Goal: Task Accomplishment & Management: Manage account settings

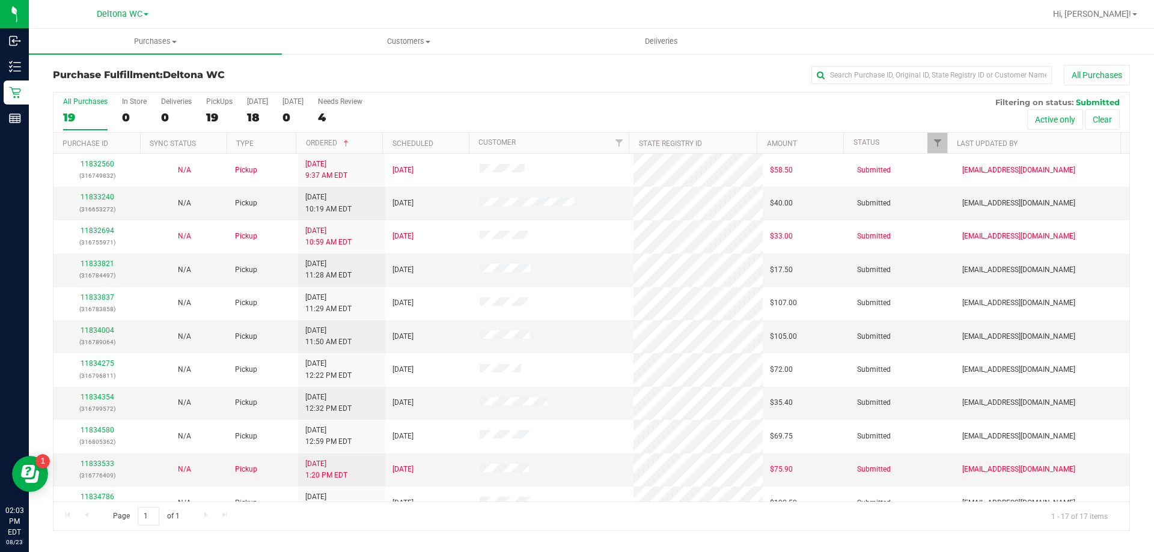
click at [1048, 27] on nav "Deltona WC Hi, Allie!" at bounding box center [591, 14] width 1125 height 29
click at [979, 40] on ul "Purchases Summary of purchases Fulfillment All purchases Customers All customer…" at bounding box center [606, 42] width 1154 height 26
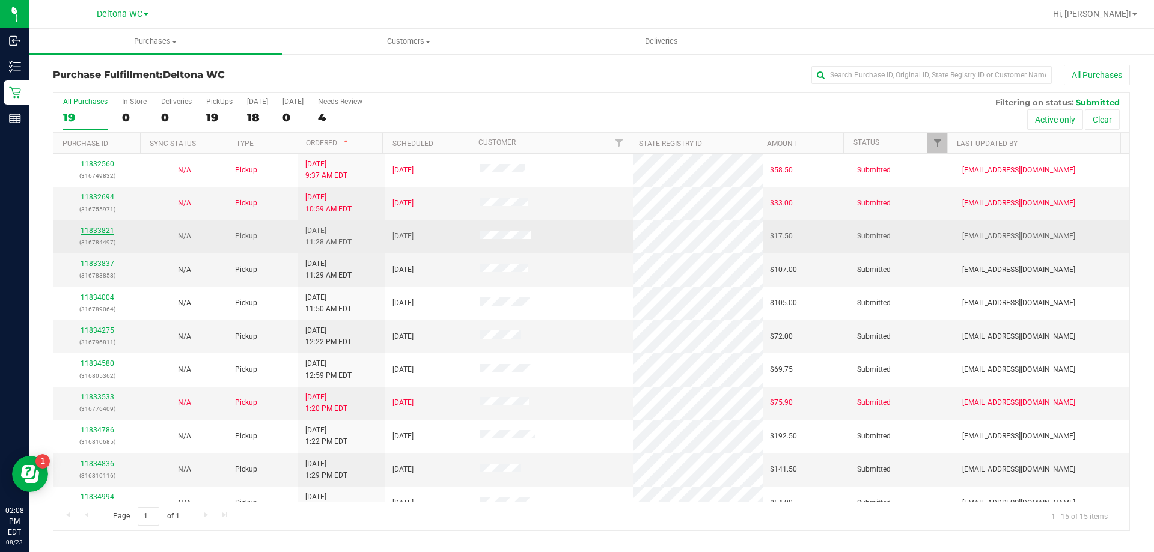
click at [93, 233] on link "11833821" at bounding box center [98, 231] width 34 height 8
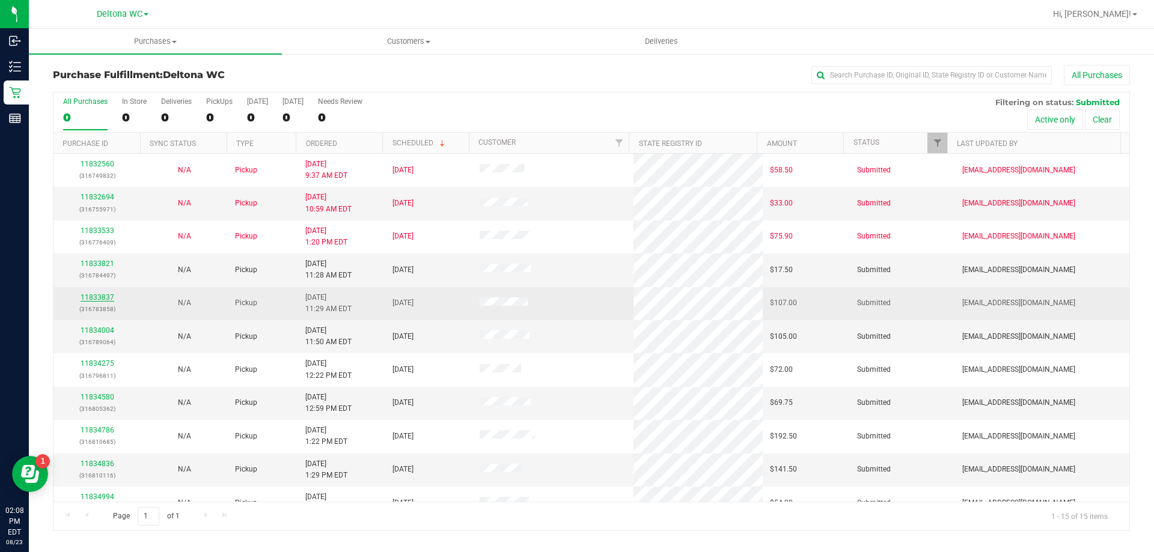
click at [97, 295] on link "11833837" at bounding box center [98, 297] width 34 height 8
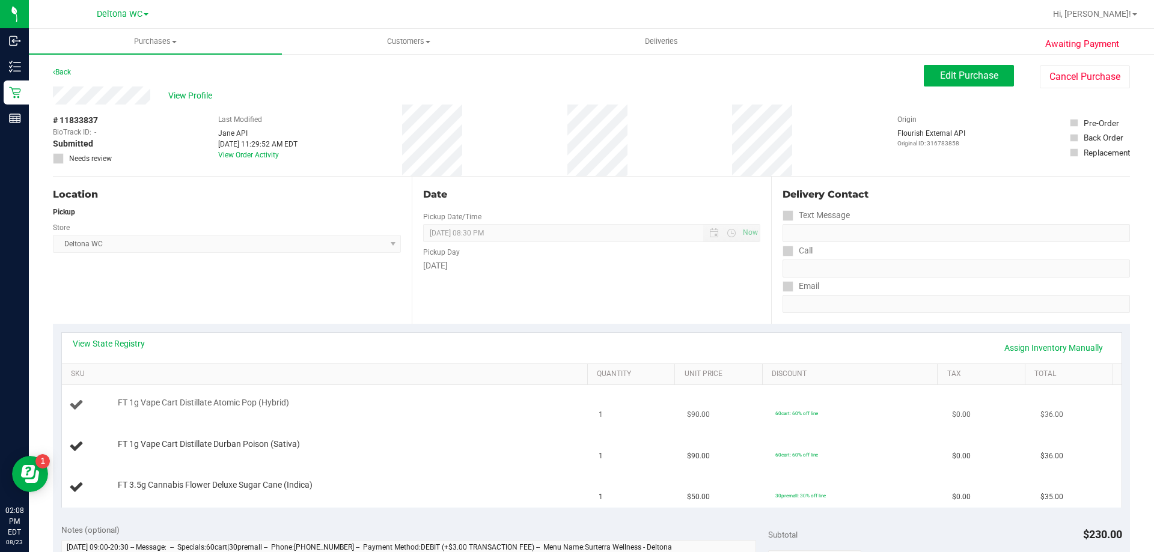
scroll to position [240, 0]
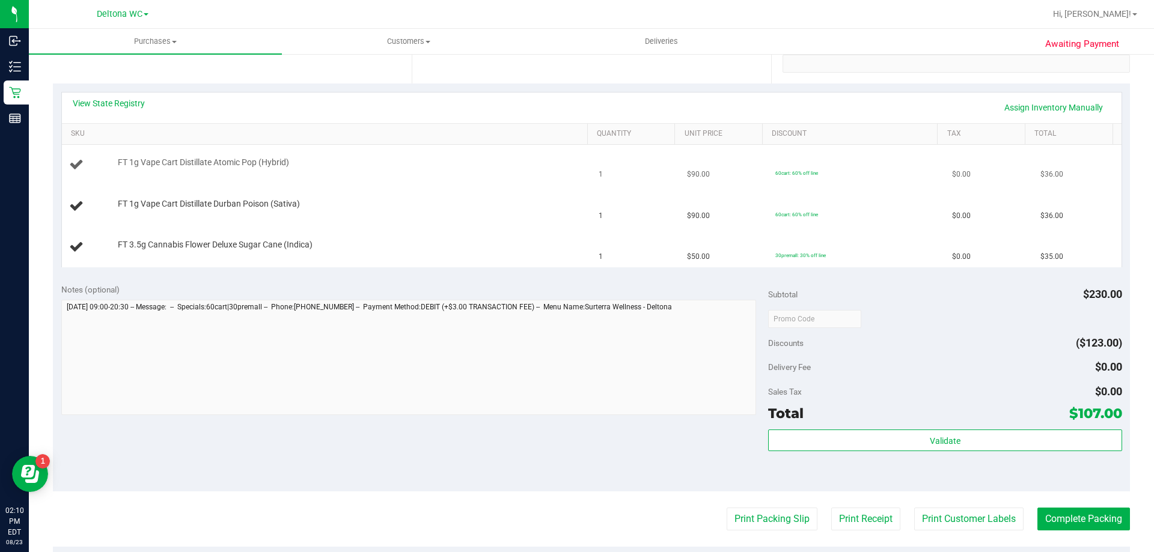
click at [376, 161] on div "FT 1g Vape Cart Distillate Atomic Pop (Hybrid)" at bounding box center [347, 163] width 470 height 12
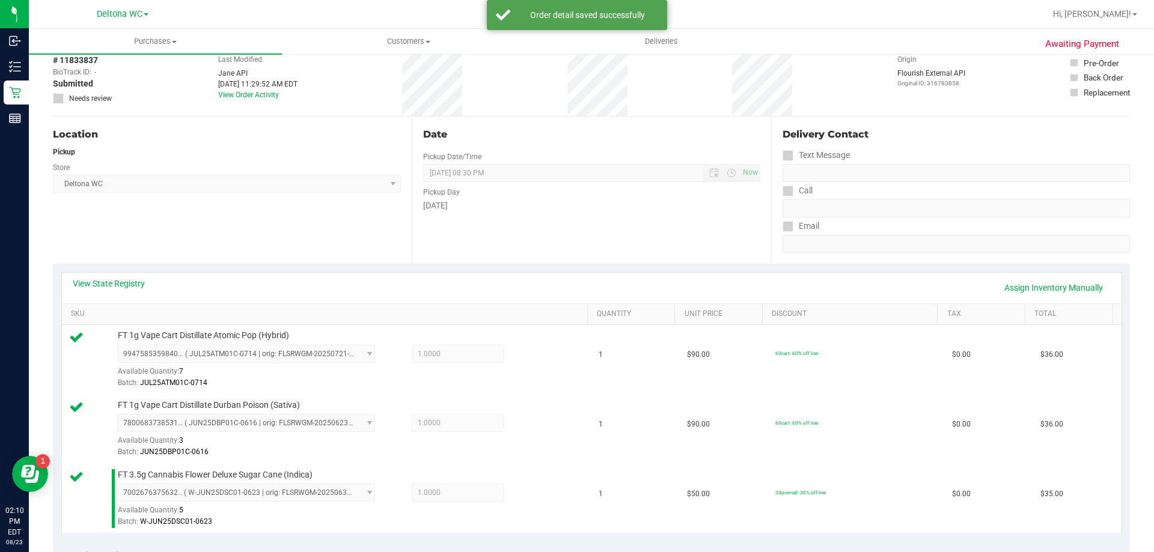
scroll to position [361, 0]
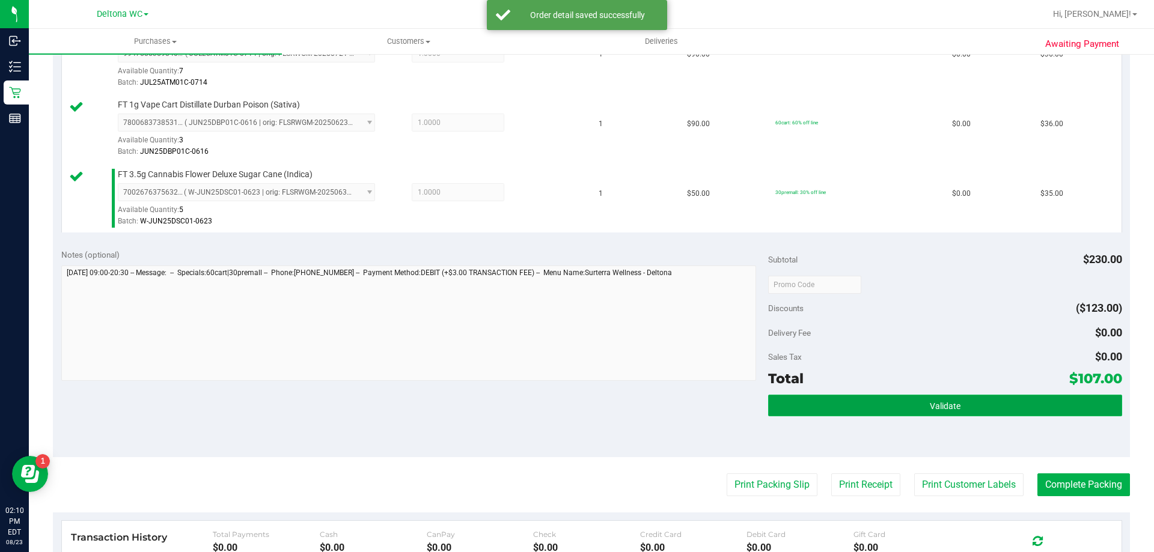
click at [842, 409] on button "Validate" at bounding box center [944, 406] width 353 height 22
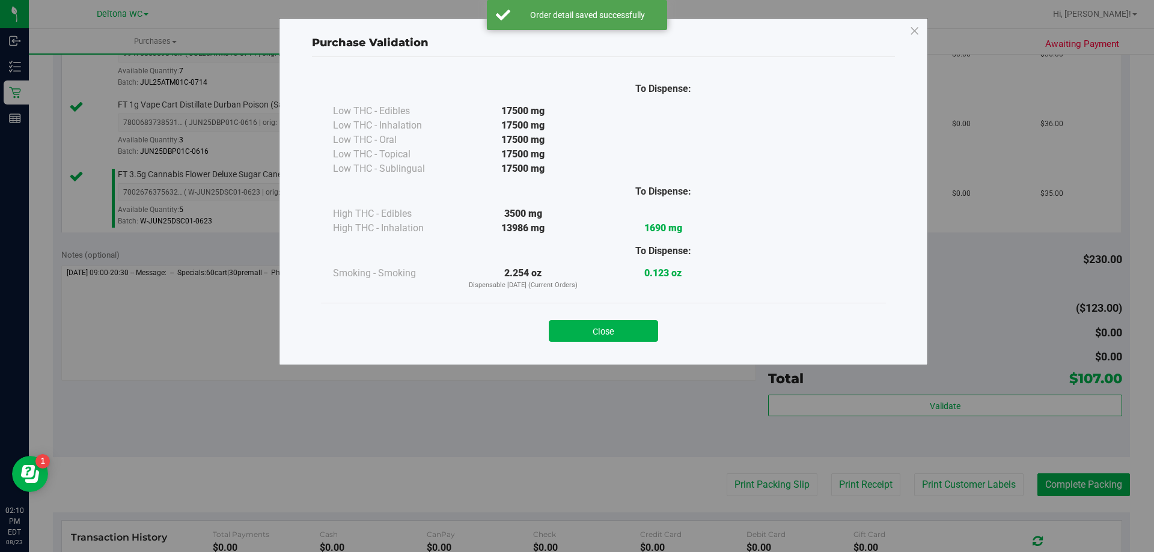
click at [598, 331] on button "Close" at bounding box center [603, 331] width 109 height 22
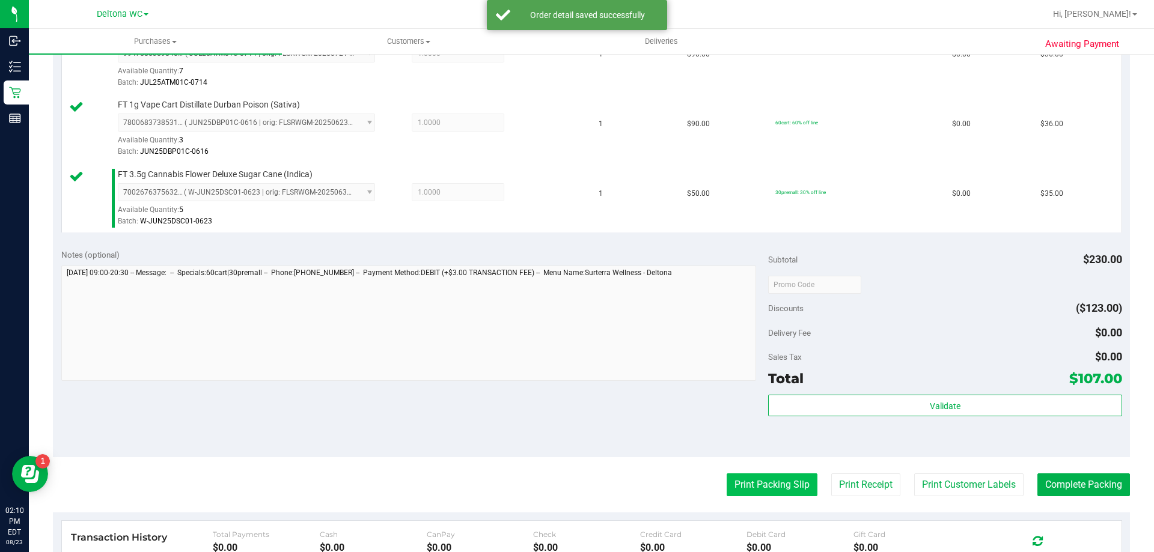
drag, startPoint x: 764, startPoint y: 496, endPoint x: 757, endPoint y: 493, distance: 7.5
click at [763, 496] on purchase-details "Back Edit Purchase Cancel Purchase View Profile # 11833837 BioTrack ID: - Submi…" at bounding box center [591, 220] width 1077 height 1033
click at [748, 481] on button "Print Packing Slip" at bounding box center [772, 485] width 91 height 23
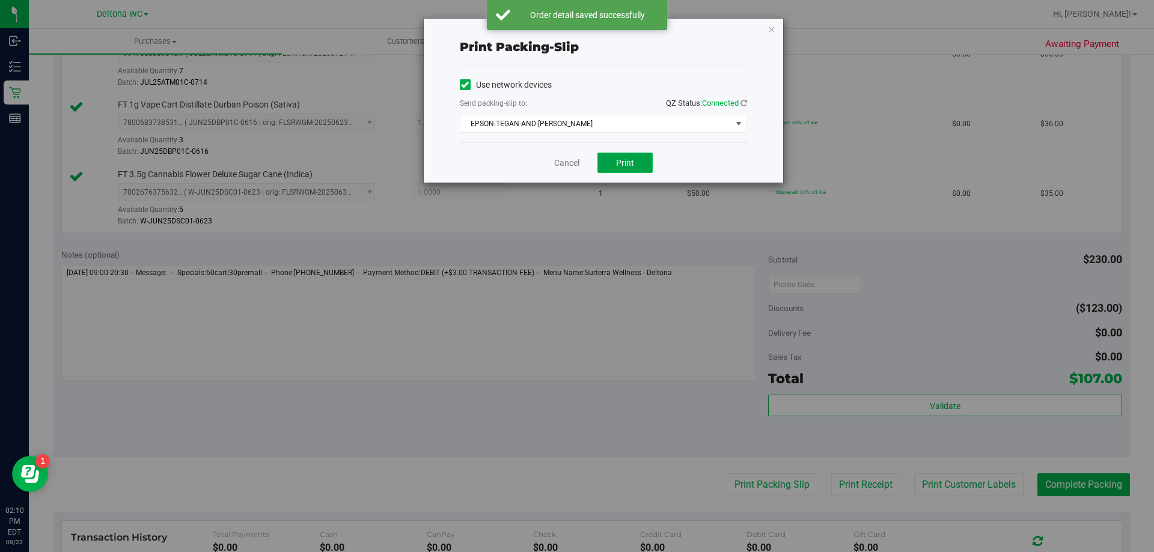
click at [618, 157] on button "Print" at bounding box center [624, 163] width 55 height 20
click at [771, 32] on icon "button" at bounding box center [772, 29] width 8 height 14
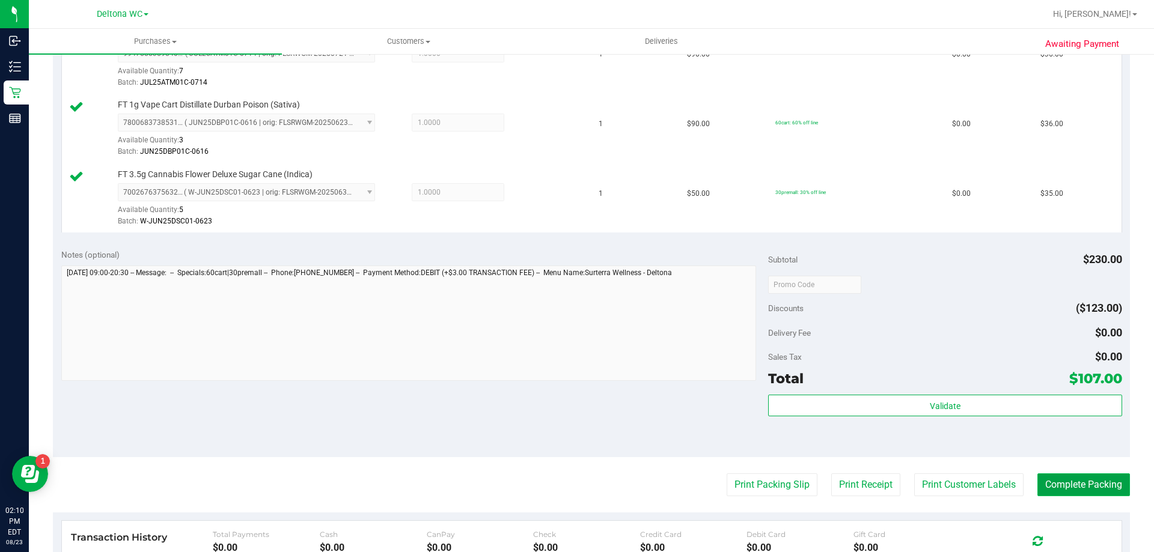
click at [1057, 489] on button "Complete Packing" at bounding box center [1083, 485] width 93 height 23
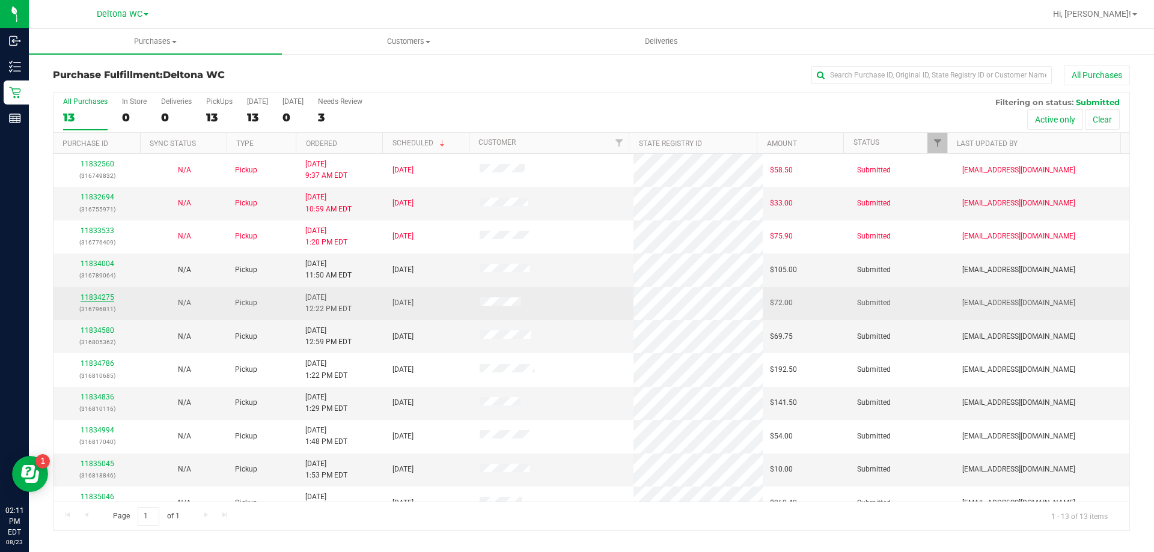
click at [100, 300] on link "11834275" at bounding box center [98, 297] width 34 height 8
drag, startPoint x: 101, startPoint y: 289, endPoint x: 97, endPoint y: 294, distance: 6.5
click at [97, 294] on td "11834275 (316796811)" at bounding box center [96, 303] width 87 height 33
click at [97, 293] on link "11834275" at bounding box center [98, 297] width 34 height 8
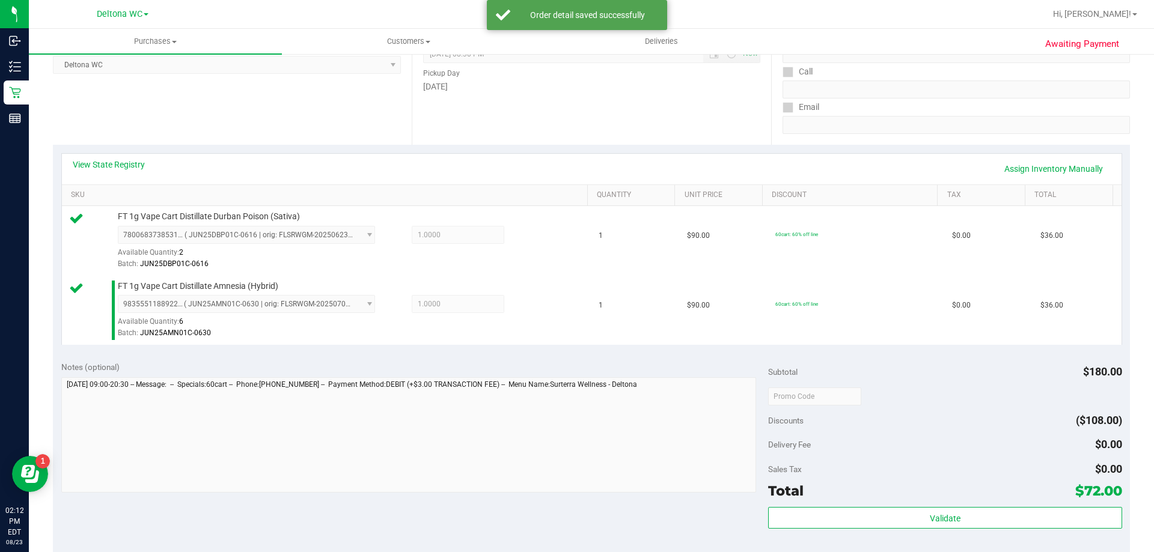
scroll to position [180, 0]
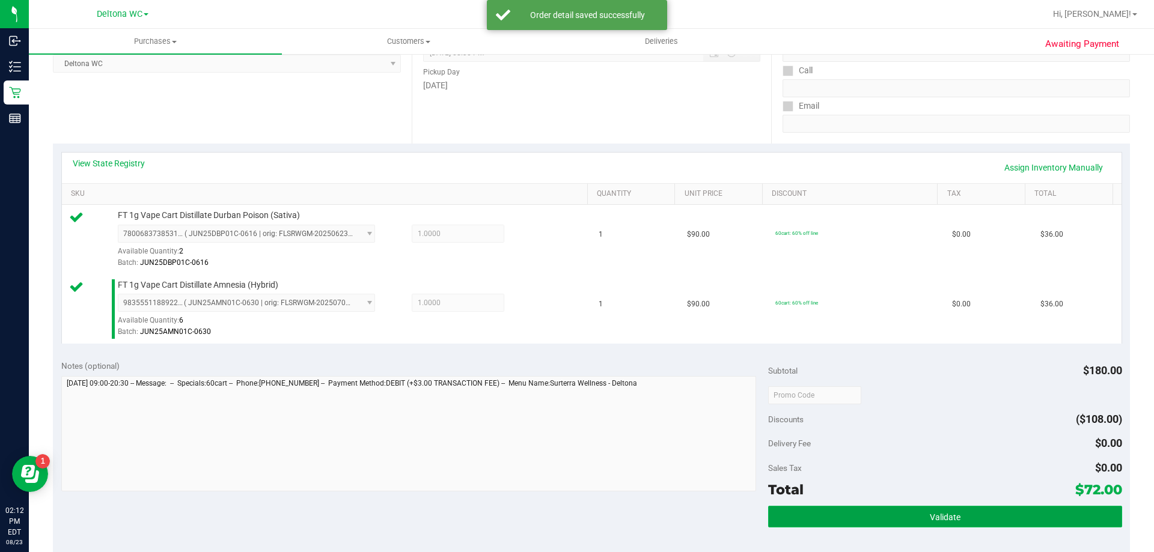
click at [852, 522] on button "Validate" at bounding box center [944, 517] width 353 height 22
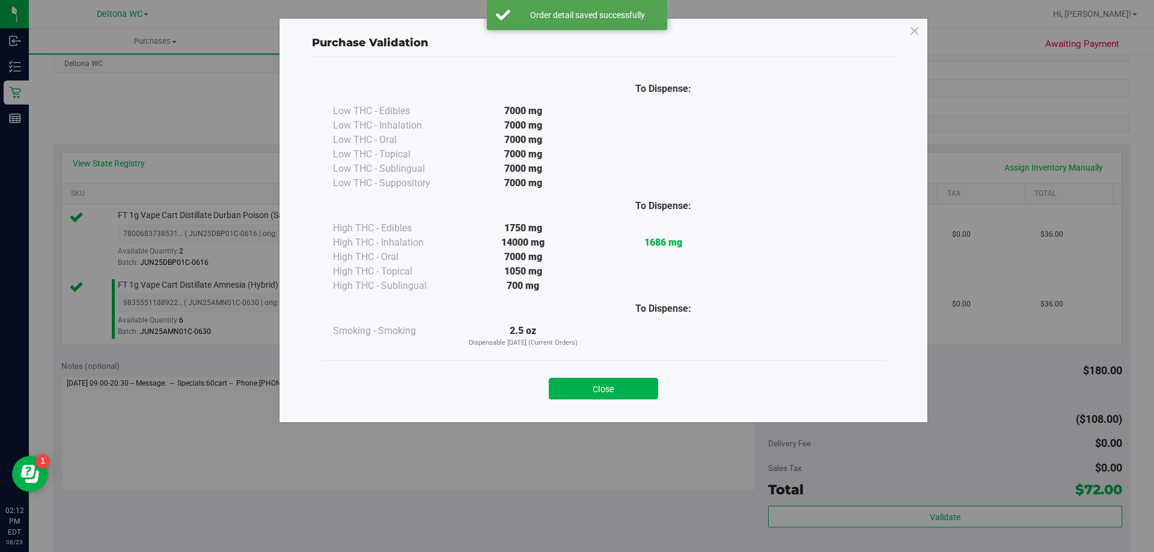
drag, startPoint x: 622, startPoint y: 384, endPoint x: 635, endPoint y: 400, distance: 20.9
click at [624, 388] on button "Close" at bounding box center [603, 389] width 109 height 22
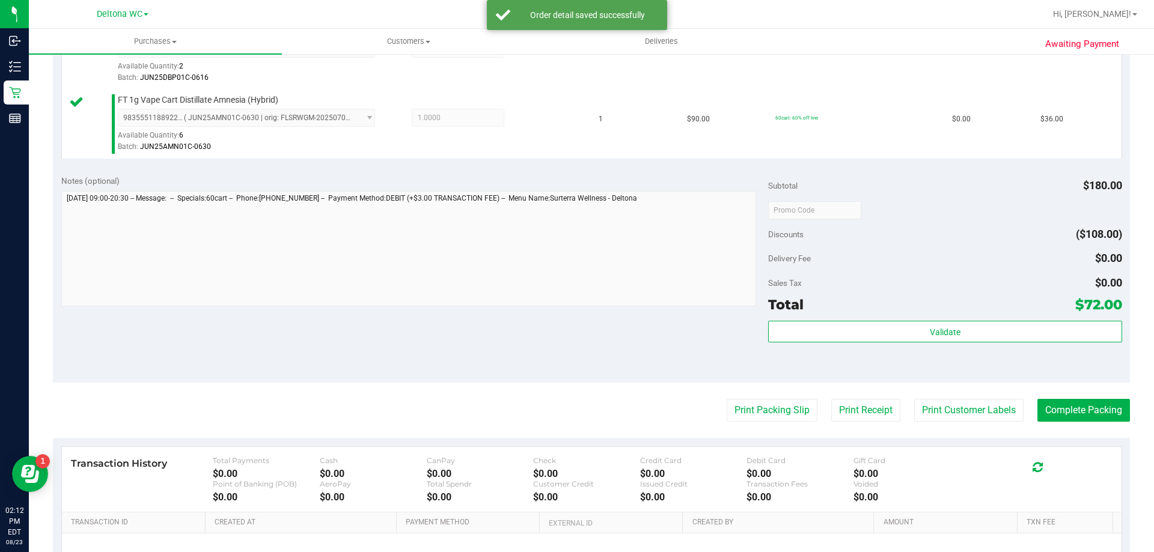
scroll to position [481, 0]
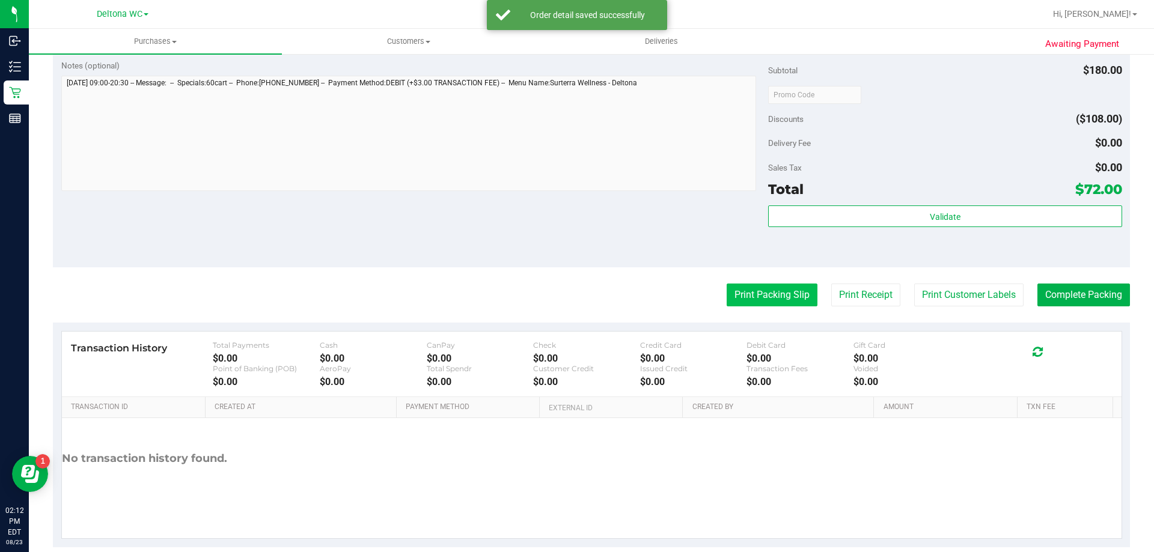
click at [765, 299] on button "Print Packing Slip" at bounding box center [772, 295] width 91 height 23
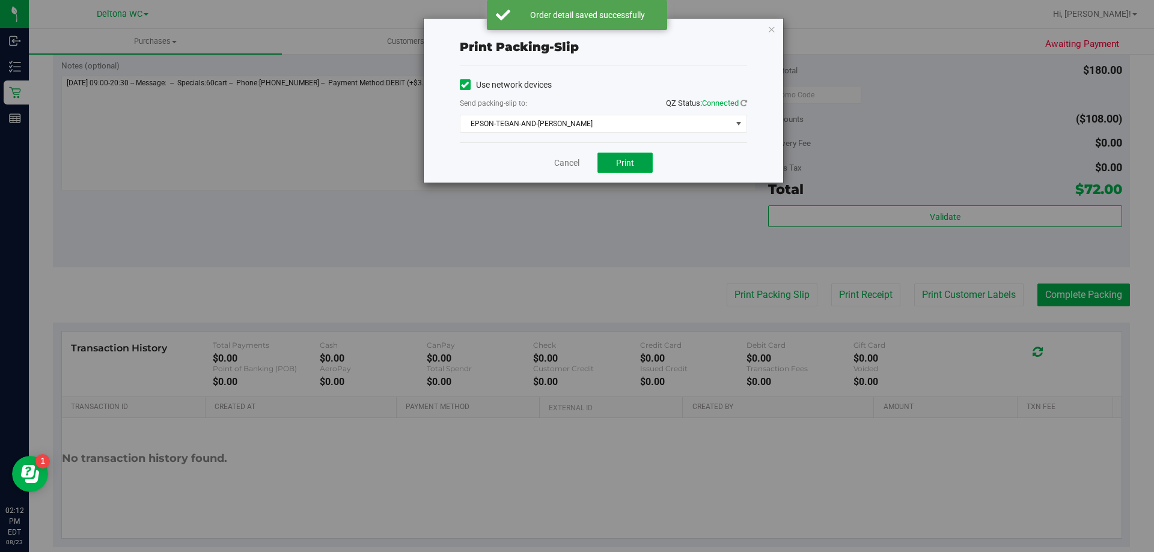
click at [638, 154] on button "Print" at bounding box center [624, 163] width 55 height 20
click at [771, 35] on icon "button" at bounding box center [772, 29] width 8 height 14
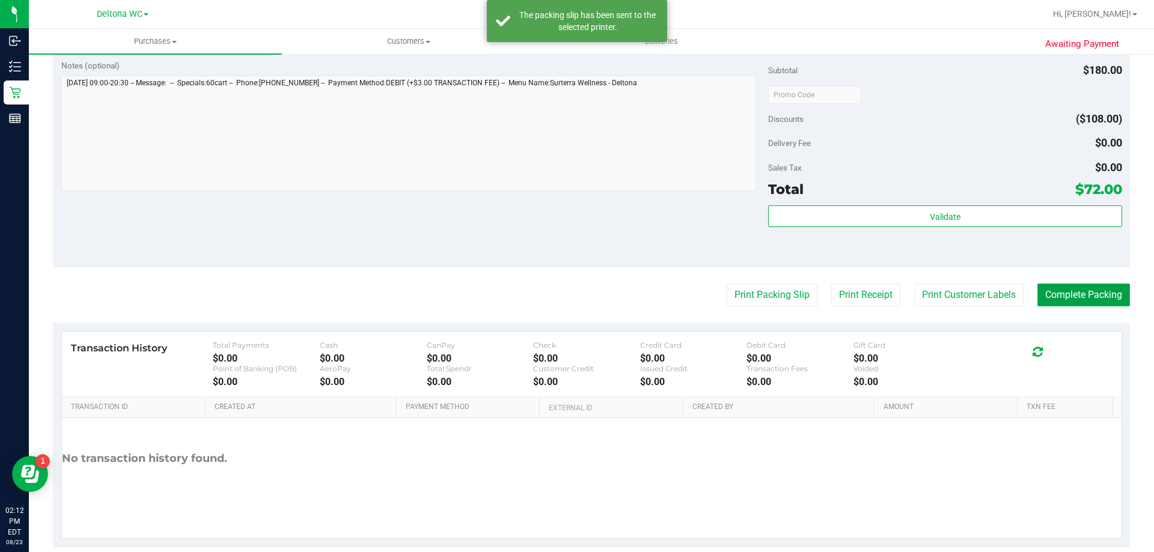
click at [1072, 299] on button "Complete Packing" at bounding box center [1083, 295] width 93 height 23
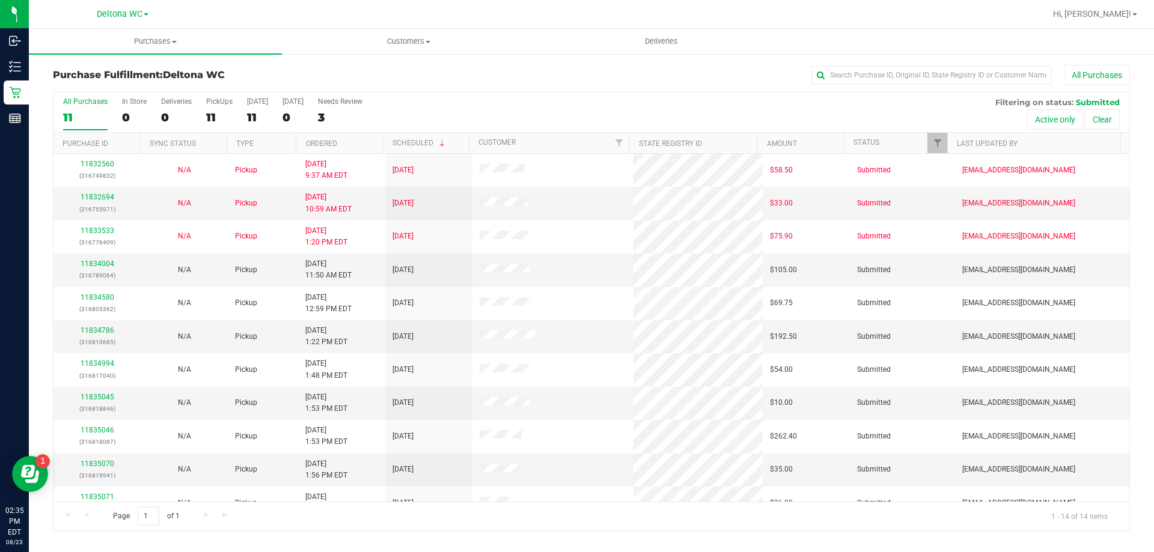
click at [533, 94] on div "All Purchases 11 In Store 0 Deliveries 0 PickUps 11 Today 11 Tomorrow 0 Needs R…" at bounding box center [591, 98] width 1076 height 10
click at [349, 144] on th "Ordered" at bounding box center [339, 143] width 87 height 21
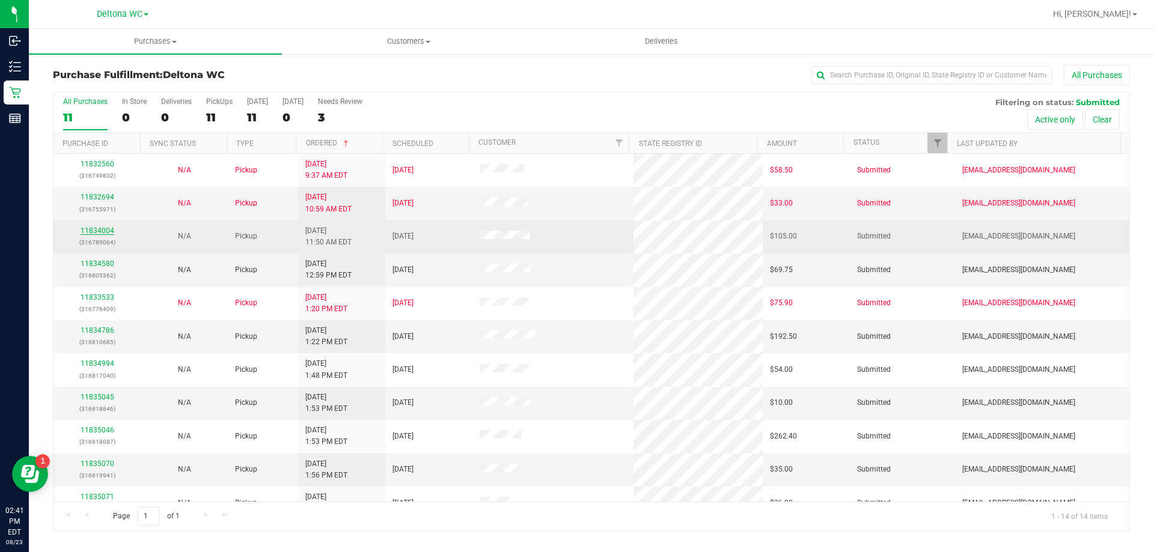
click at [109, 234] on link "11834004" at bounding box center [98, 231] width 34 height 8
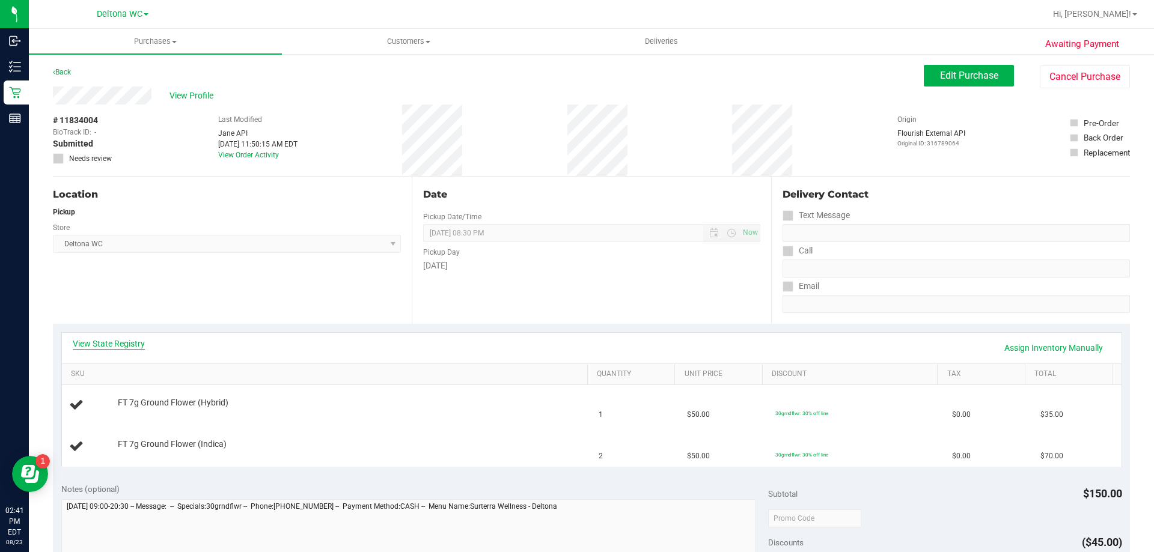
click at [138, 347] on link "View State Registry" at bounding box center [109, 344] width 72 height 12
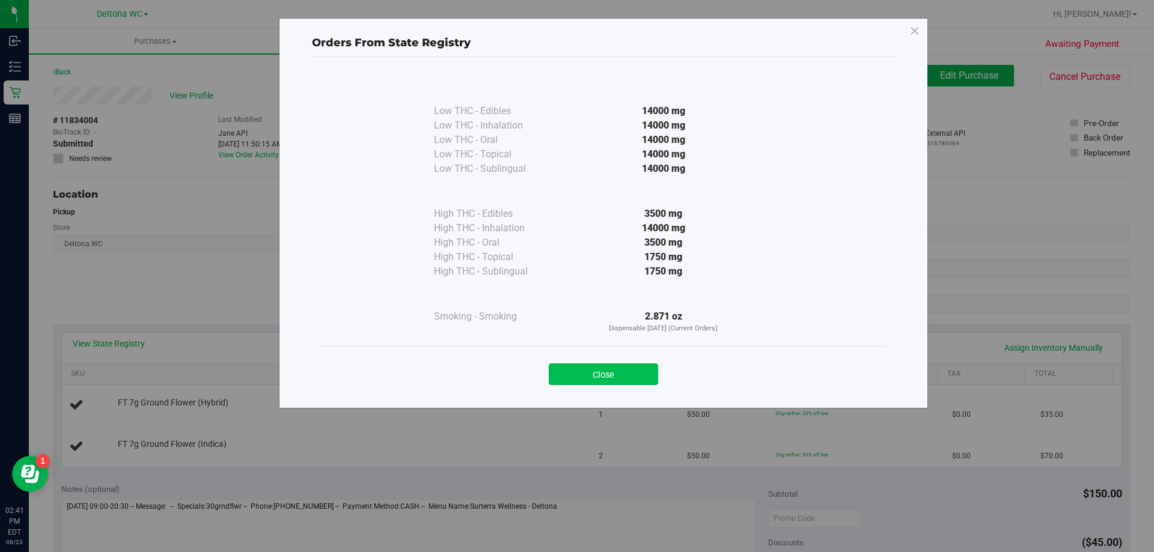
click at [615, 374] on button "Close" at bounding box center [603, 375] width 109 height 22
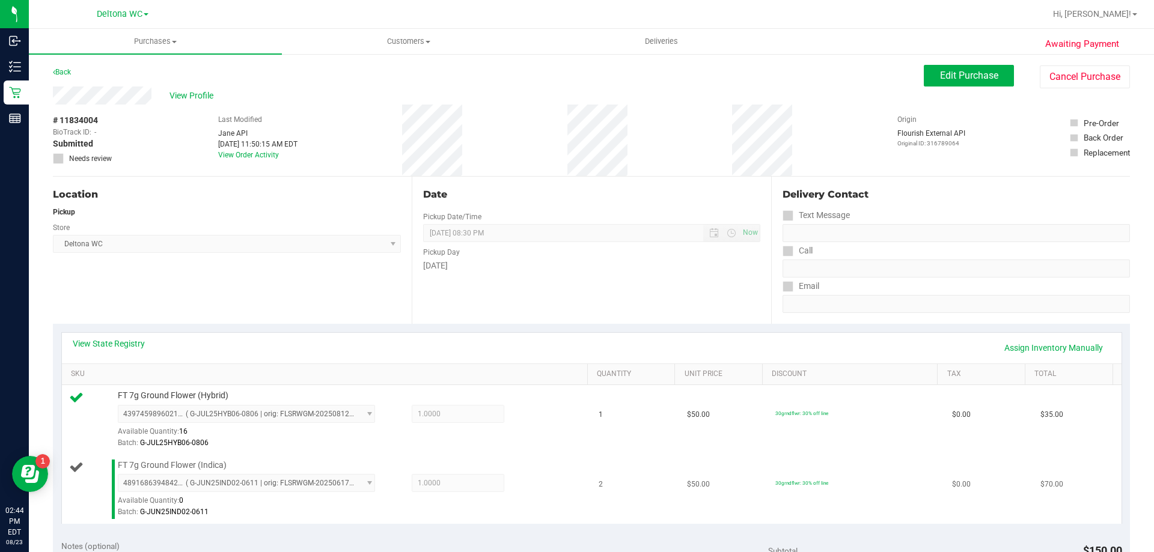
click at [205, 468] on span "FT 7g Ground Flower (Indica)" at bounding box center [172, 465] width 109 height 11
copy div "FT 7g Ground Flower (Indica)"
click at [298, 289] on div "Location Pickup Store Deltona WC Select Store Bonita Springs WC Boynton Beach W…" at bounding box center [232, 250] width 359 height 147
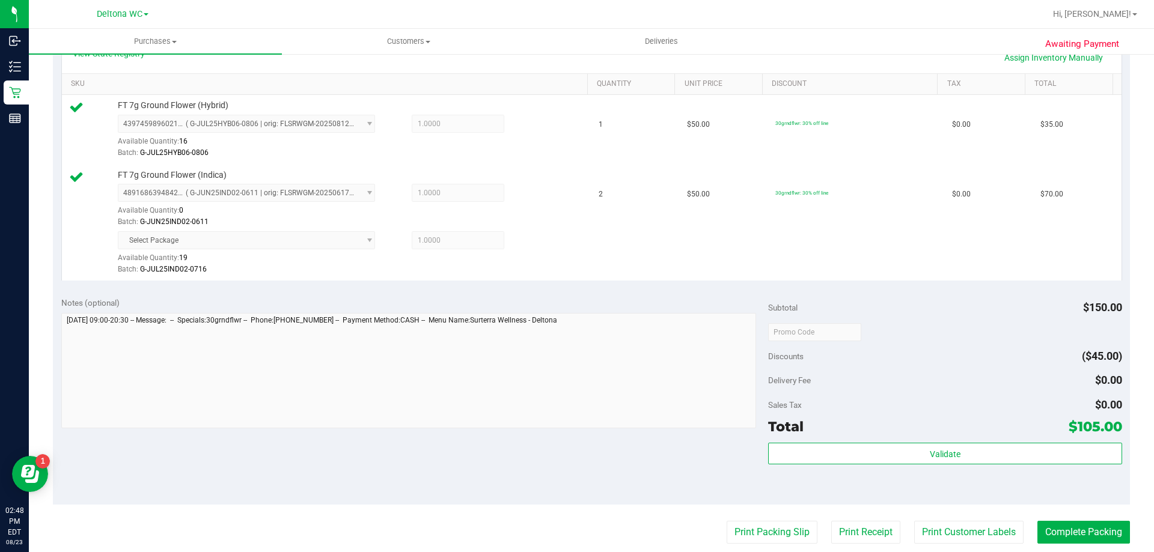
scroll to position [421, 0]
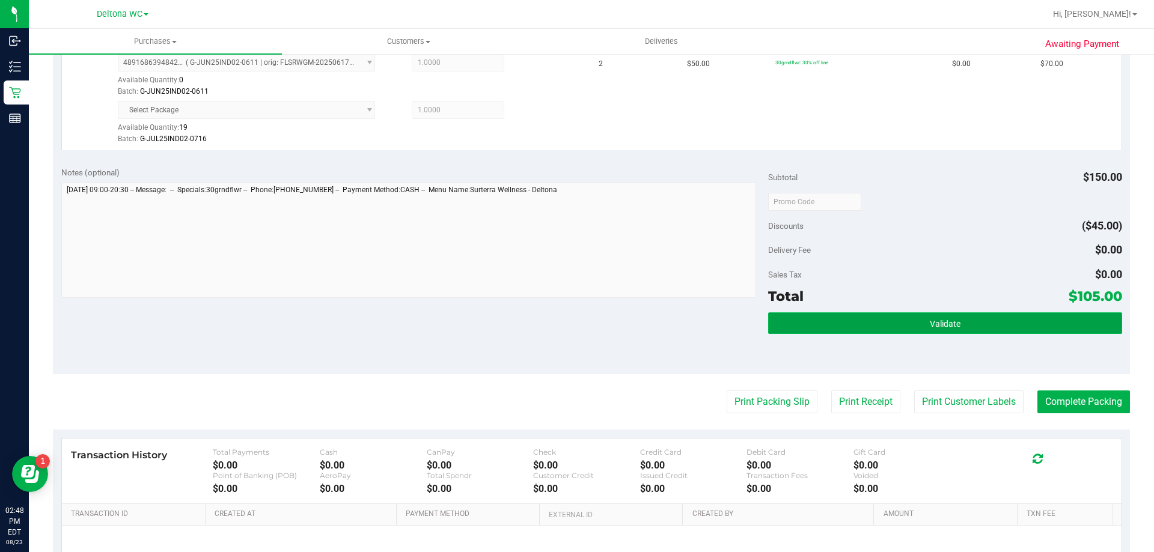
click at [977, 328] on button "Validate" at bounding box center [944, 324] width 353 height 22
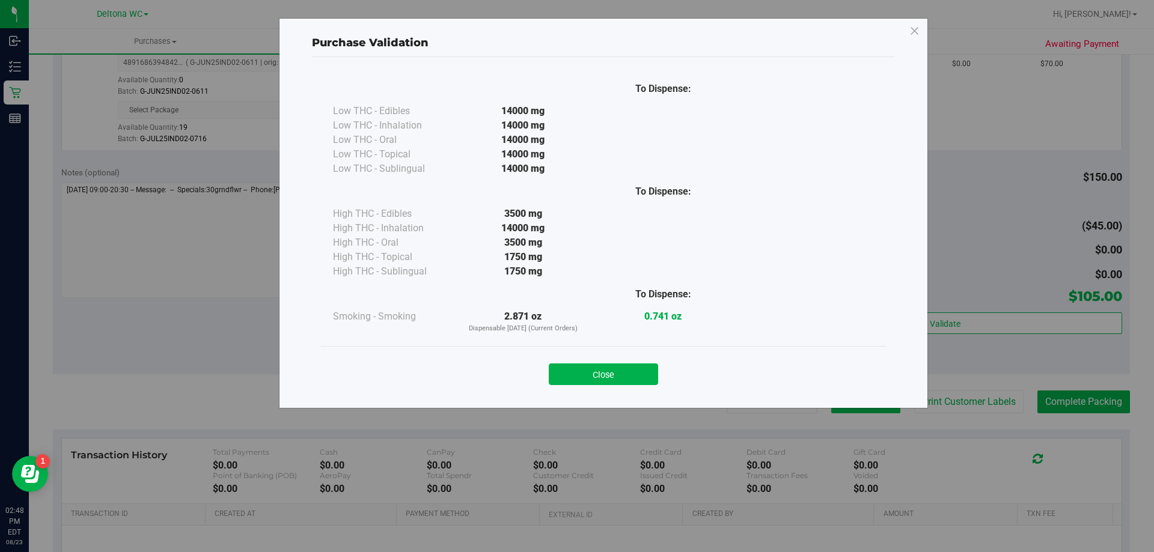
drag, startPoint x: 621, startPoint y: 368, endPoint x: 831, endPoint y: 392, distance: 211.7
click at [628, 365] on button "Close" at bounding box center [603, 375] width 109 height 22
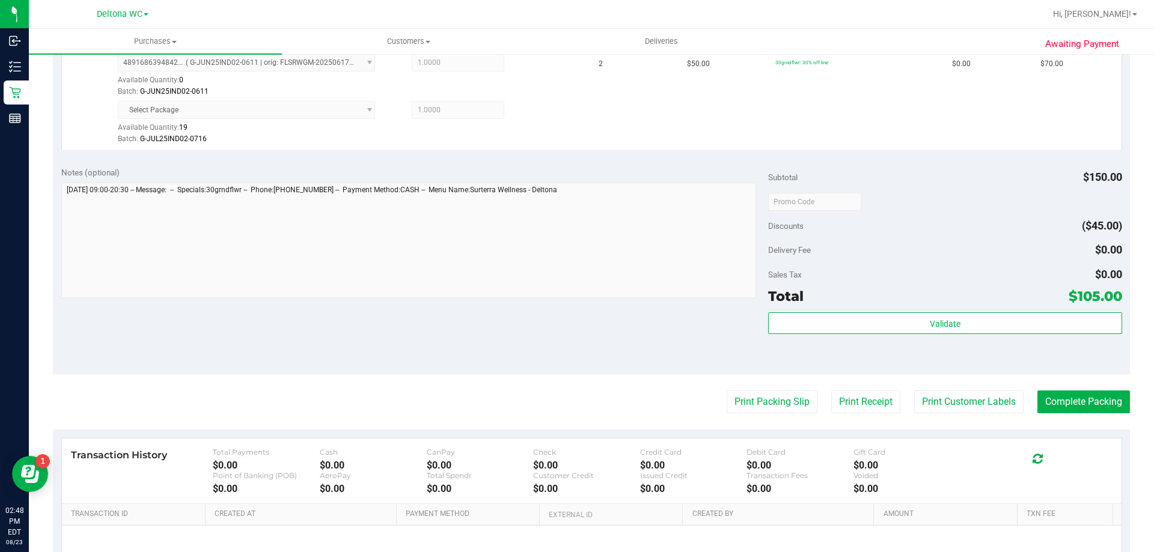
click at [811, 401] on div "Print Packing Slip Print Receipt Print Customer Labels Complete Packing" at bounding box center [591, 402] width 1077 height 23
click at [799, 402] on button "Print Packing Slip" at bounding box center [772, 402] width 91 height 23
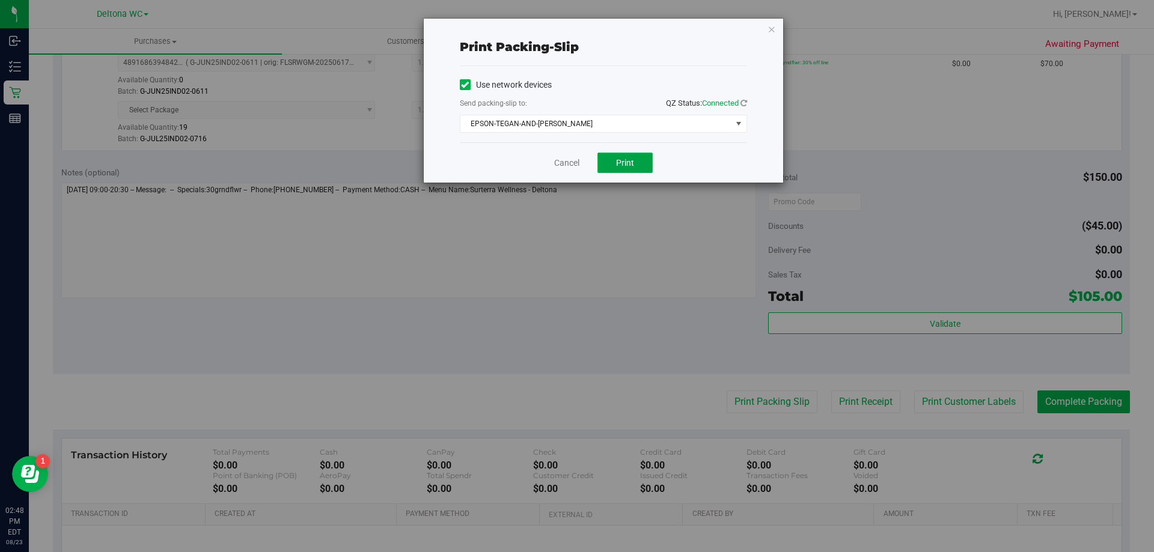
drag, startPoint x: 625, startPoint y: 156, endPoint x: 630, endPoint y: 153, distance: 6.2
click at [626, 155] on button "Print" at bounding box center [624, 163] width 55 height 20
click at [571, 159] on link "Cancel" at bounding box center [566, 163] width 25 height 13
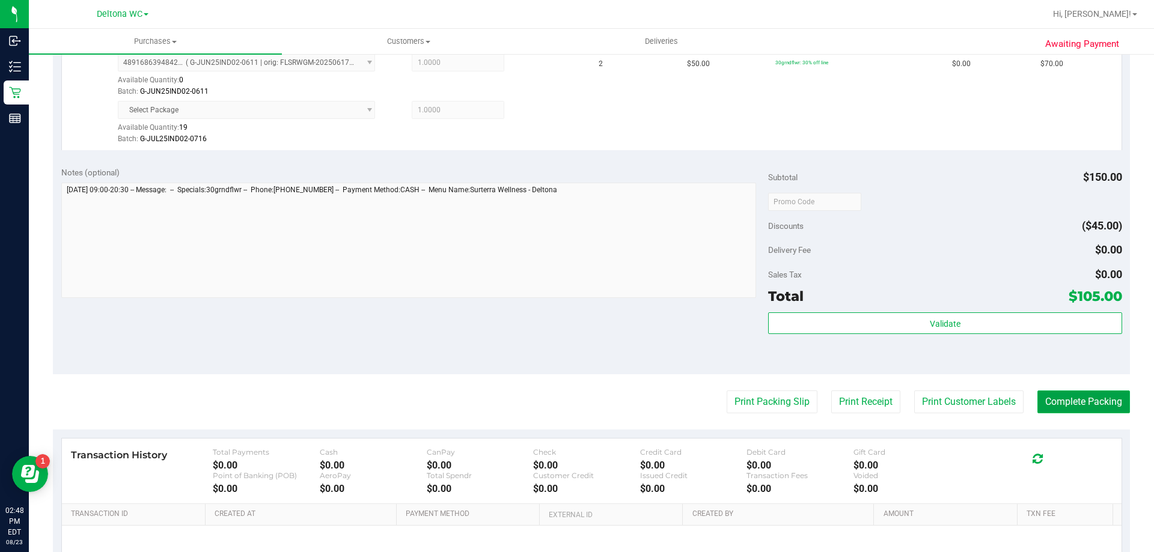
click at [1095, 397] on button "Complete Packing" at bounding box center [1083, 402] width 93 height 23
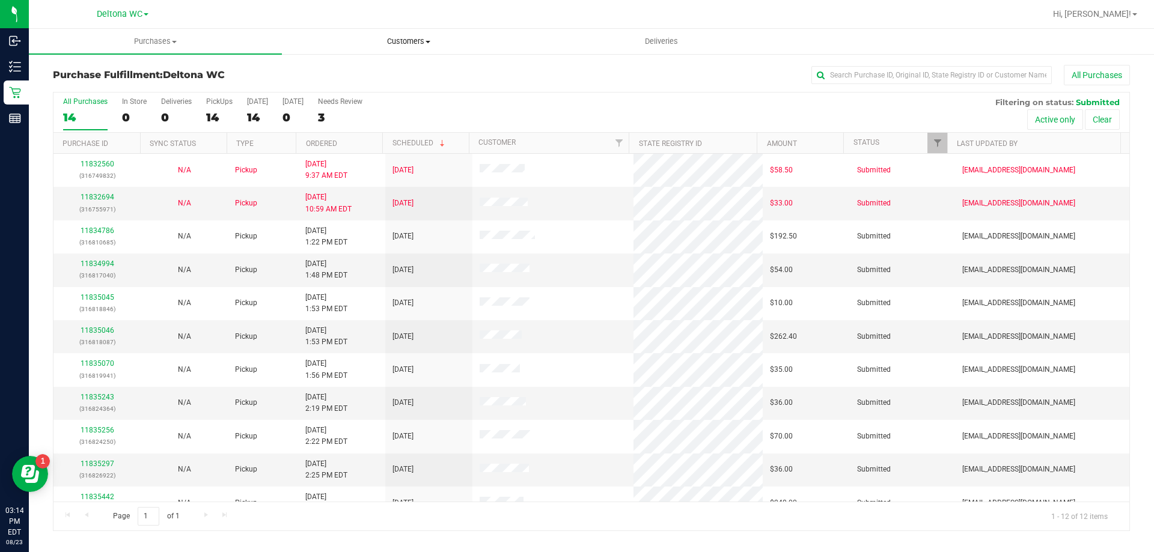
click at [427, 45] on span "Customers" at bounding box center [409, 41] width 252 height 11
click at [504, 55] on ul "All customers Add a new customer All physicians" at bounding box center [408, 87] width 253 height 65
click at [358, 144] on th "Ordered" at bounding box center [339, 143] width 87 height 21
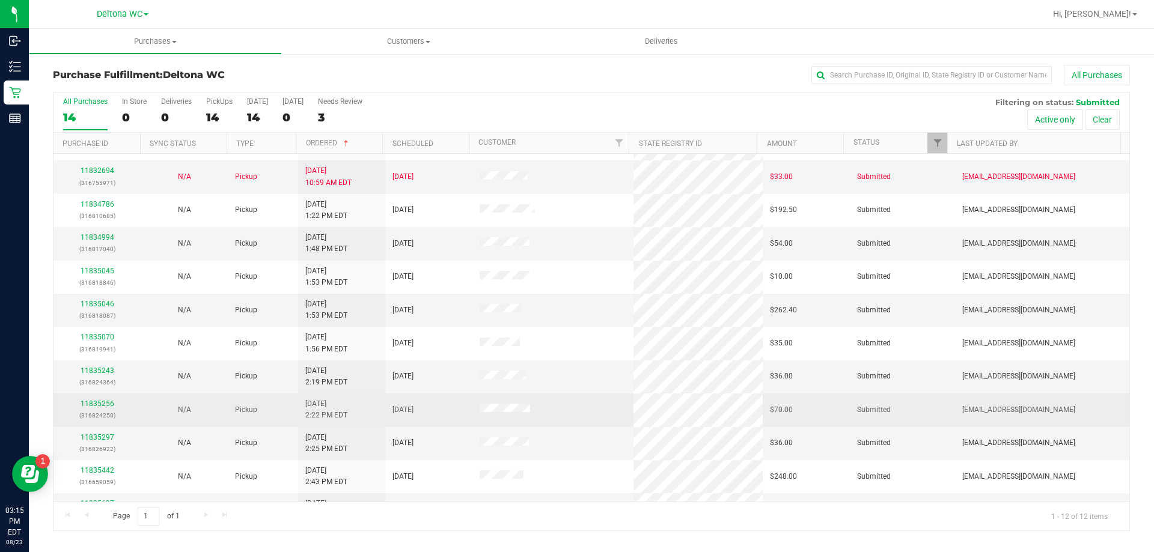
scroll to position [51, 0]
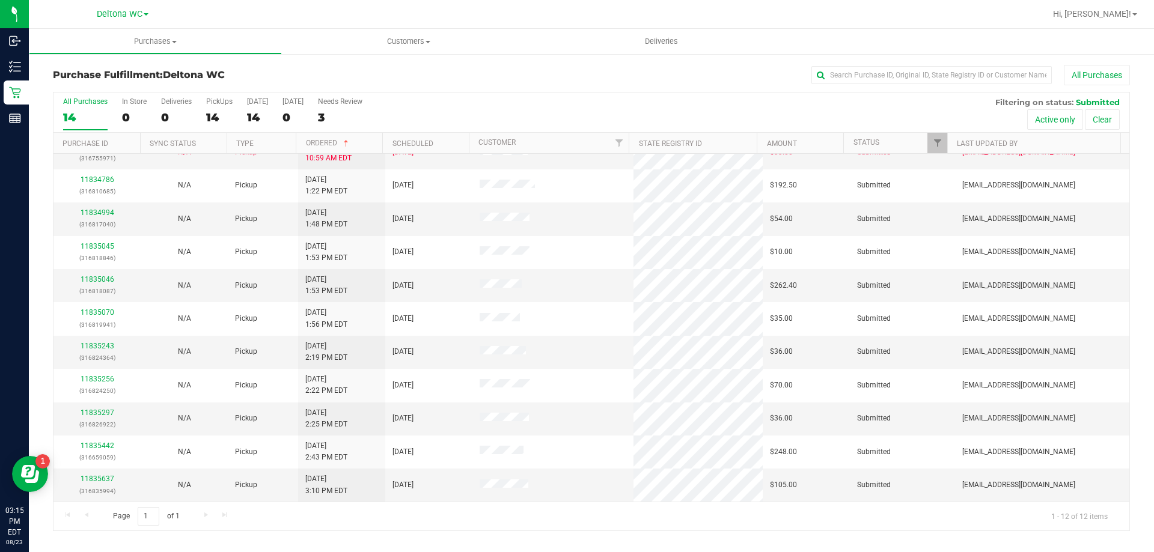
click at [343, 522] on div "Page 1 of 1 1 - 12 of 12 items" at bounding box center [591, 516] width 1076 height 29
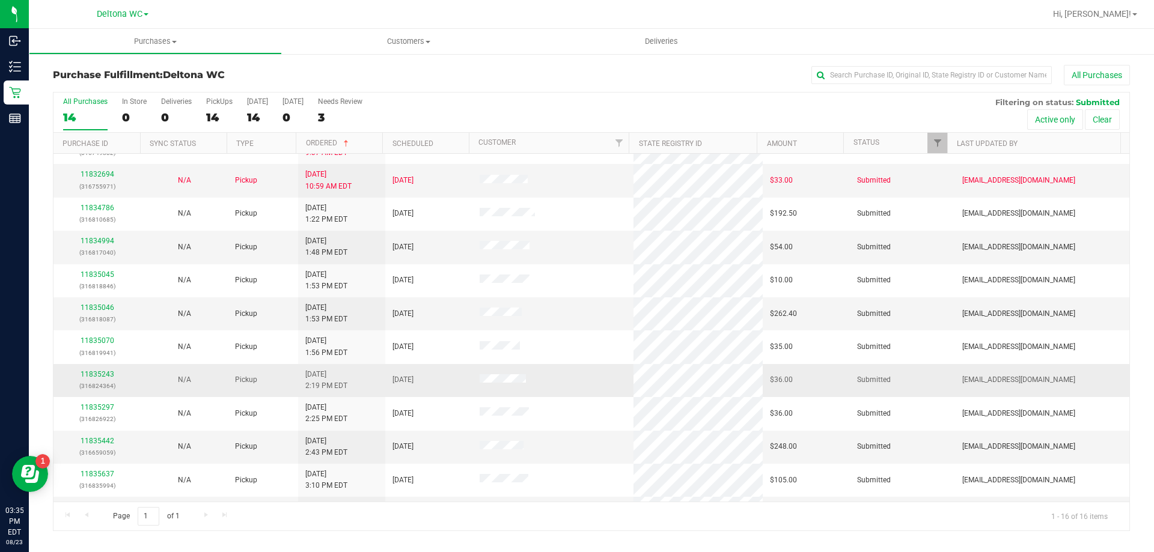
scroll to position [0, 0]
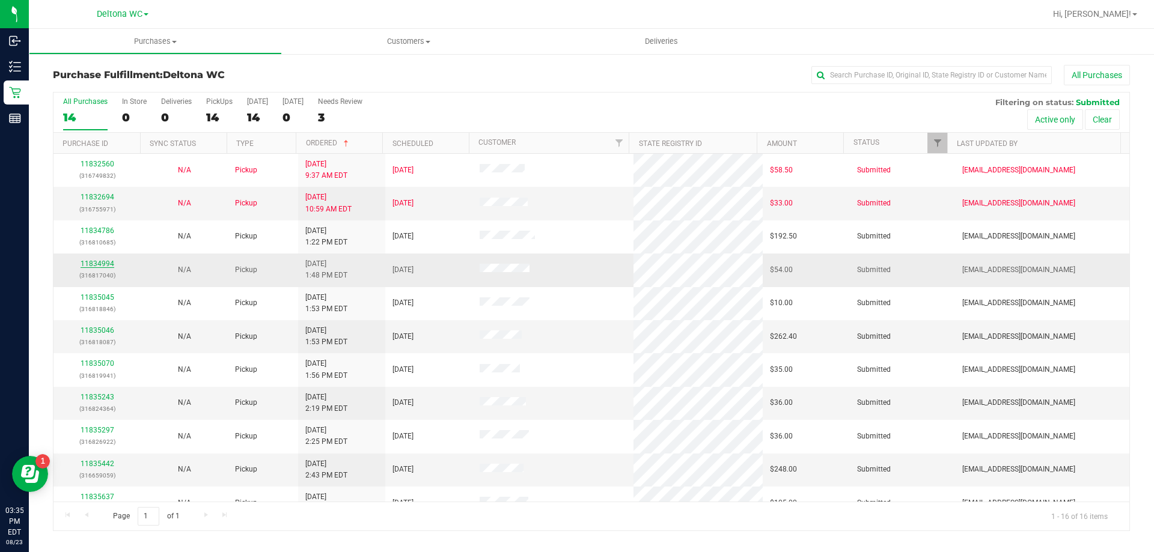
click at [100, 260] on link "11834994" at bounding box center [98, 264] width 34 height 8
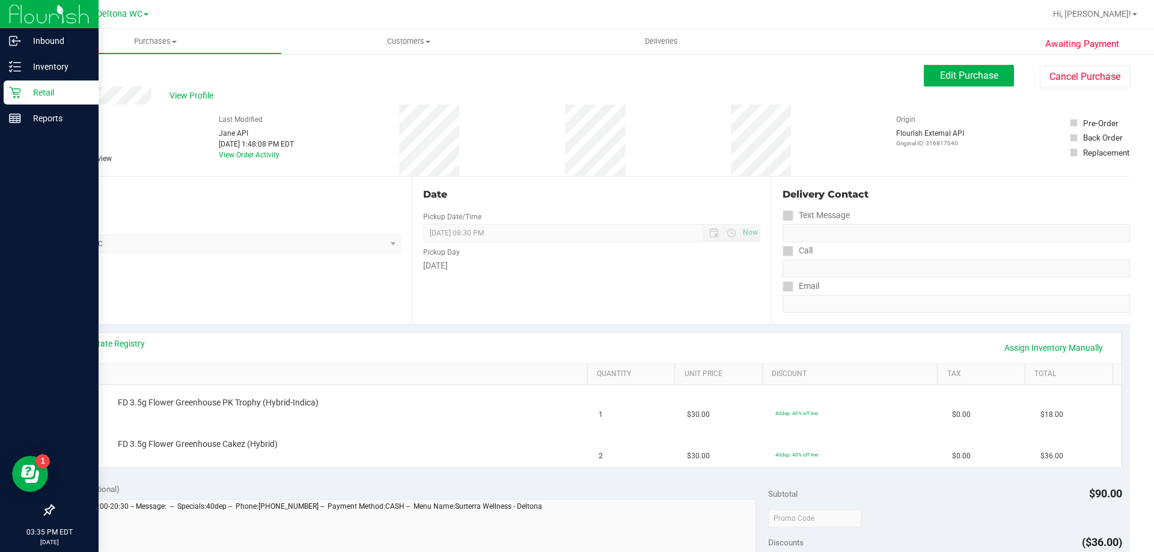
click at [48, 92] on p "Retail" at bounding box center [57, 92] width 72 height 14
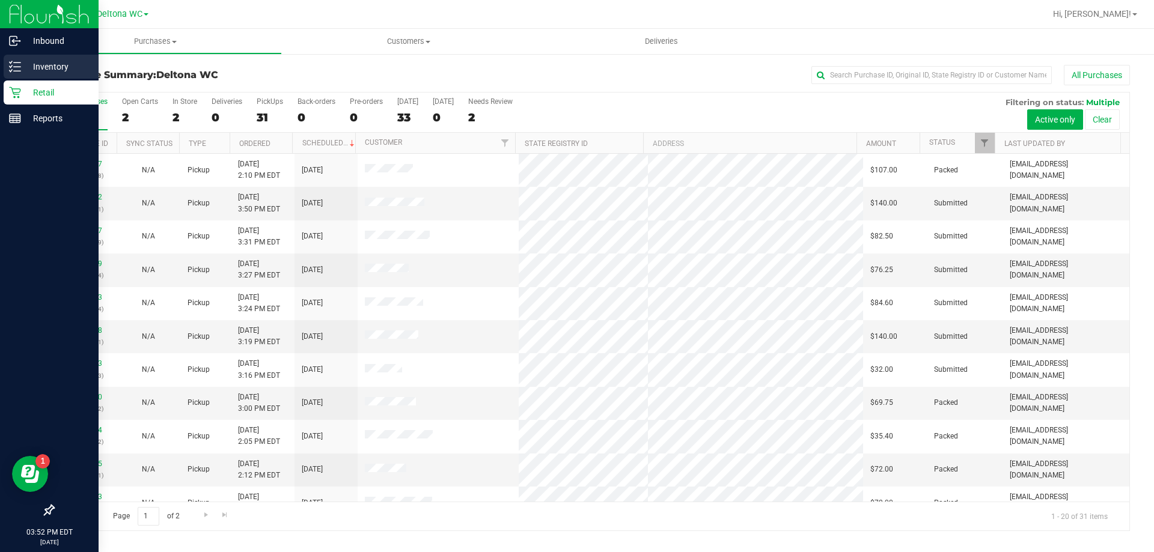
click at [35, 74] on div "Inventory" at bounding box center [51, 67] width 95 height 24
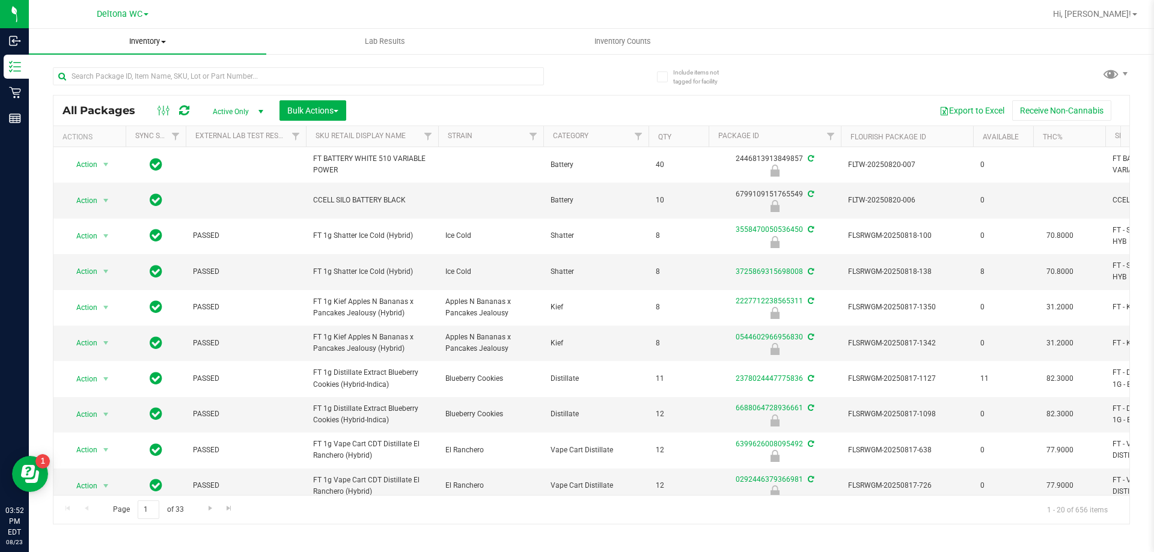
click at [156, 39] on span "Inventory" at bounding box center [147, 41] width 237 height 11
click at [90, 31] on uib-tab-heading "Inventory All packages All inventory Waste log Create inventory From packages F…" at bounding box center [147, 41] width 237 height 25
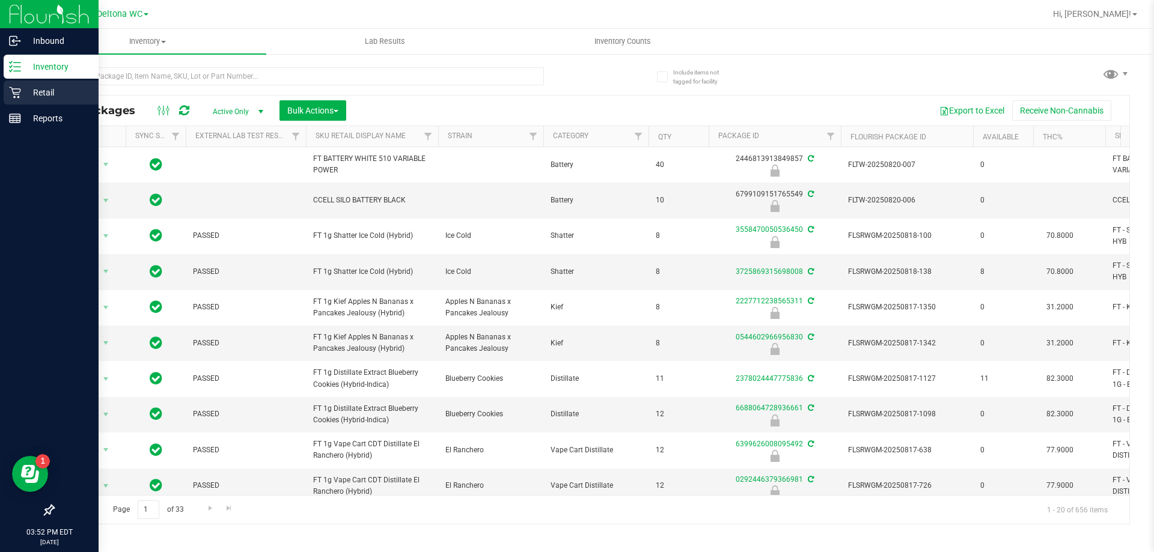
click at [16, 91] on icon at bounding box center [15, 93] width 12 height 12
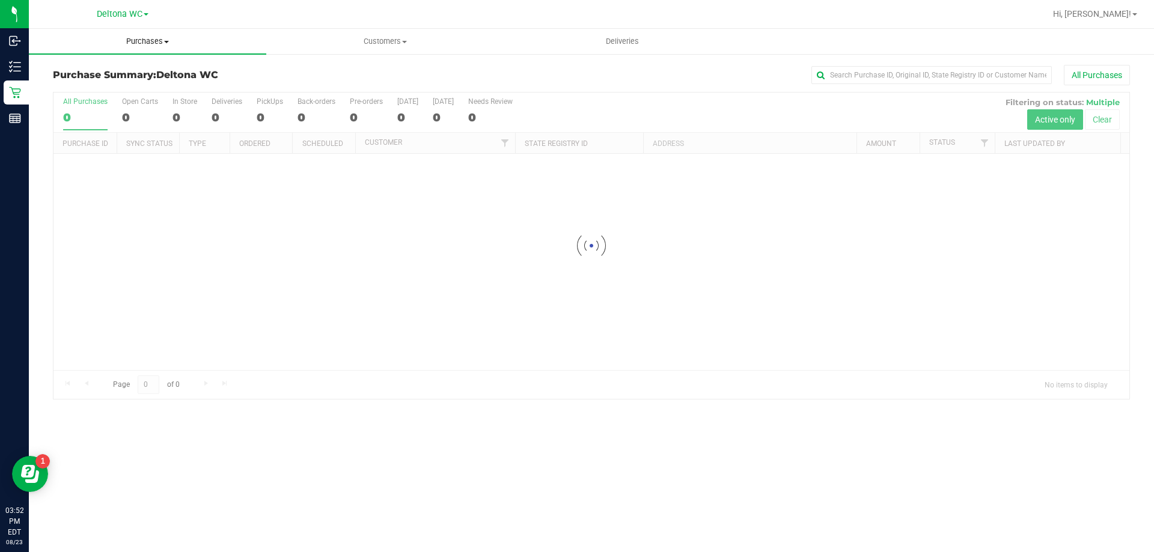
click at [148, 38] on span "Purchases" at bounding box center [147, 41] width 237 height 11
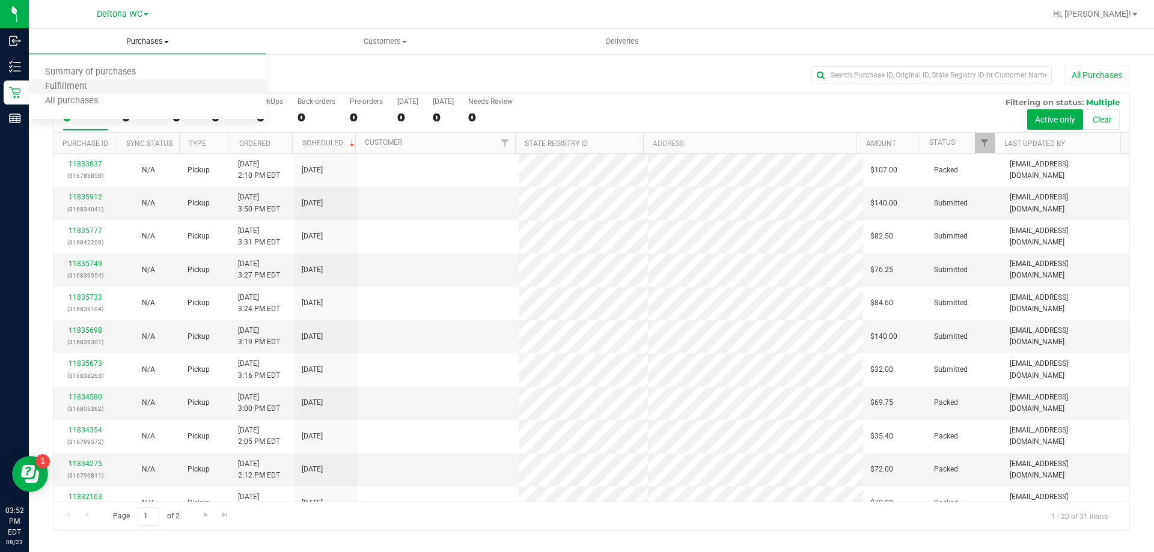
click at [138, 85] on li "Fulfillment" at bounding box center [147, 87] width 237 height 14
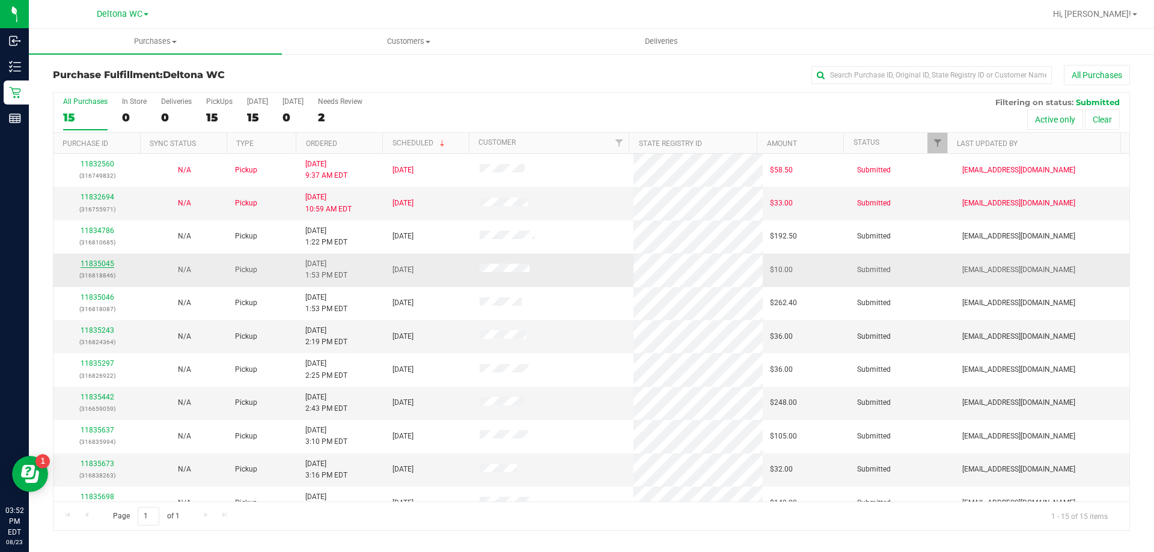
click at [105, 261] on link "11835045" at bounding box center [98, 264] width 34 height 8
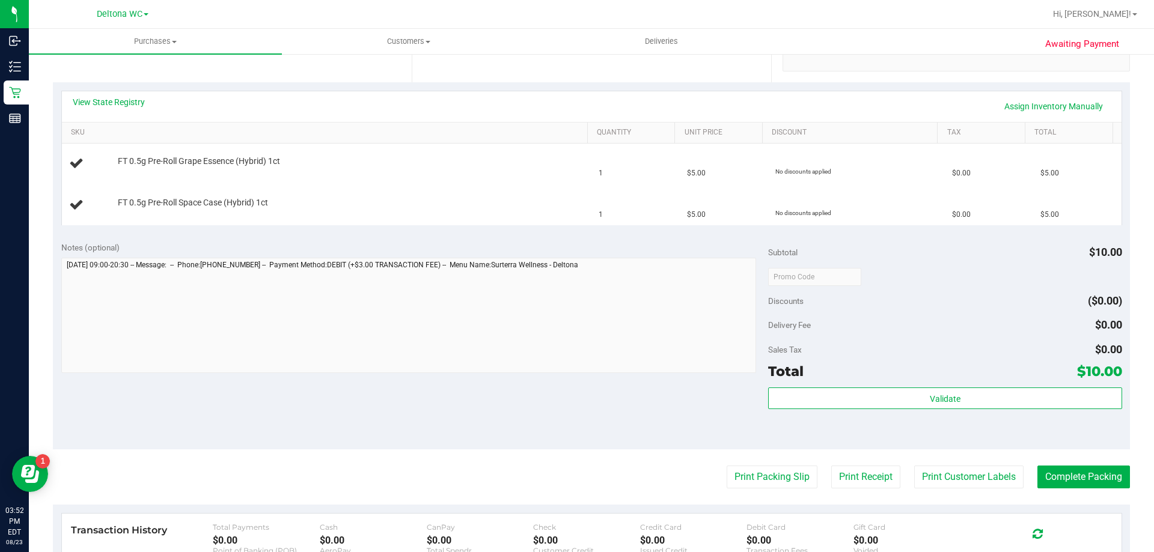
scroll to position [361, 0]
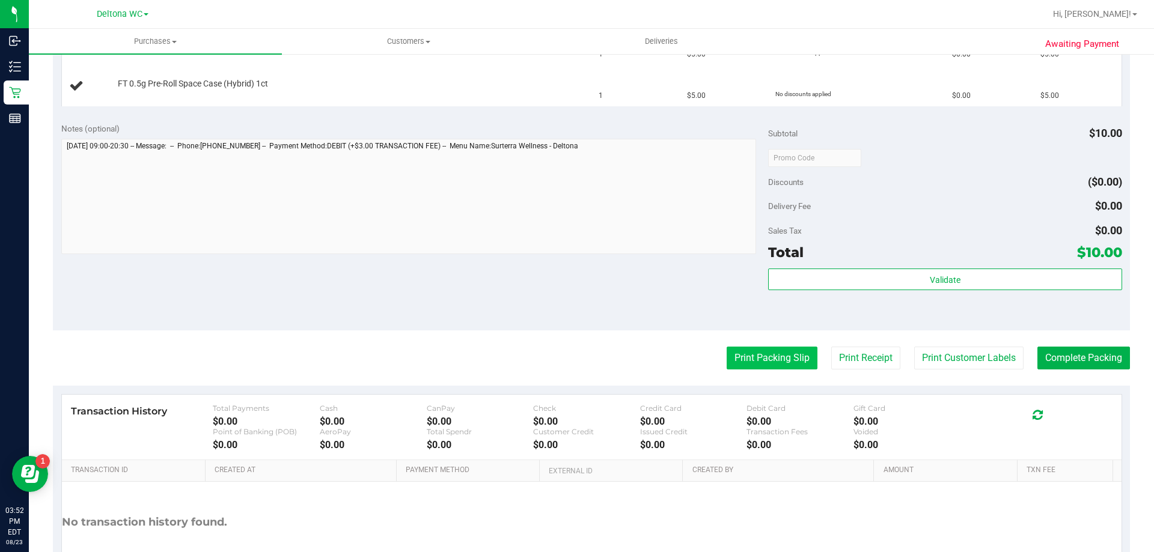
click at [735, 358] on button "Print Packing Slip" at bounding box center [772, 358] width 91 height 23
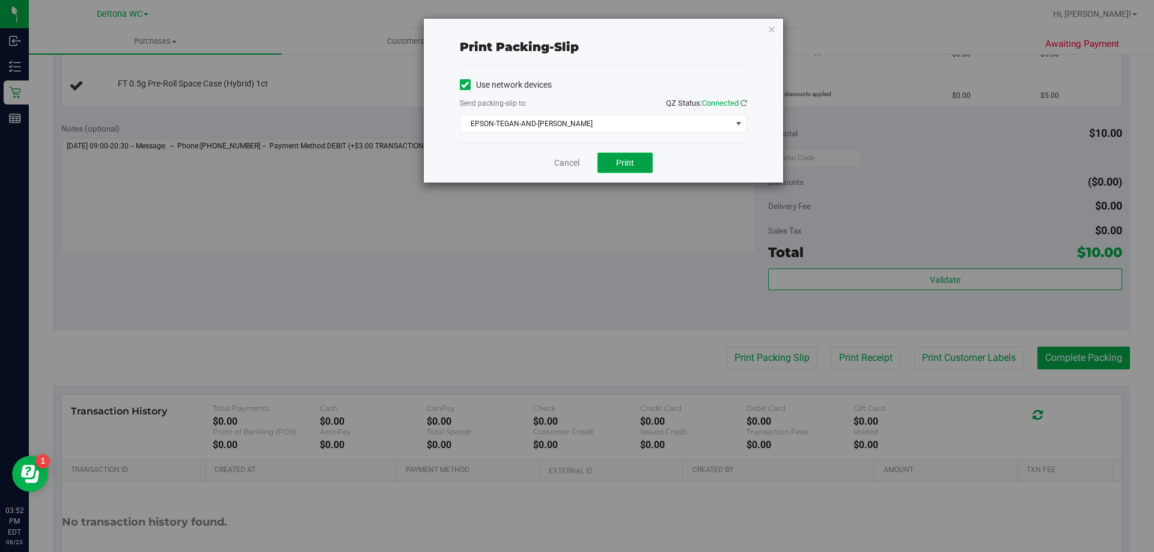
click at [630, 165] on span "Print" at bounding box center [625, 163] width 18 height 10
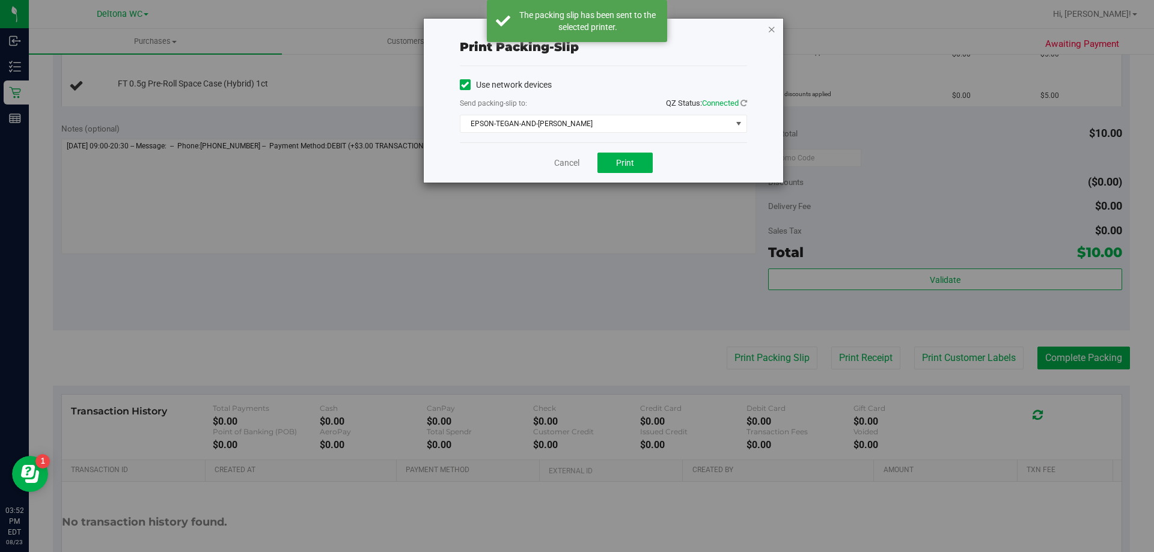
click at [772, 28] on icon "button" at bounding box center [772, 29] width 8 height 14
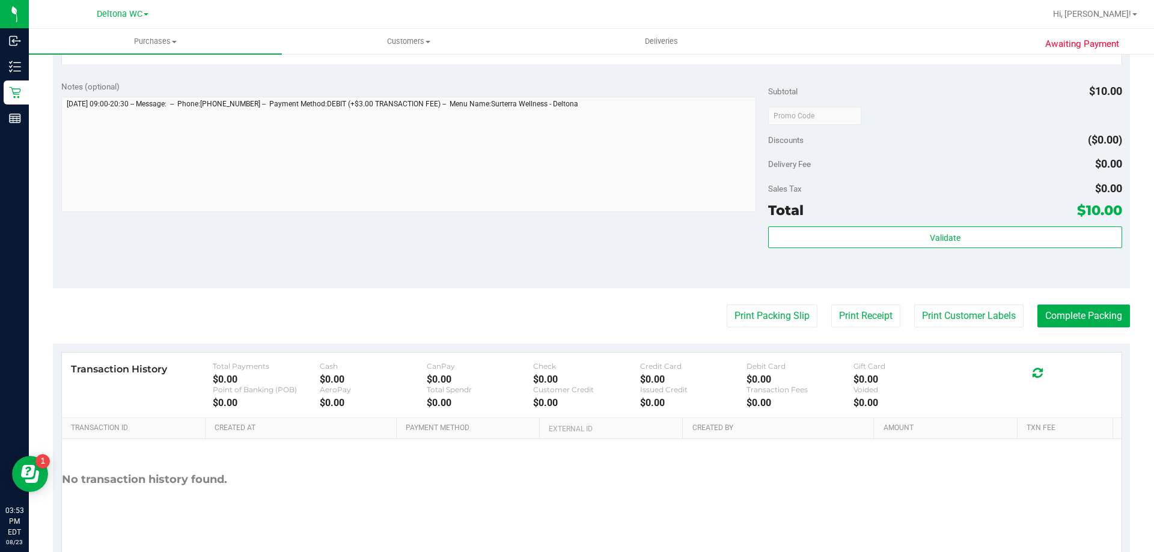
scroll to position [500, 0]
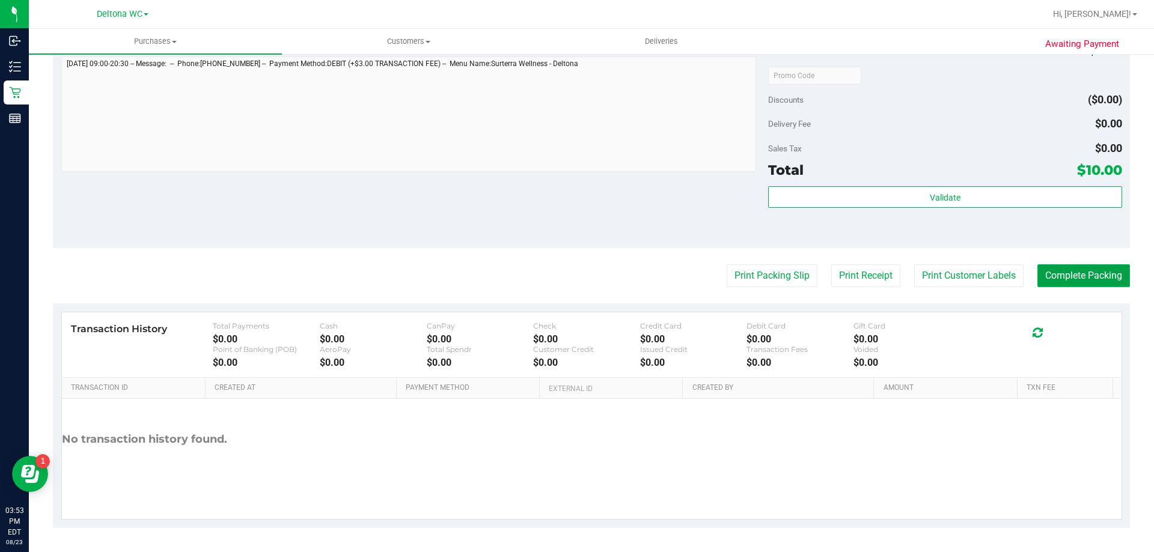
click at [1037, 275] on button "Complete Packing" at bounding box center [1083, 275] width 93 height 23
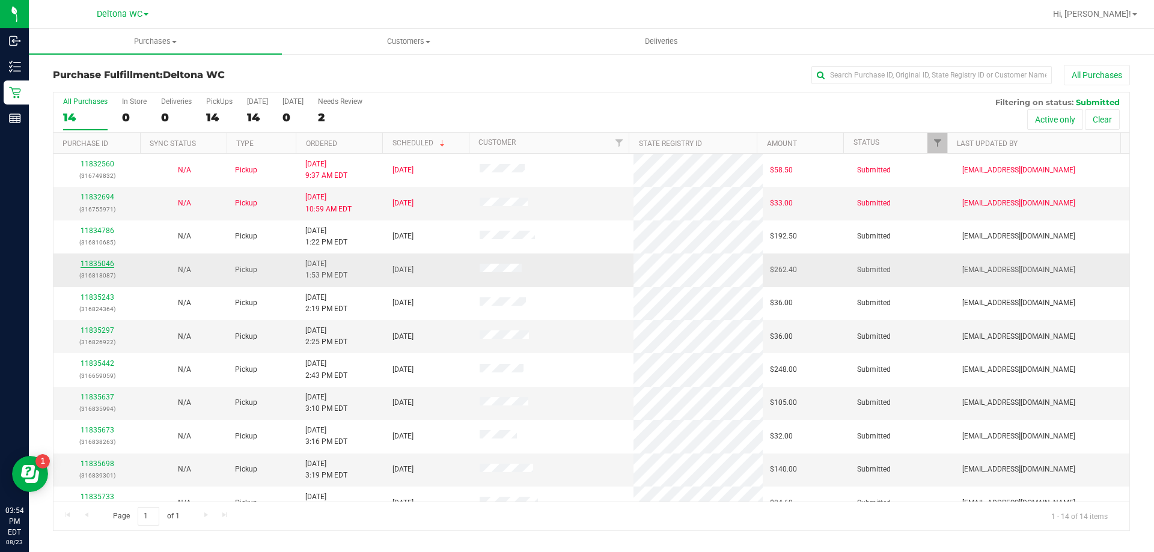
click at [102, 262] on link "11835046" at bounding box center [98, 264] width 34 height 8
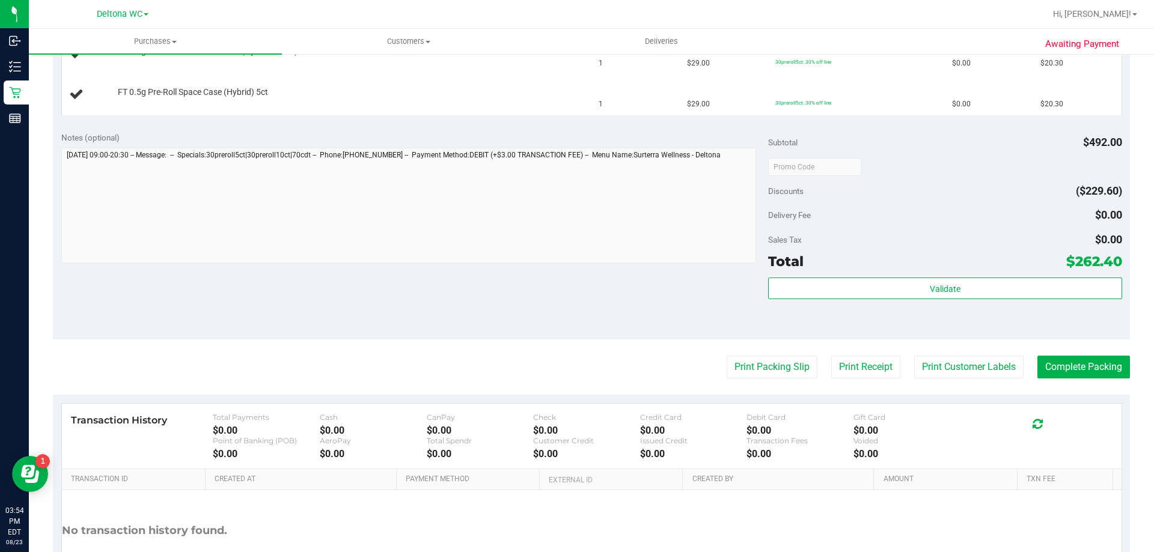
scroll to position [721, 0]
click at [780, 369] on button "Print Packing Slip" at bounding box center [772, 366] width 91 height 23
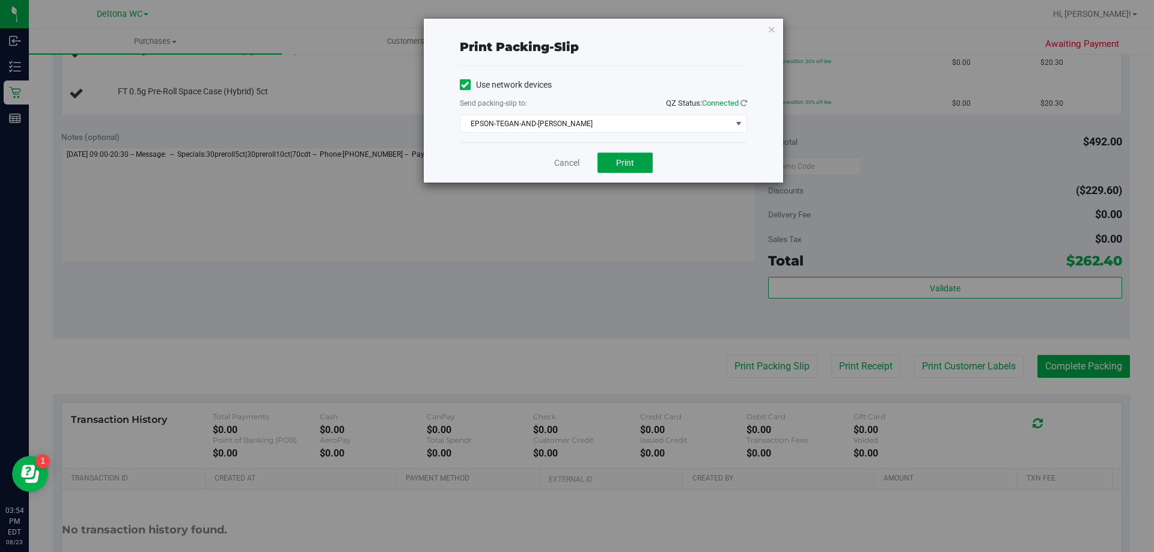
click at [628, 170] on button "Print" at bounding box center [624, 163] width 55 height 20
click at [629, 169] on button "Print" at bounding box center [624, 163] width 55 height 20
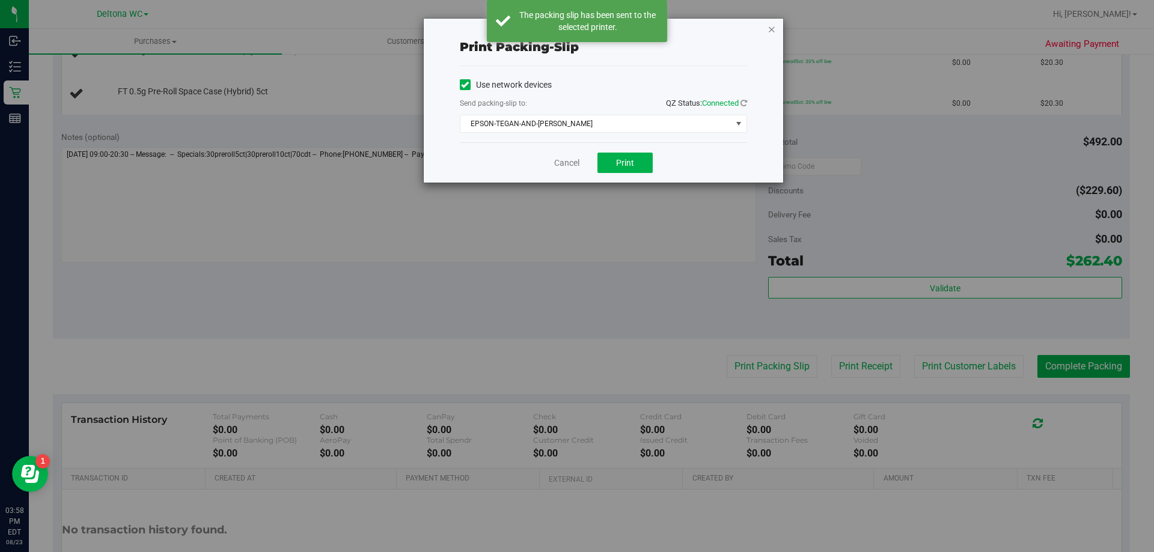
click at [773, 31] on icon "button" at bounding box center [772, 29] width 8 height 14
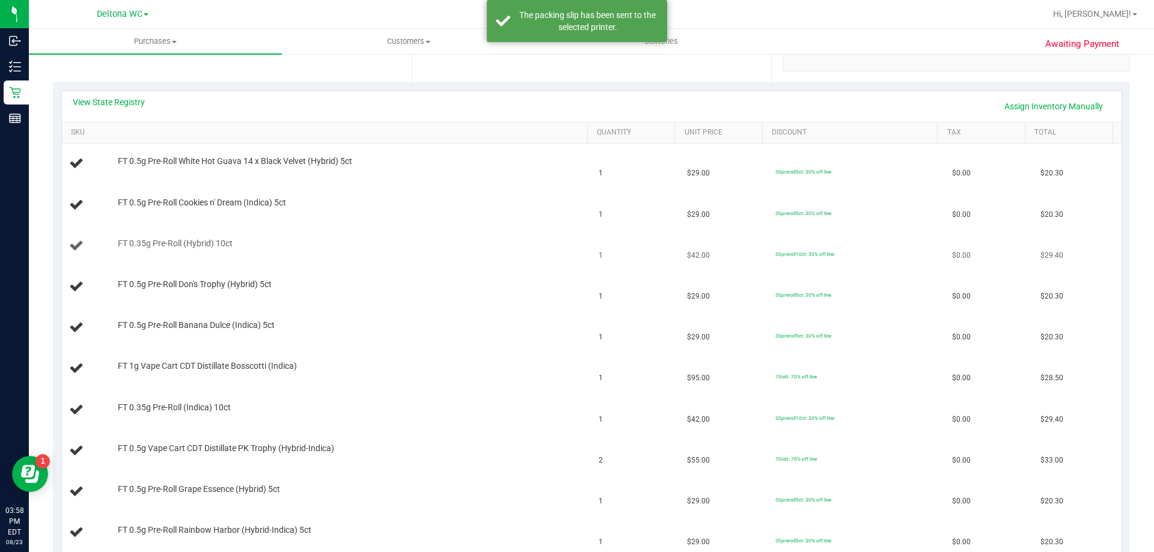
scroll to position [240, 0]
click at [505, 242] on div "FT 0.35g Pre-Roll (Hybrid) 10ct" at bounding box center [347, 245] width 470 height 12
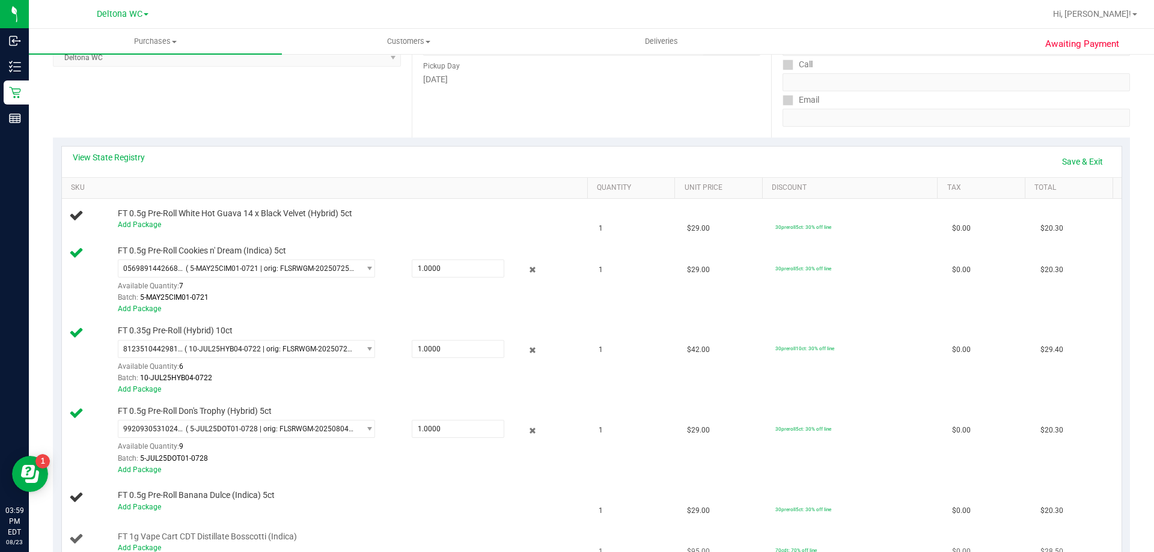
scroll to position [180, 0]
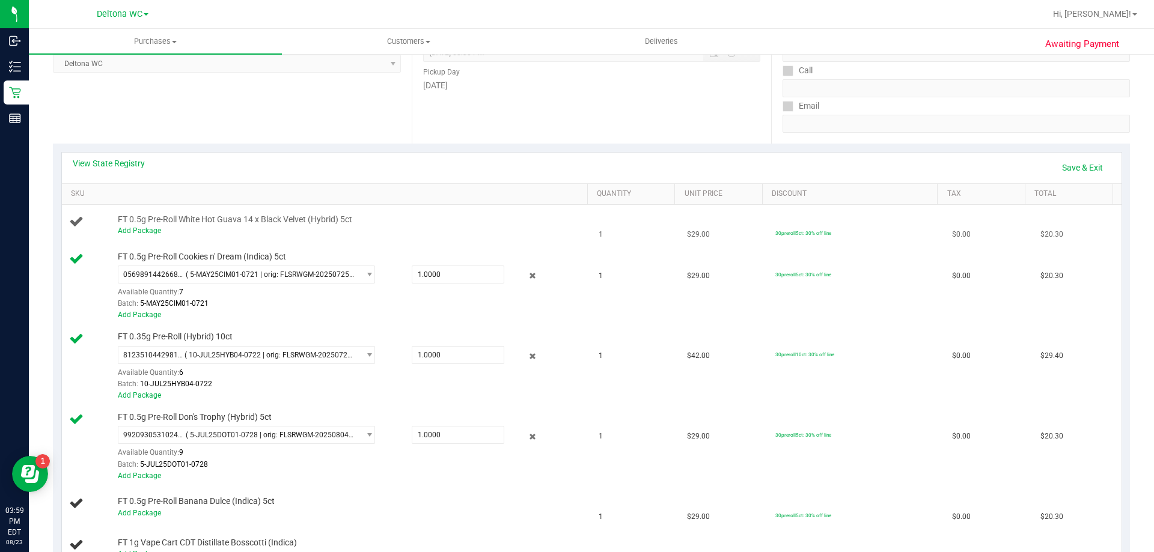
click at [488, 240] on td "FT 0.5g Pre-Roll White Hot Guava 14 x Black Velvet (Hybrid) 5ct Add Package" at bounding box center [327, 225] width 530 height 41
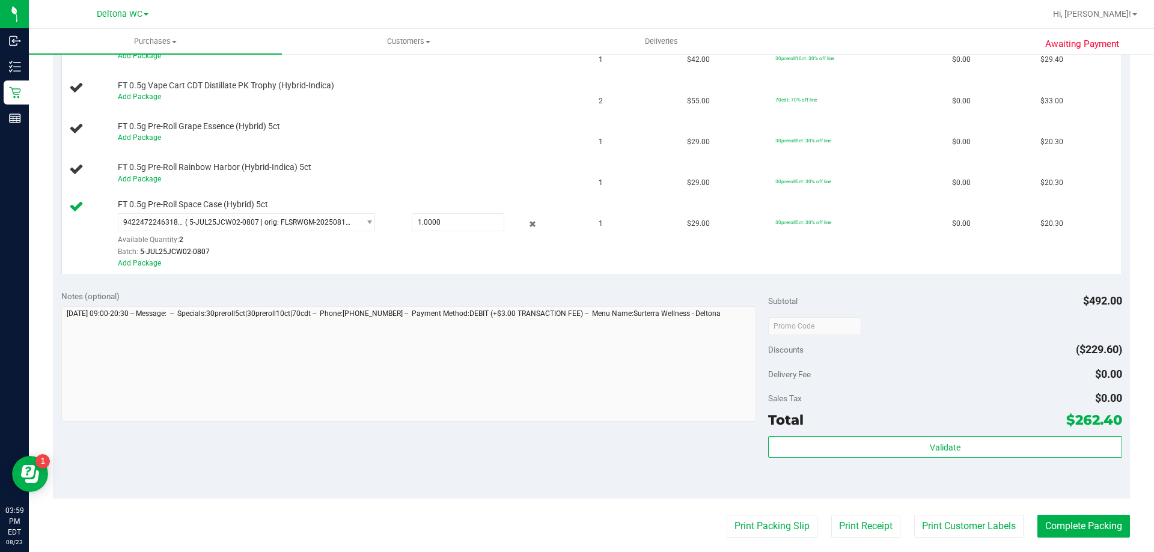
scroll to position [841, 0]
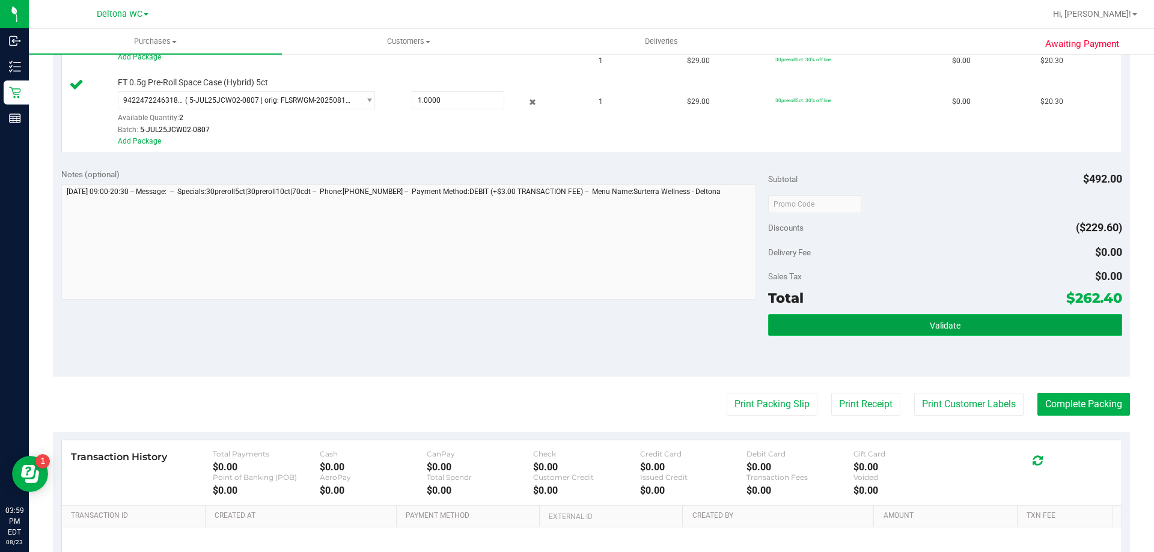
click at [817, 320] on button "Validate" at bounding box center [944, 325] width 353 height 22
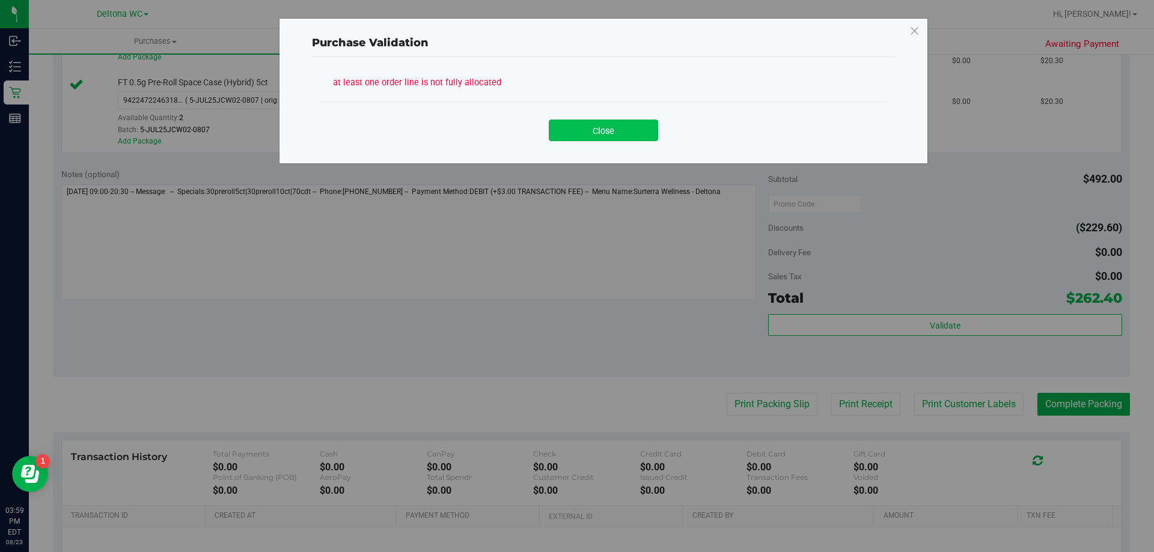
click at [628, 133] on button "Close" at bounding box center [603, 131] width 109 height 22
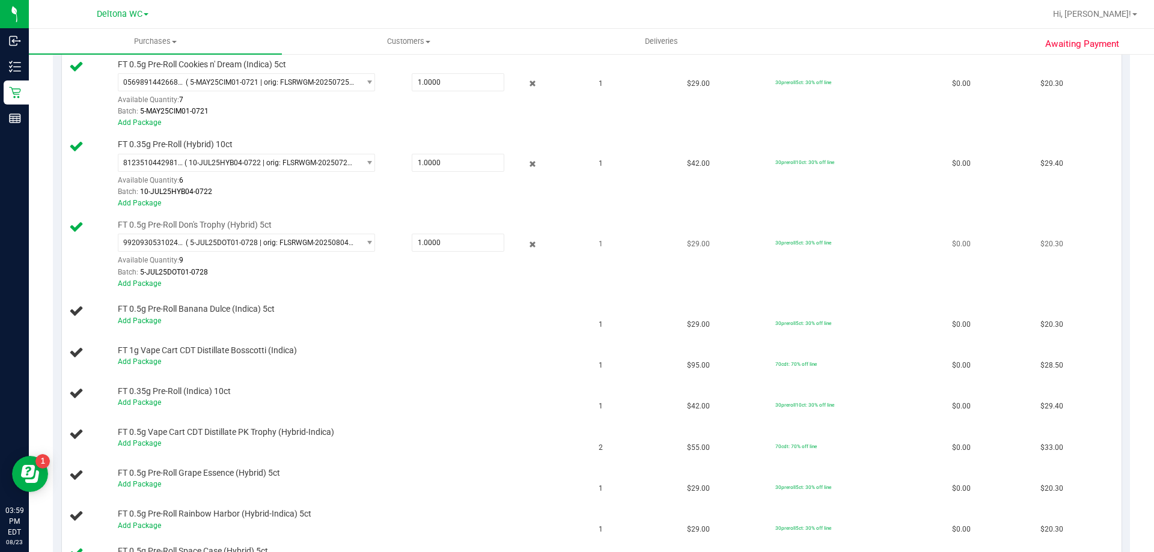
scroll to position [180, 0]
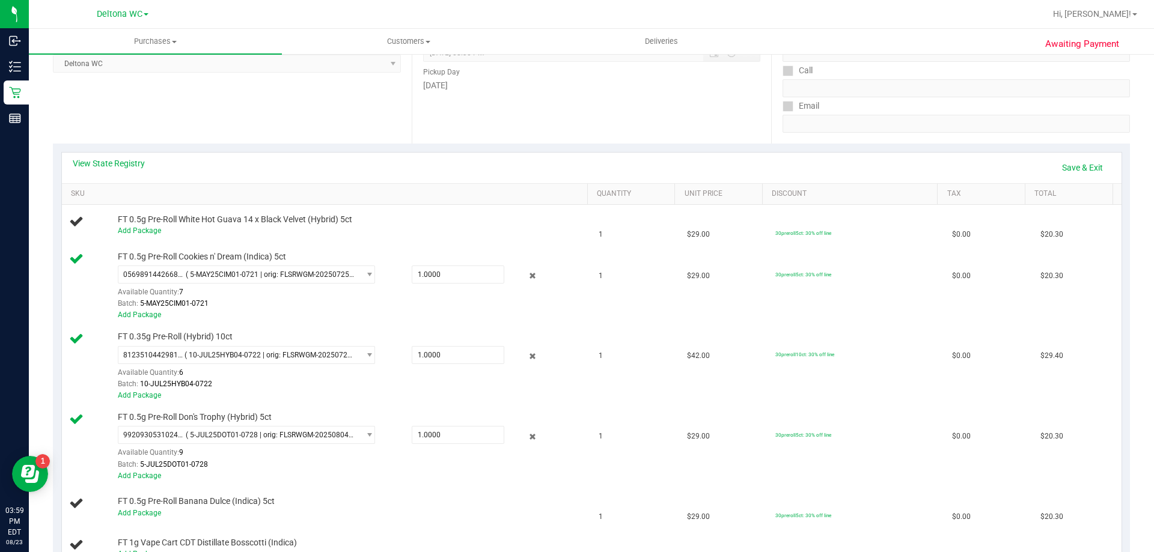
click at [626, 162] on div "View State Registry Save & Exit" at bounding box center [592, 167] width 1038 height 20
click at [382, 208] on td "FT 0.5g Pre-Roll White Hot Guava 14 x Black Velvet (Hybrid) 5ct Add Package" at bounding box center [327, 225] width 530 height 41
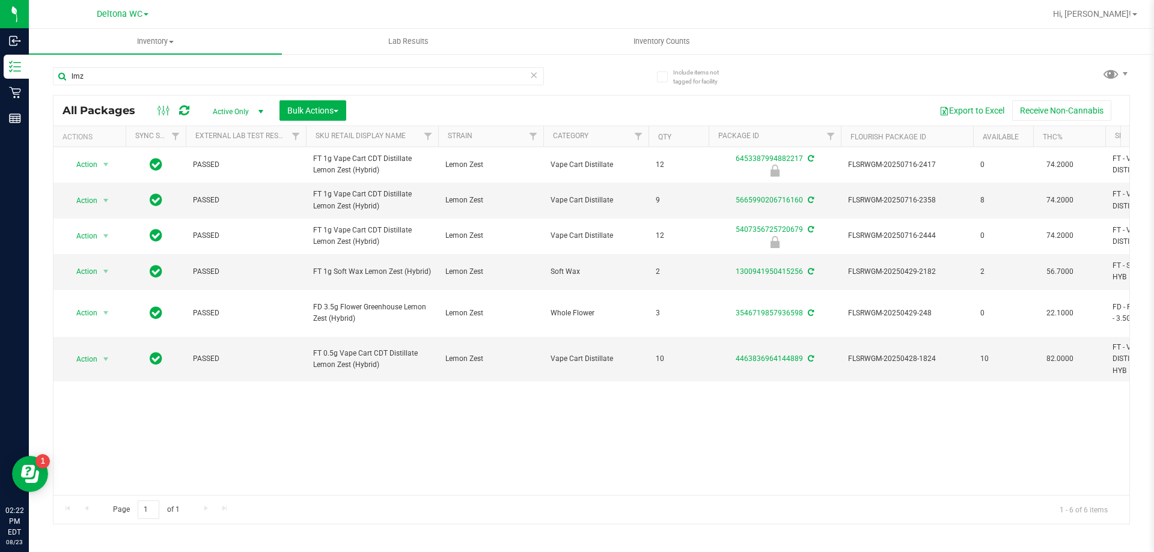
drag, startPoint x: 141, startPoint y: 75, endPoint x: 54, endPoint y: 89, distance: 88.3
click at [54, 87] on div "lmz" at bounding box center [298, 81] width 491 height 28
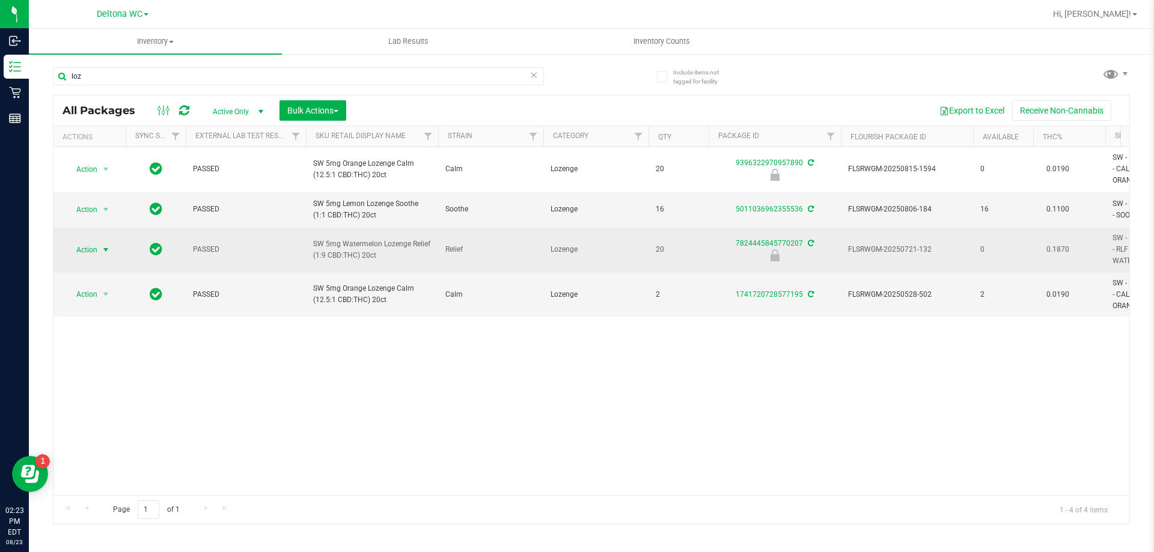
type input "loz"
click at [108, 255] on span "select" at bounding box center [106, 250] width 10 height 10
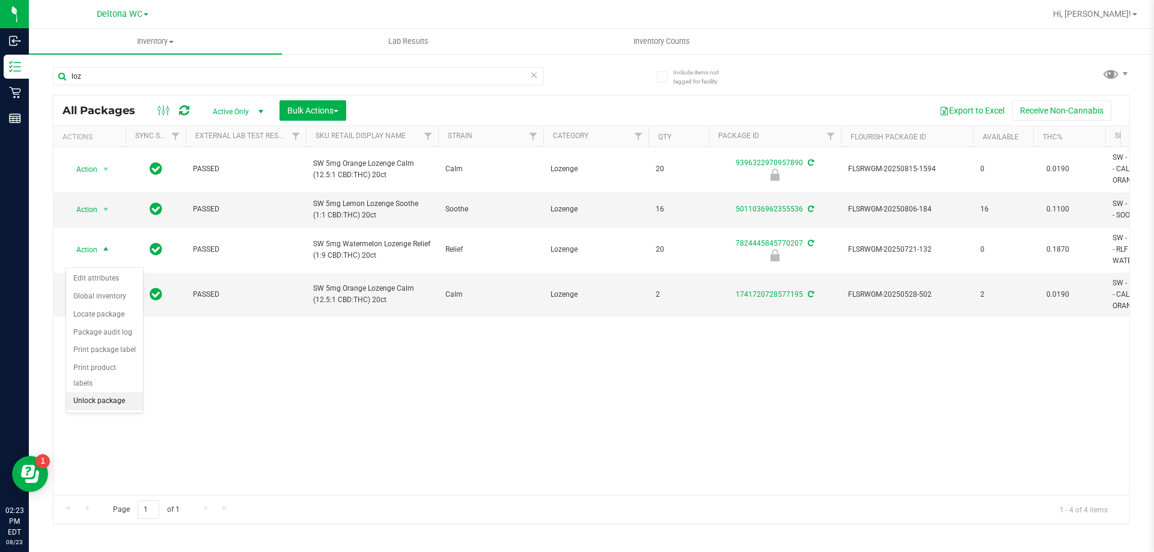
click at [121, 392] on li "Unlock package" at bounding box center [104, 401] width 77 height 18
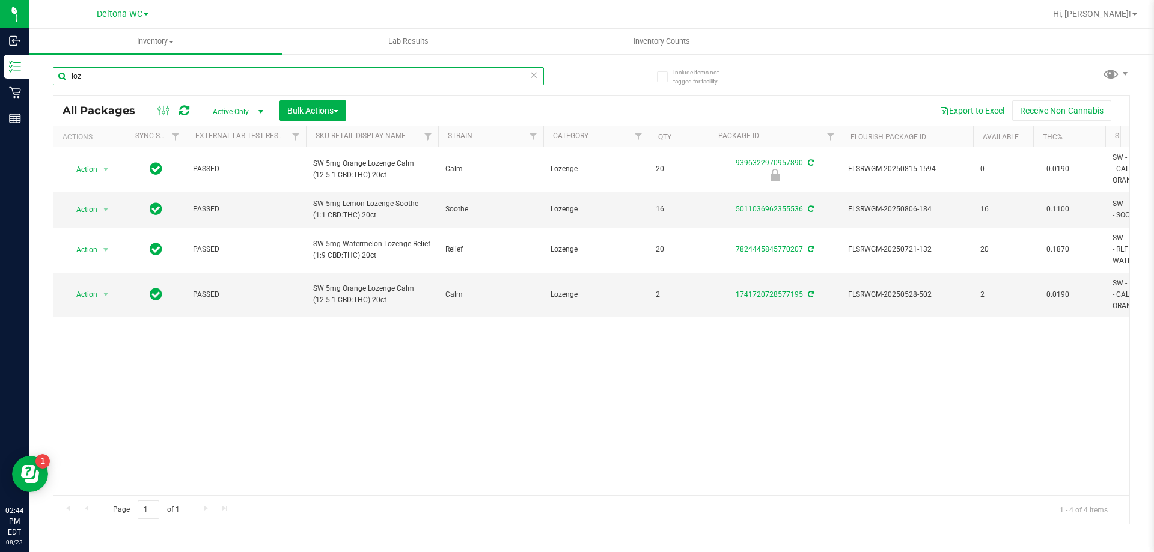
click at [179, 73] on input "loz" at bounding box center [298, 76] width 491 height 18
click at [180, 73] on input "loz" at bounding box center [298, 76] width 491 height 18
paste input "FT 7g Ground Flower (Indica)"
type input "FT 7g Ground Flower (Indica)"
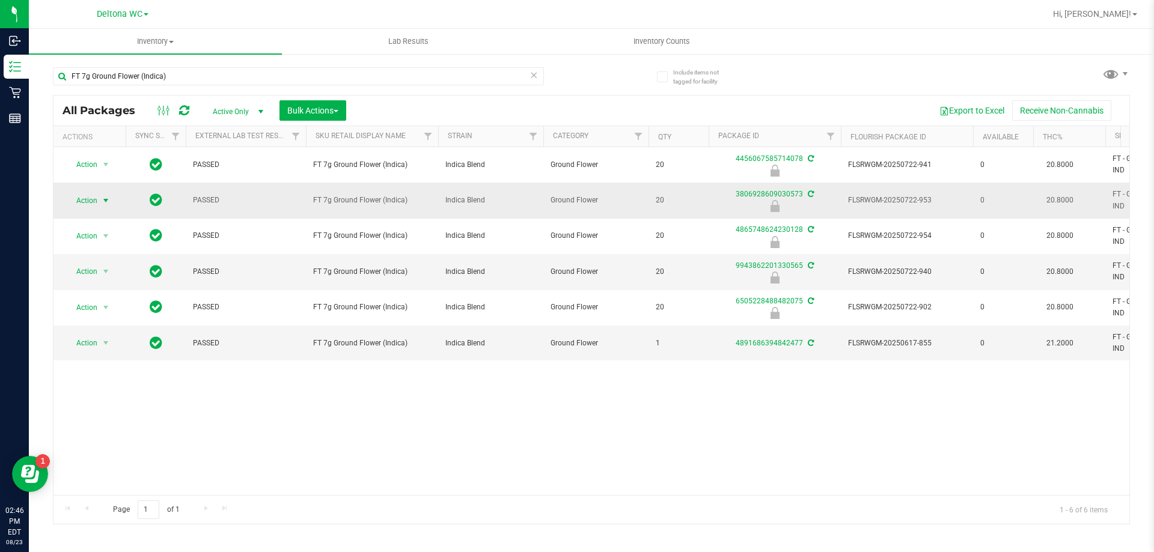
click at [92, 201] on span "Action" at bounding box center [82, 200] width 32 height 17
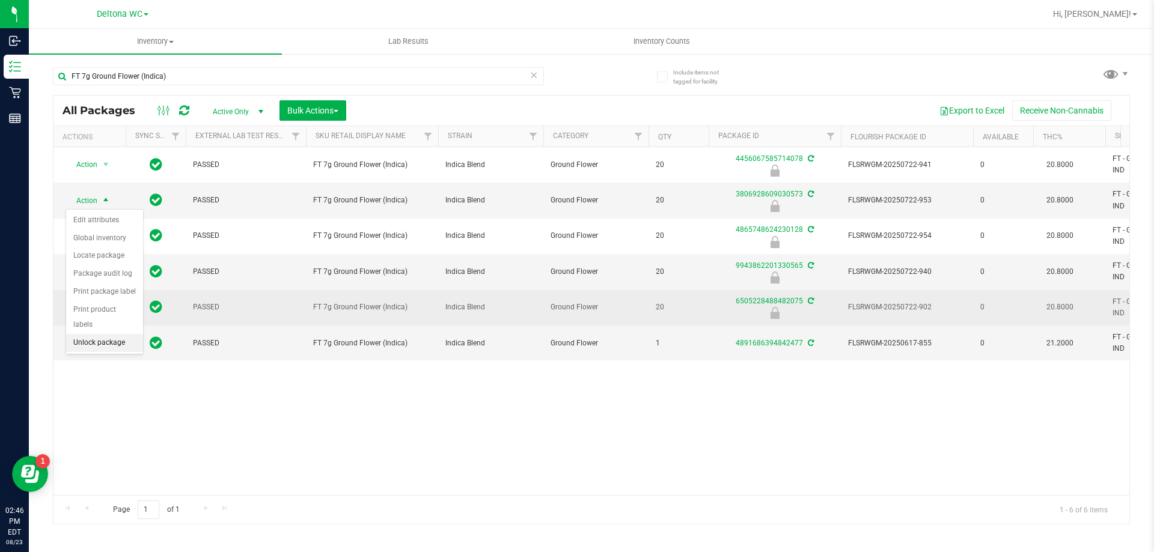
click at [102, 334] on li "Unlock package" at bounding box center [104, 343] width 77 height 18
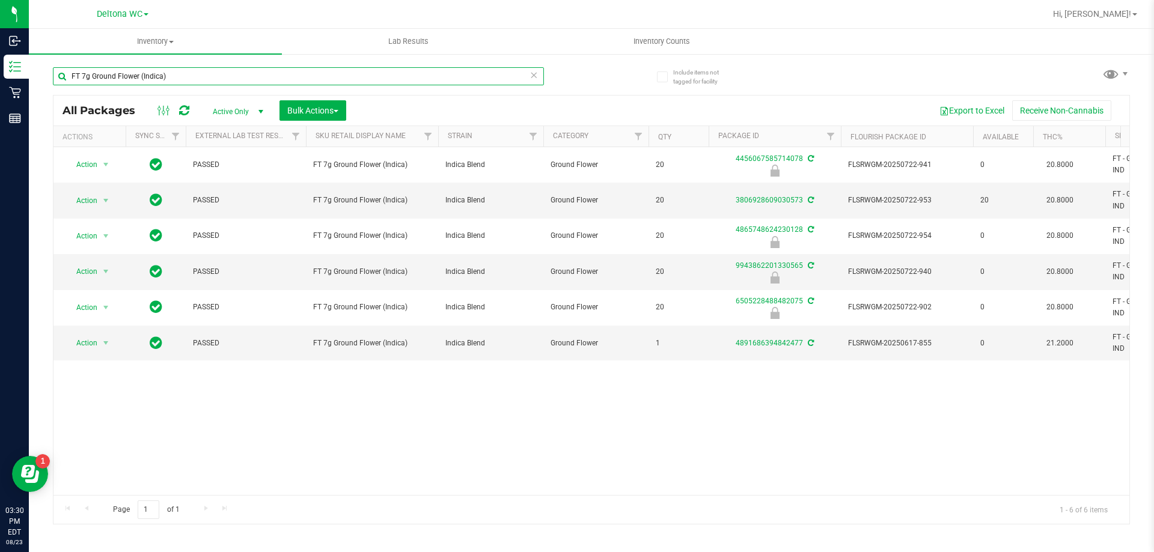
click at [209, 82] on input "FT 7g Ground Flower (Indica)" at bounding box center [298, 76] width 491 height 18
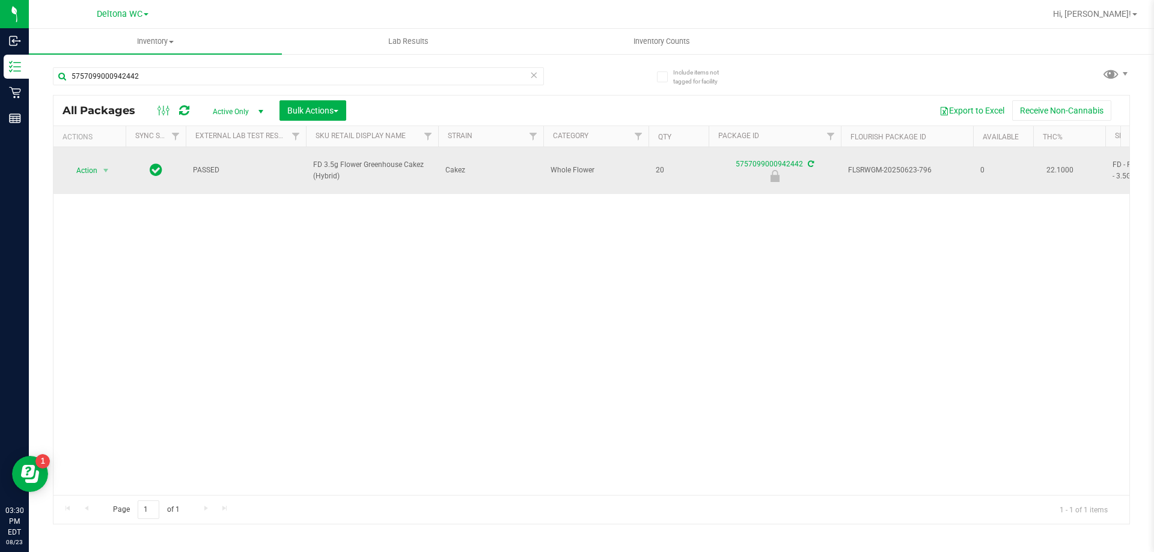
click at [334, 159] on span "FD 3.5g Flower Greenhouse Cakez (Hybrid)" at bounding box center [372, 170] width 118 height 23
copy tr "FD 3.5g Flower Greenhouse Cakez (Hybrid)"
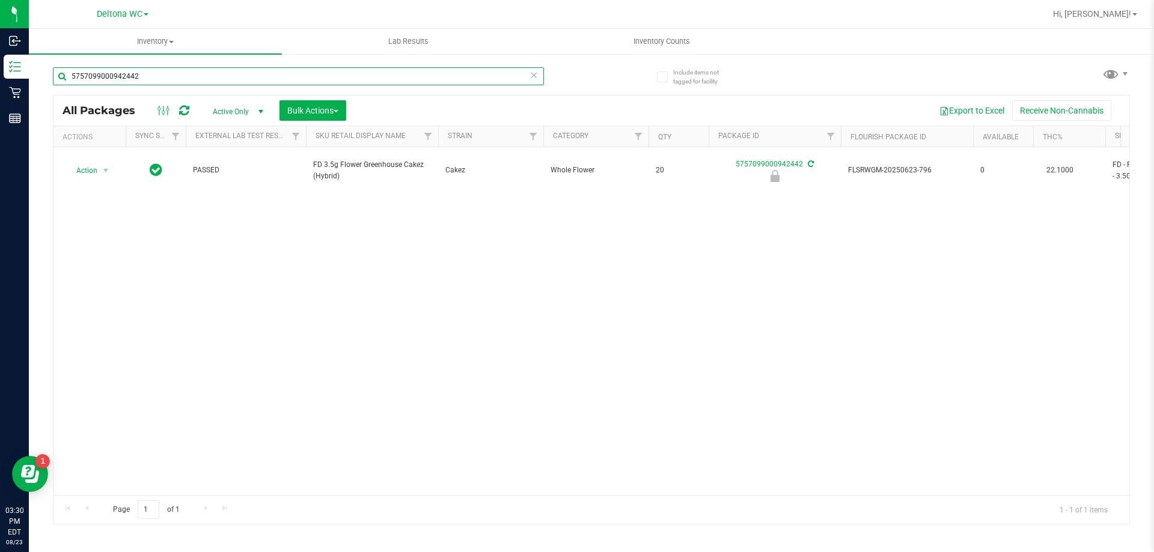
click at [167, 74] on input "5757099000942442" at bounding box center [298, 76] width 491 height 18
paste input "FD 3.5g Flower Greenhouse Cakez (Hybrid)"
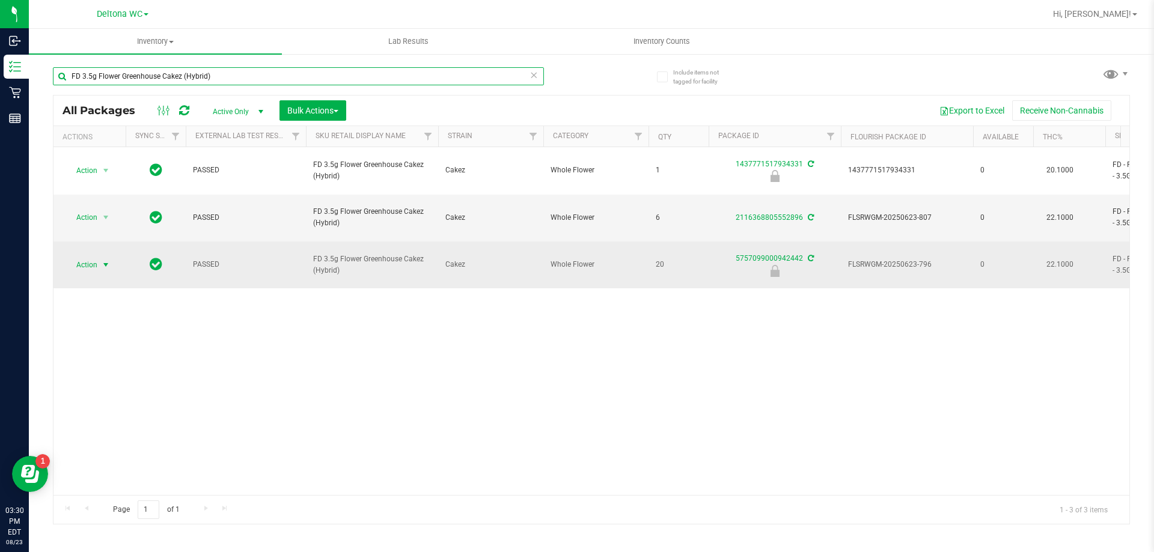
type input "FD 3.5g Flower Greenhouse Cakez (Hybrid)"
click at [106, 260] on span "select" at bounding box center [106, 265] width 10 height 10
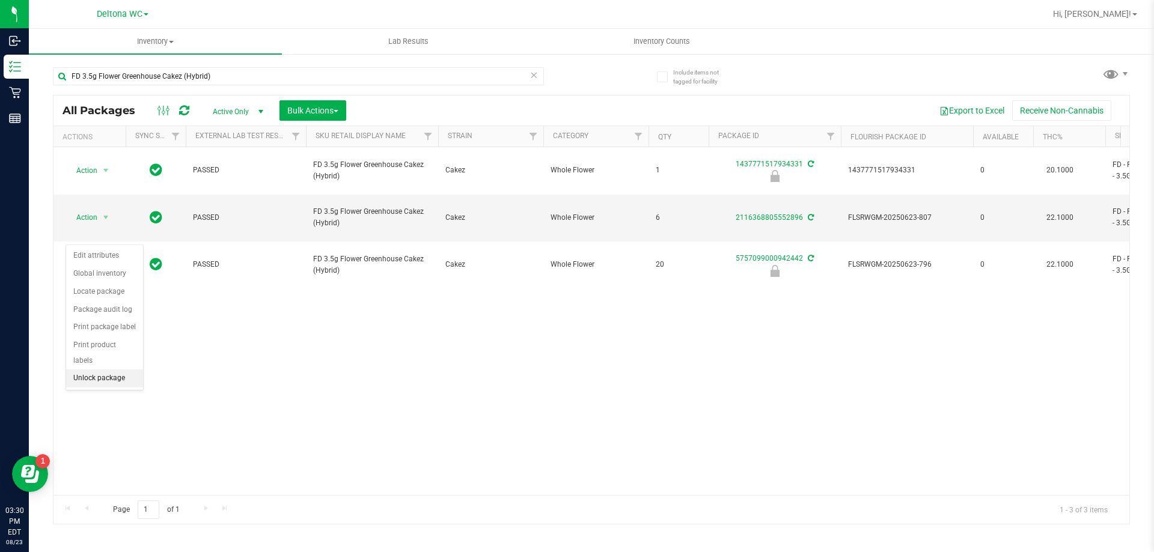
click at [110, 370] on li "Unlock package" at bounding box center [104, 379] width 77 height 18
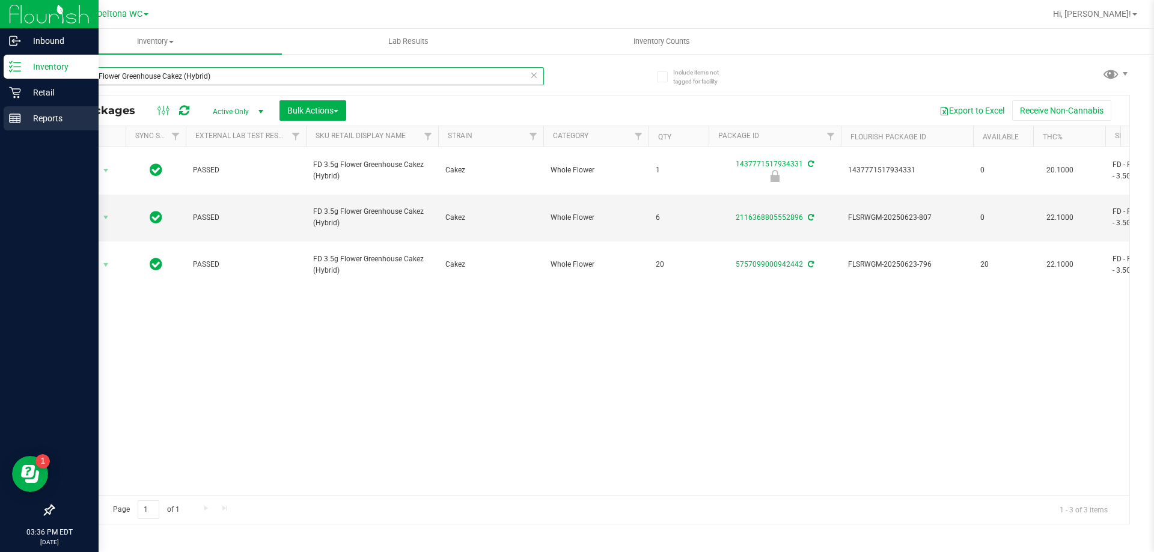
drag, startPoint x: 222, startPoint y: 75, endPoint x: 0, endPoint y: 121, distance: 226.6
click at [0, 122] on div "Inbound Inventory Retail Reports 03:36 PM EDT 08/23/2025 08/23 Deltona WC Hi, A…" at bounding box center [577, 276] width 1154 height 552
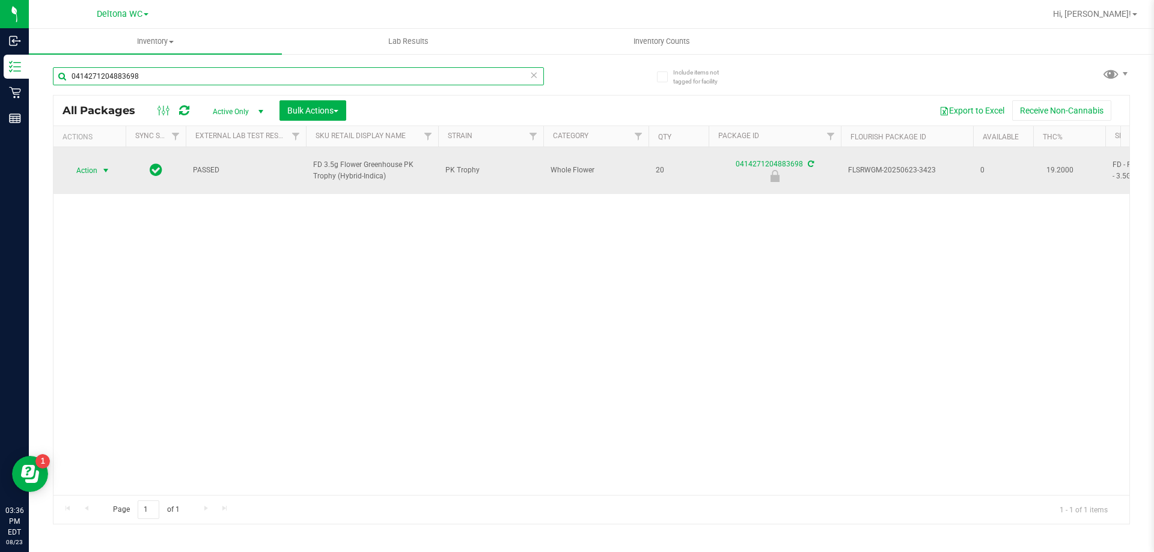
type input "0414271204883698"
click at [87, 167] on span "Action" at bounding box center [82, 170] width 32 height 17
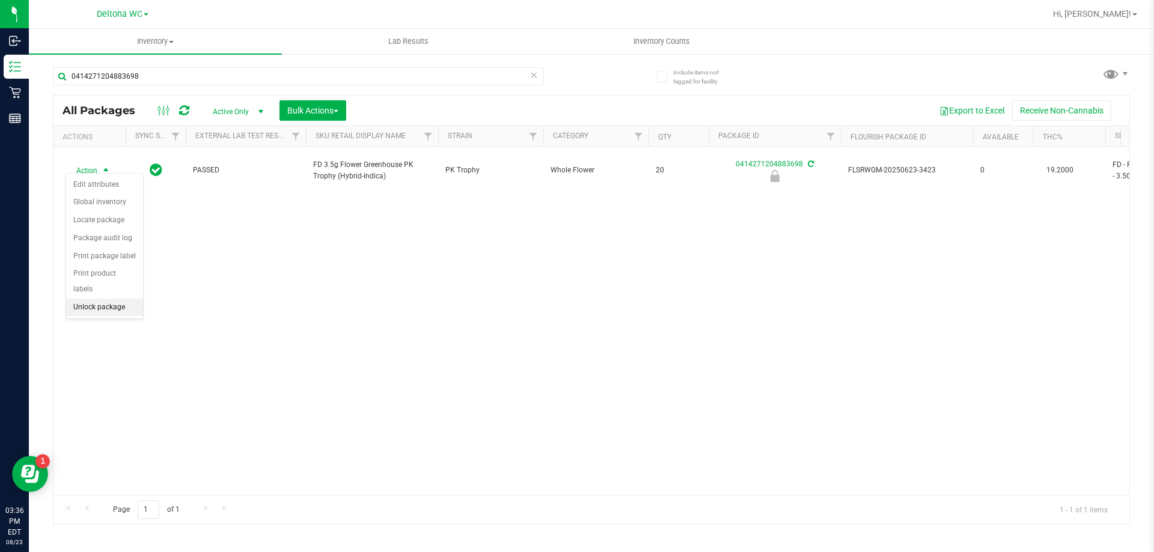
drag, startPoint x: 86, startPoint y: 290, endPoint x: 86, endPoint y: 279, distance: 10.8
click at [85, 299] on li "Unlock package" at bounding box center [104, 308] width 77 height 18
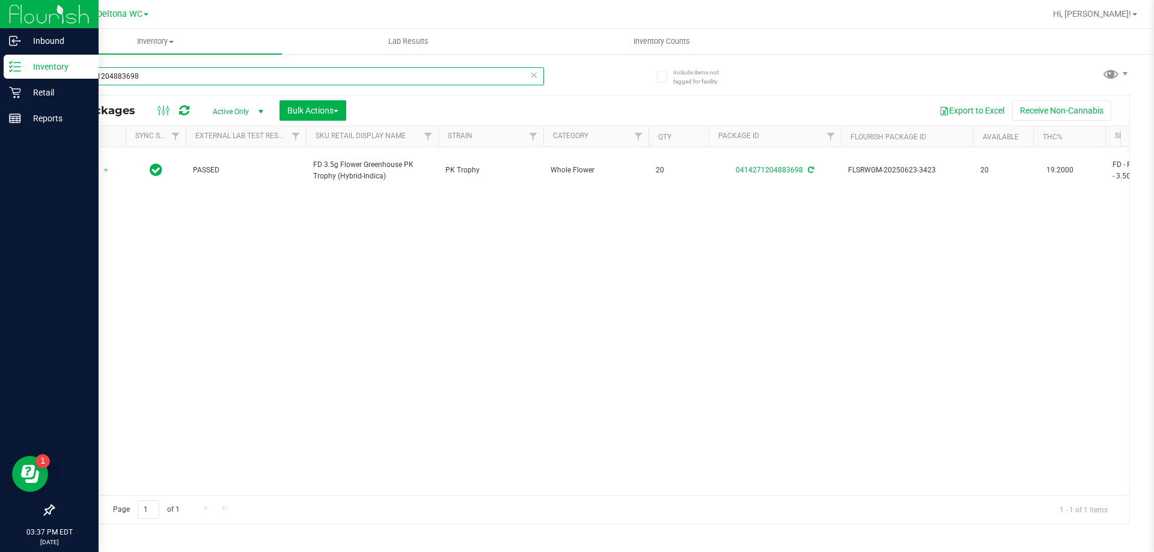
drag, startPoint x: 157, startPoint y: 91, endPoint x: 1, endPoint y: 138, distance: 163.2
click at [0, 138] on div "Inbound Inventory Retail Reports 03:37 PM EDT 08/23/2025 08/23 Deltona WC Hi, A…" at bounding box center [577, 276] width 1154 height 552
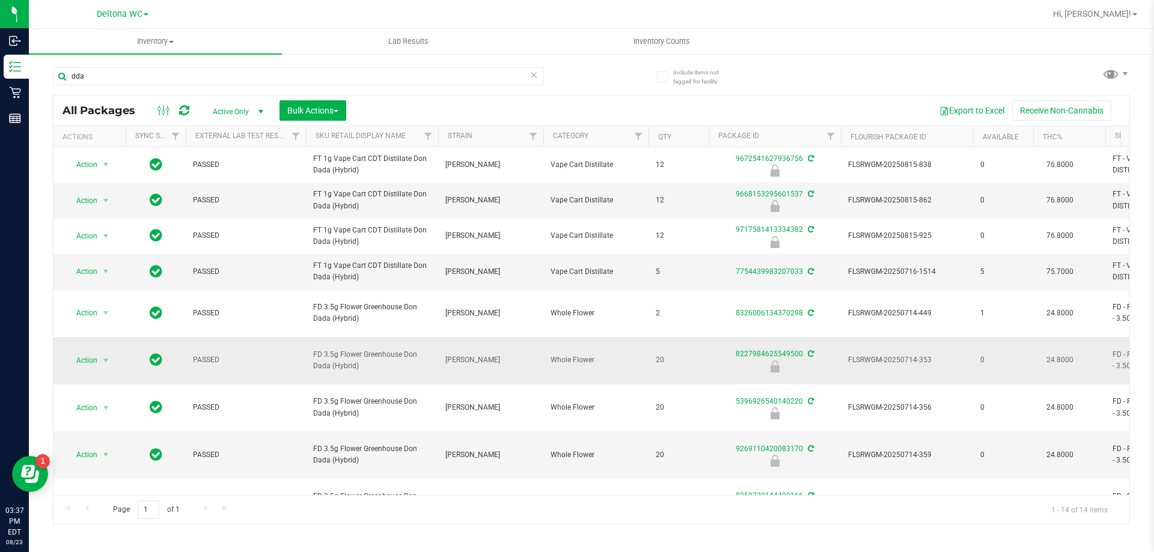
click at [359, 371] on span "FD 3.5g Flower Greenhouse Don Dada (Hybrid)" at bounding box center [372, 360] width 118 height 23
copy tr "FD 3.5g Flower Greenhouse Don Dada (Hybrid)"
click at [206, 103] on span "Active Only" at bounding box center [236, 111] width 66 height 17
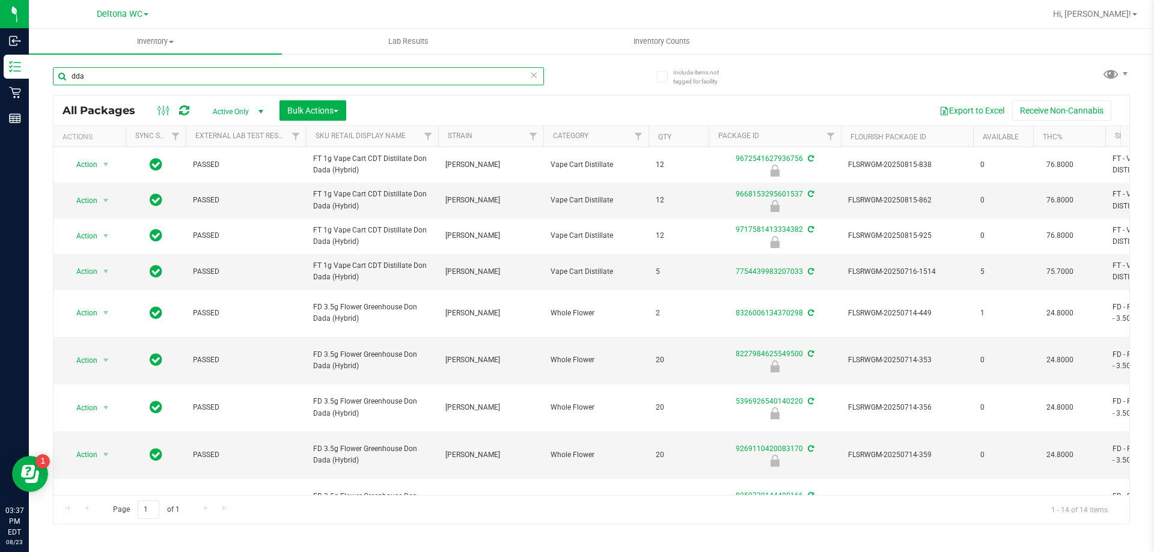
click at [194, 75] on input "dda" at bounding box center [298, 76] width 491 height 18
type input "d"
paste input "FD 3.5g Flower Greenhouse Don Dada (Hybrid)"
type input "FD 3.5g Flower Greenhouse Don Dada (Hybrid)"
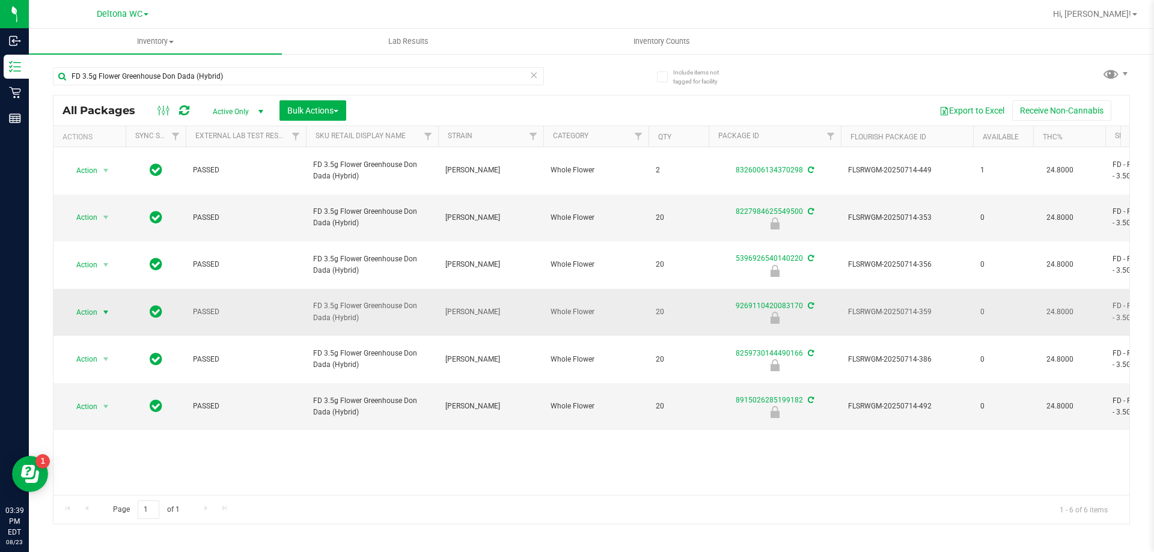
click at [96, 304] on span "Action" at bounding box center [82, 312] width 32 height 17
click at [115, 406] on li "Unlock package" at bounding box center [104, 415] width 77 height 18
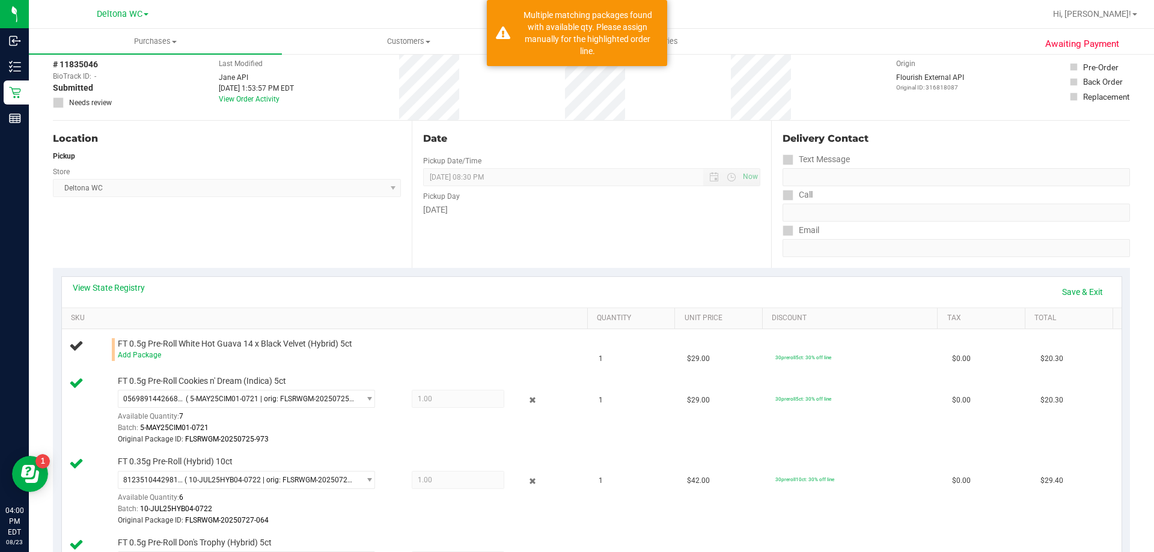
scroll to position [120, 0]
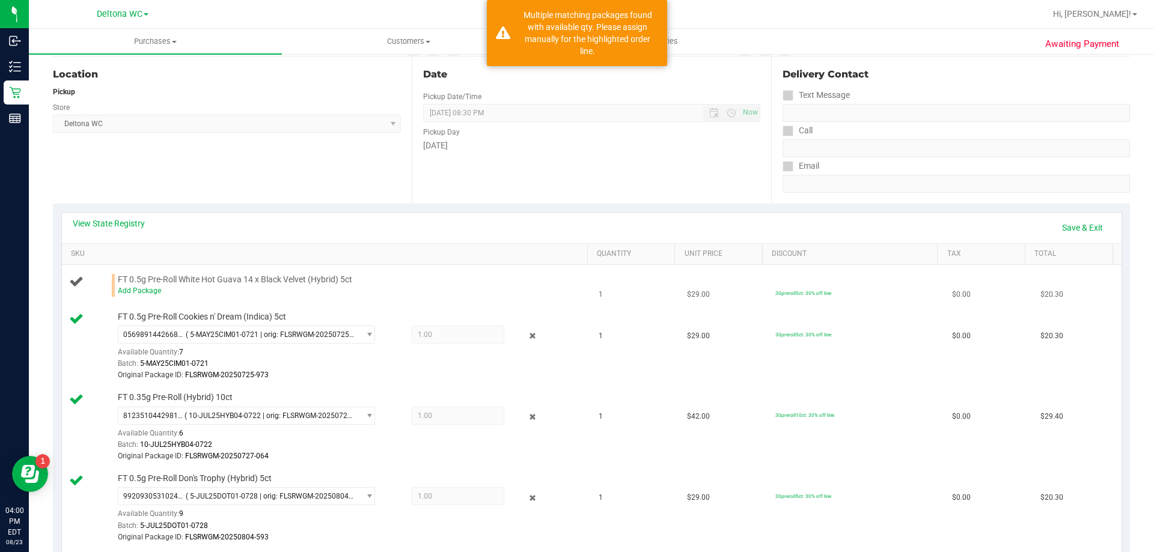
click at [150, 296] on div "Add Package" at bounding box center [350, 291] width 464 height 11
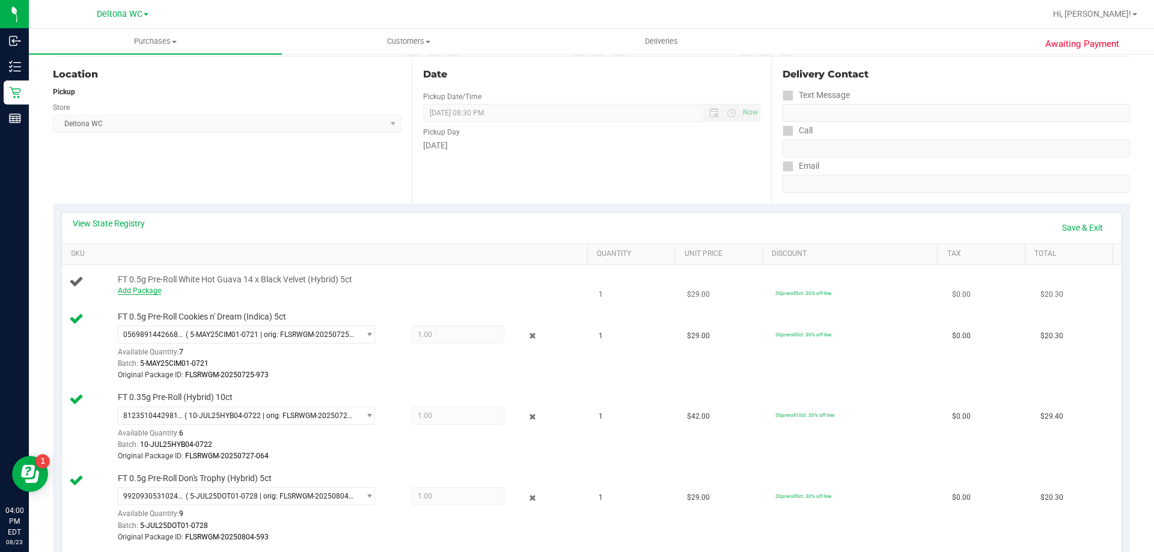
click at [153, 291] on link "Add Package" at bounding box center [139, 291] width 43 height 8
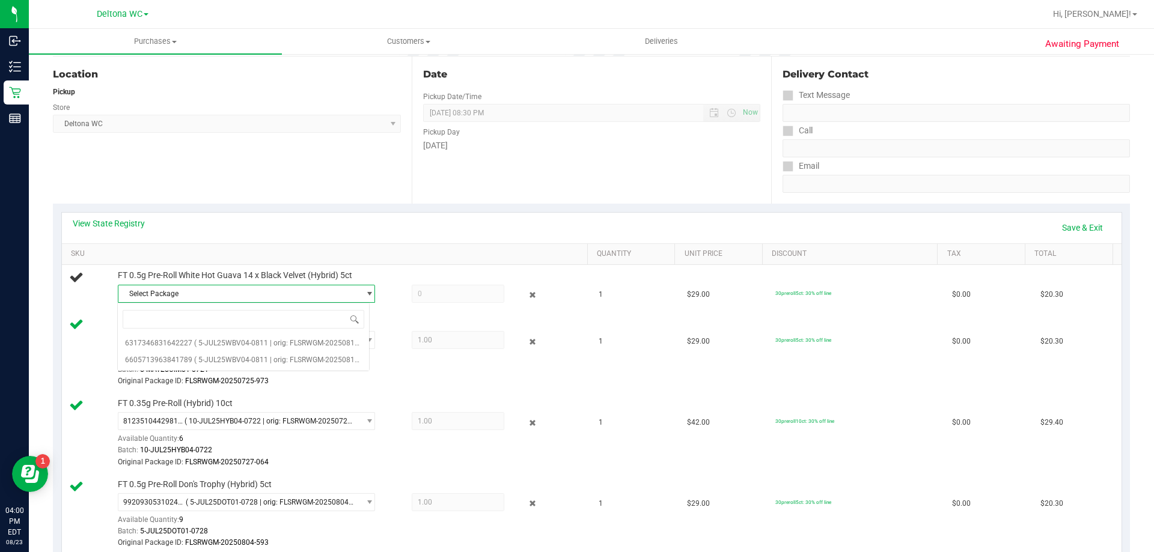
click at [296, 296] on span "Select Package" at bounding box center [238, 294] width 241 height 17
click at [321, 290] on span "Select Package" at bounding box center [238, 294] width 241 height 17
click at [295, 345] on span "( 5-JUL25WBV04-0811 | orig: FLSRWGM-20250815-620 )" at bounding box center [285, 343] width 183 height 8
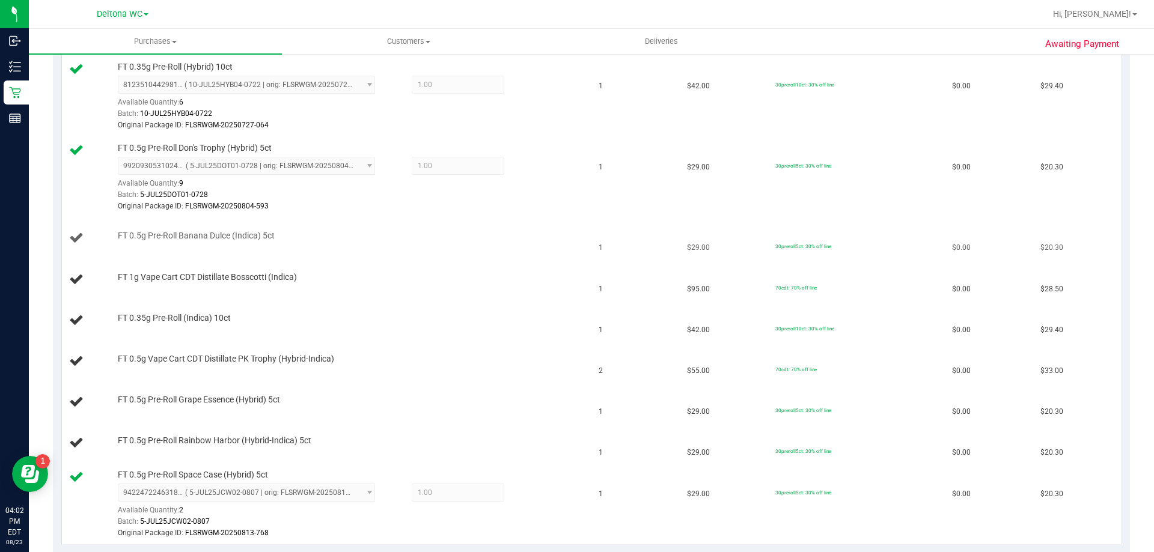
scroll to position [481, 0]
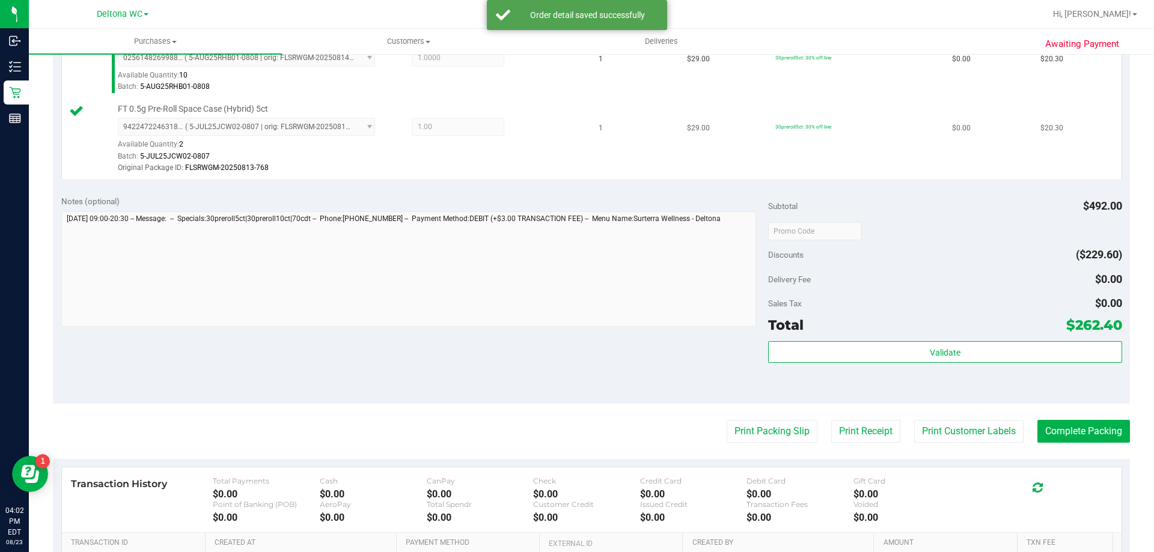
scroll to position [962, 0]
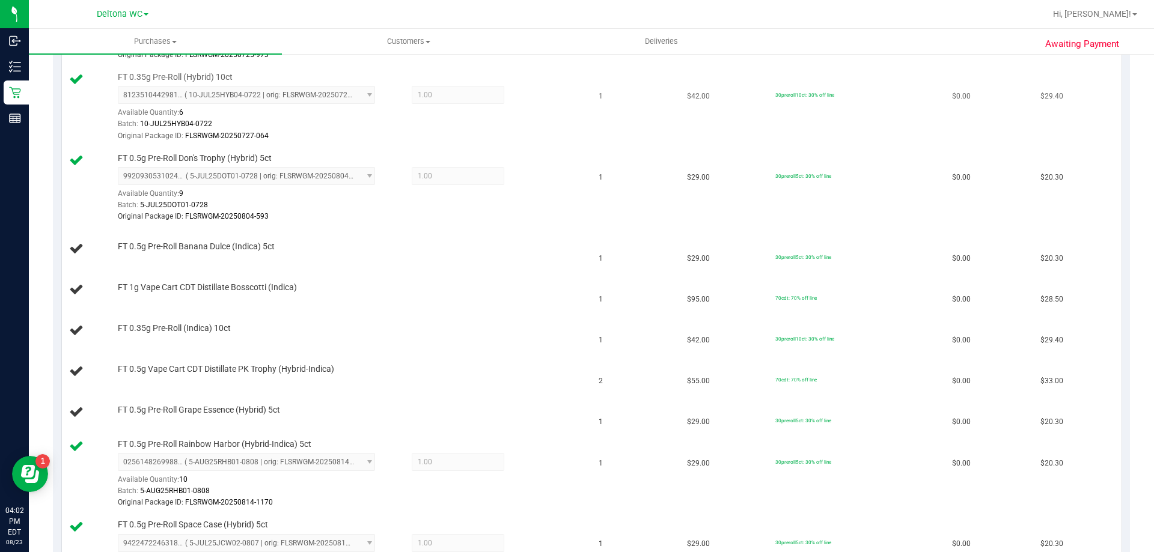
scroll to position [541, 0]
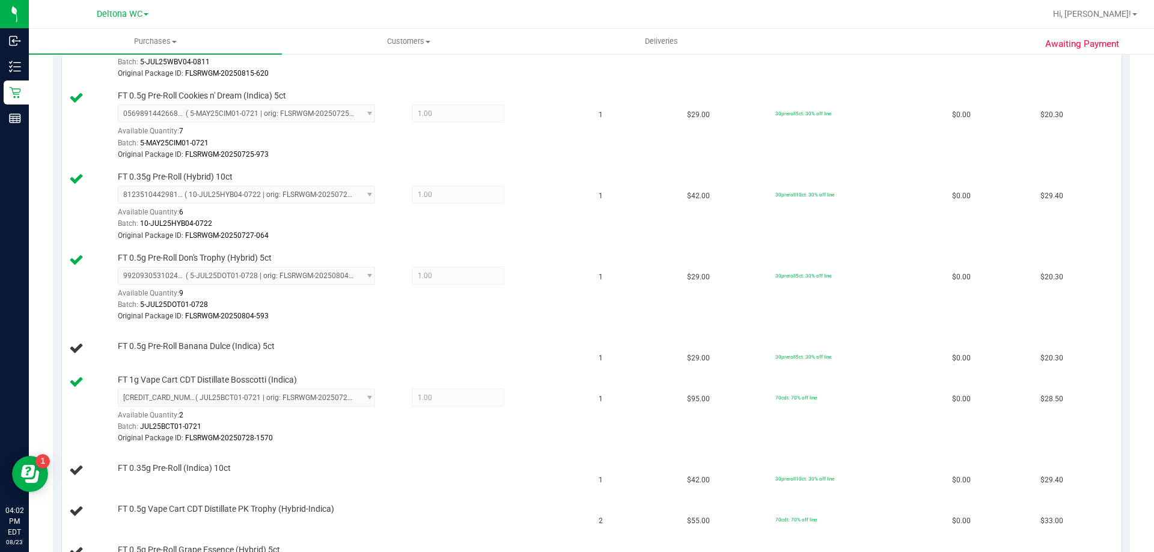
scroll to position [541, 0]
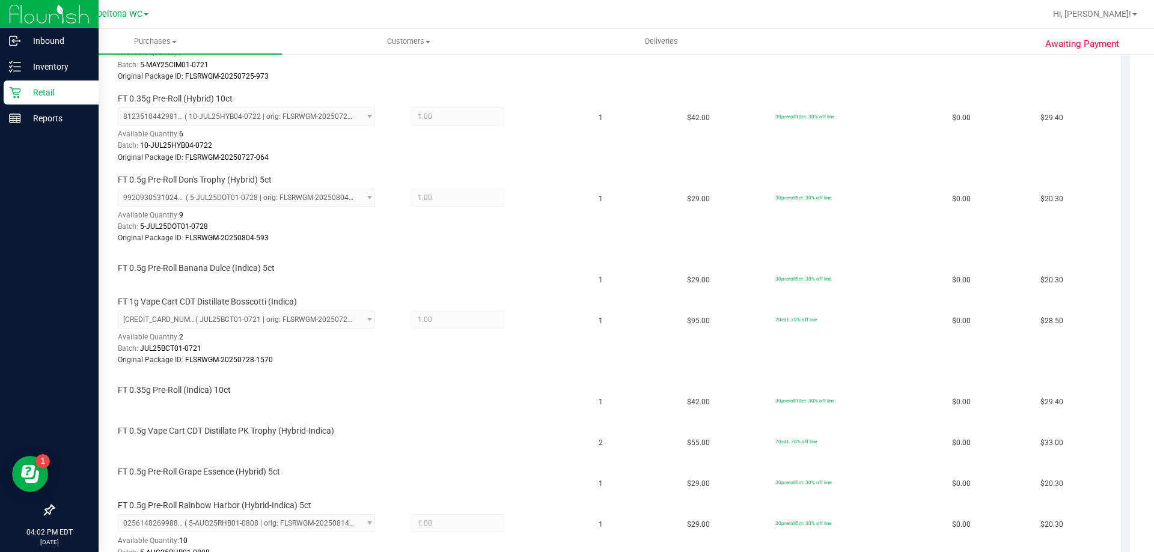
scroll to position [481, 0]
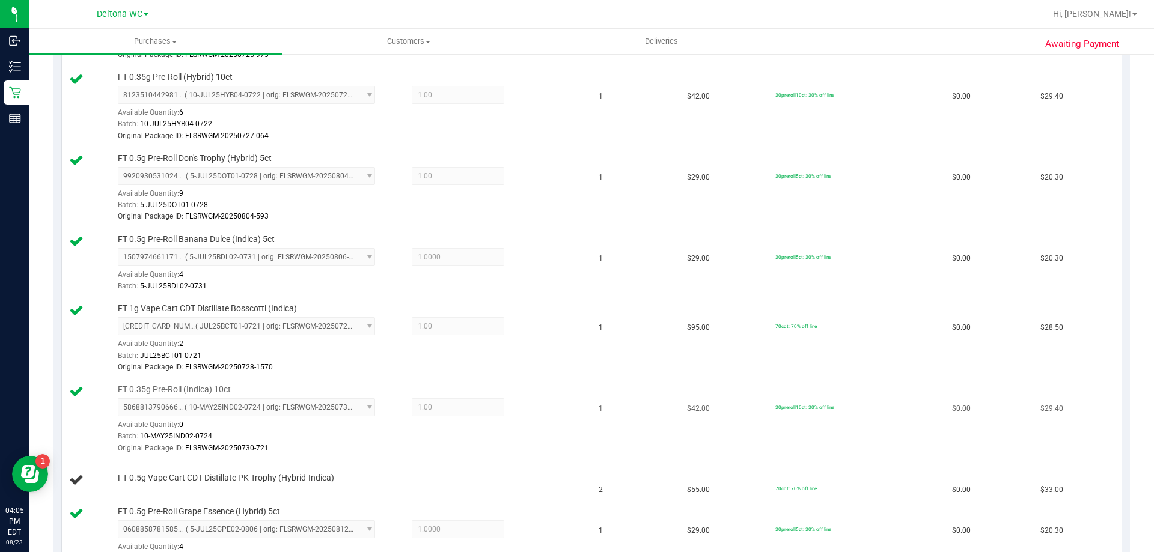
scroll to position [541, 0]
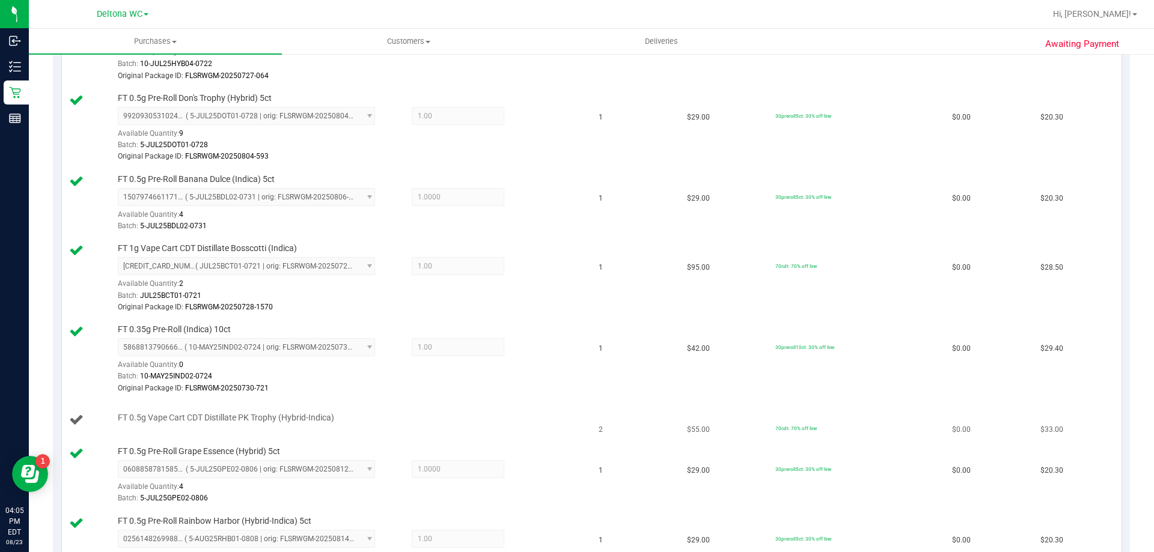
click at [295, 411] on td "FT 0.5g Vape Cart CDT Distillate PK Trophy (Hybrid-Indica)" at bounding box center [327, 420] width 530 height 41
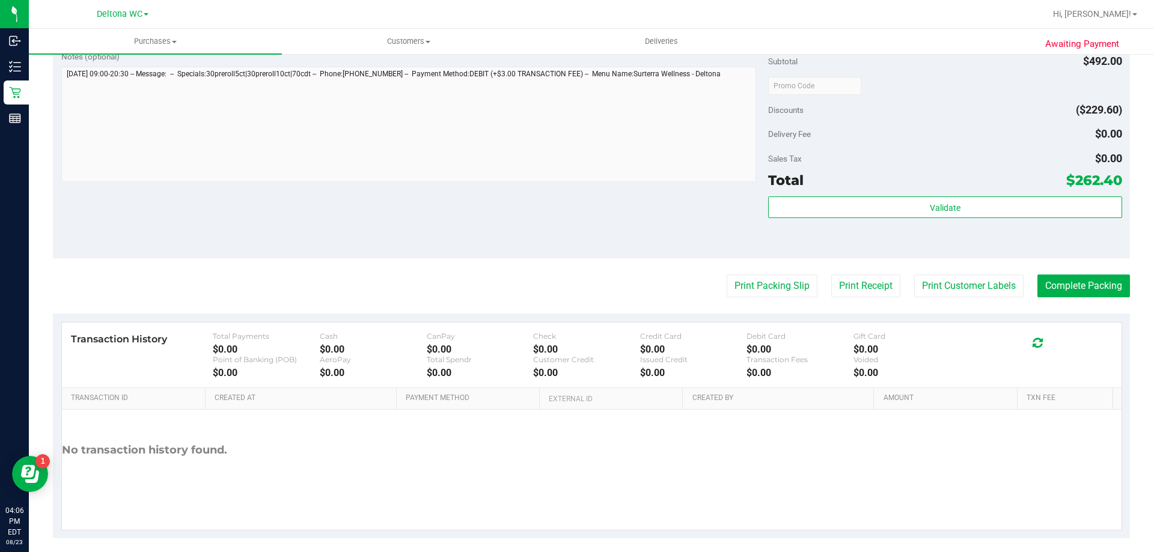
scroll to position [1218, 0]
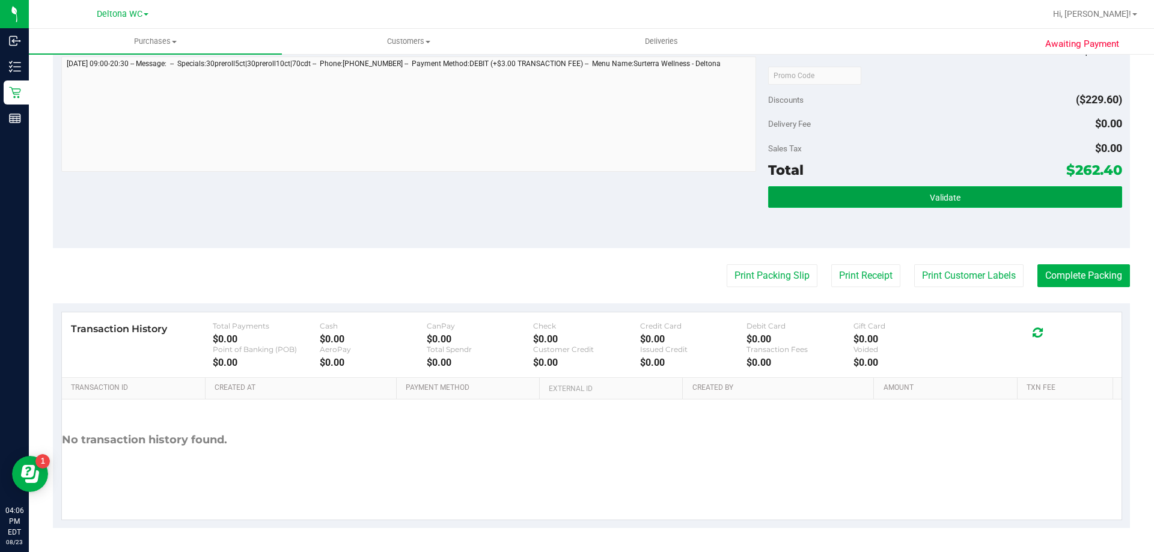
drag, startPoint x: 893, startPoint y: 200, endPoint x: 890, endPoint y: 195, distance: 6.2
click at [890, 195] on button "Validate" at bounding box center [944, 197] width 353 height 22
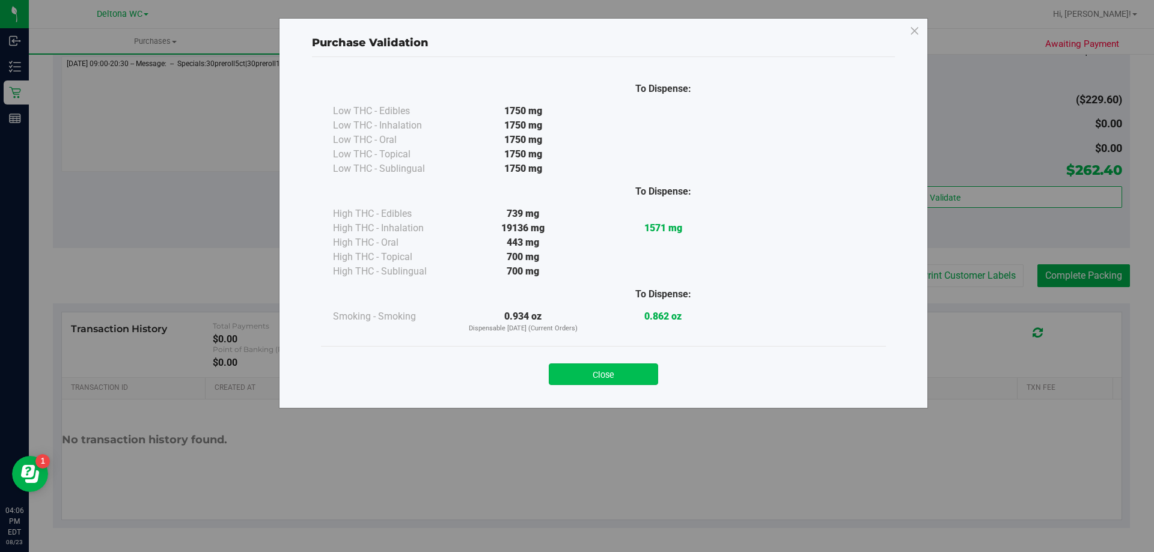
click at [649, 377] on button "Close" at bounding box center [603, 375] width 109 height 22
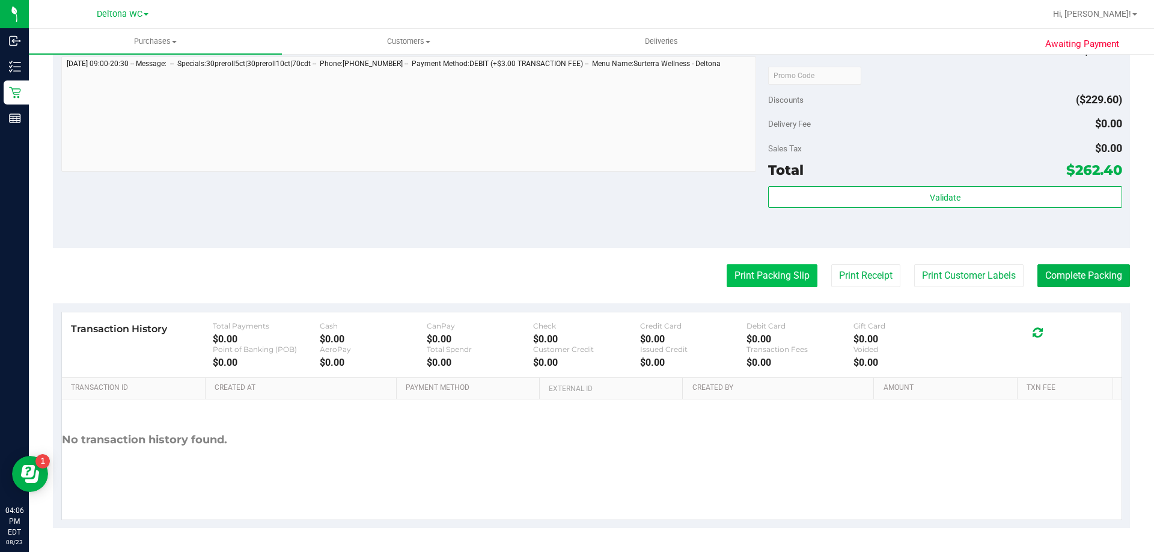
click at [775, 276] on button "Print Packing Slip" at bounding box center [772, 275] width 91 height 23
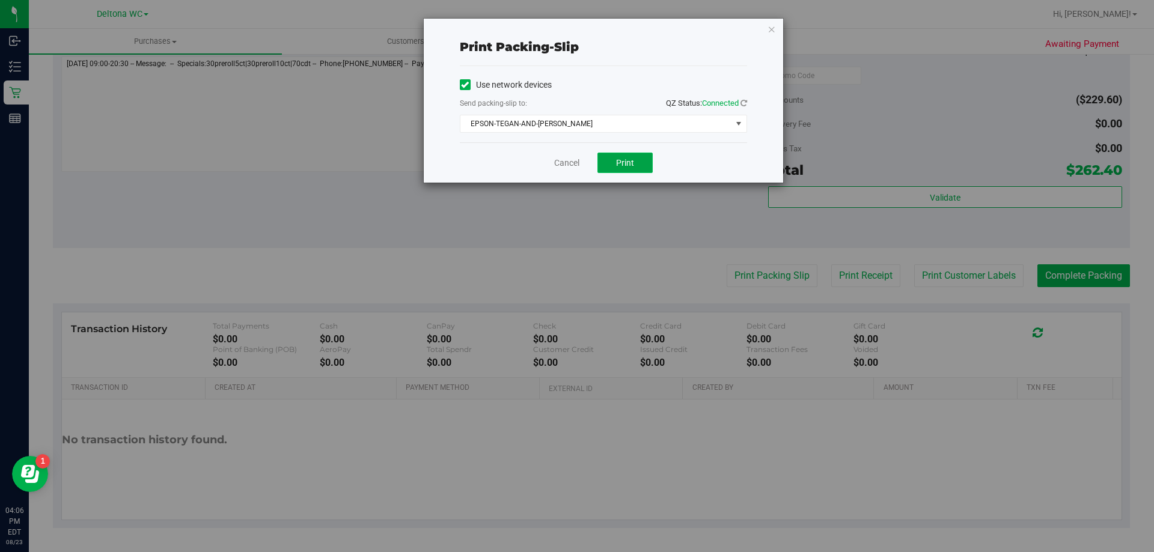
click at [623, 156] on button "Print" at bounding box center [624, 163] width 55 height 20
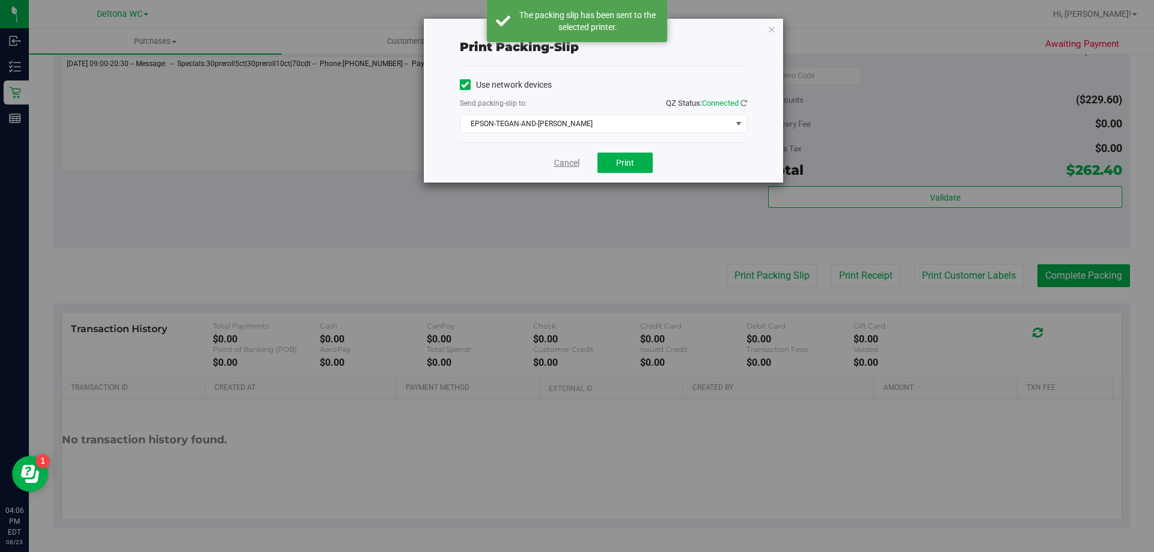
click at [570, 165] on link "Cancel" at bounding box center [566, 163] width 25 height 13
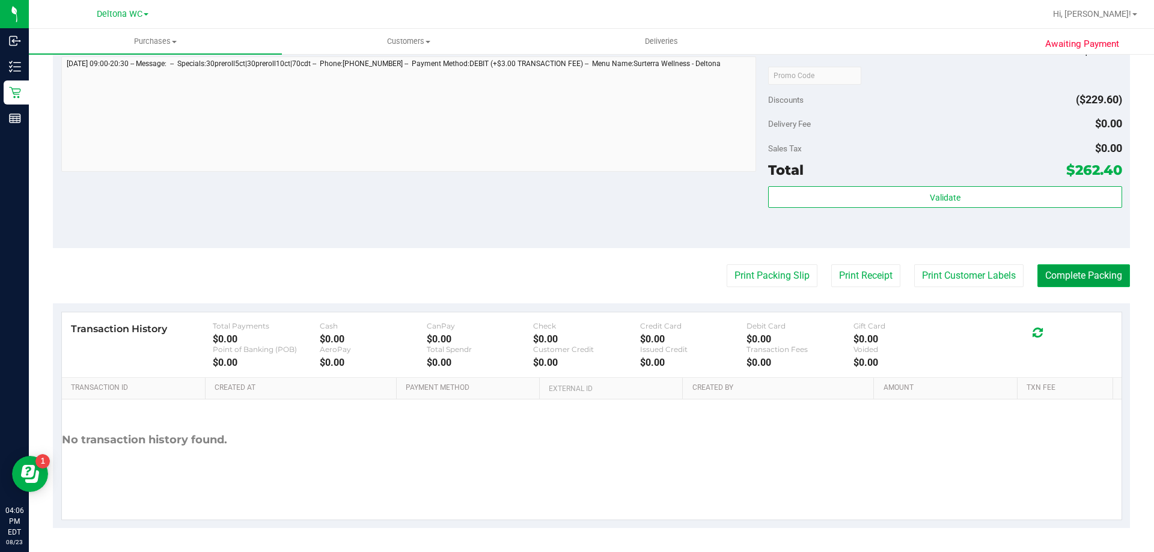
click at [1072, 282] on button "Complete Packing" at bounding box center [1083, 275] width 93 height 23
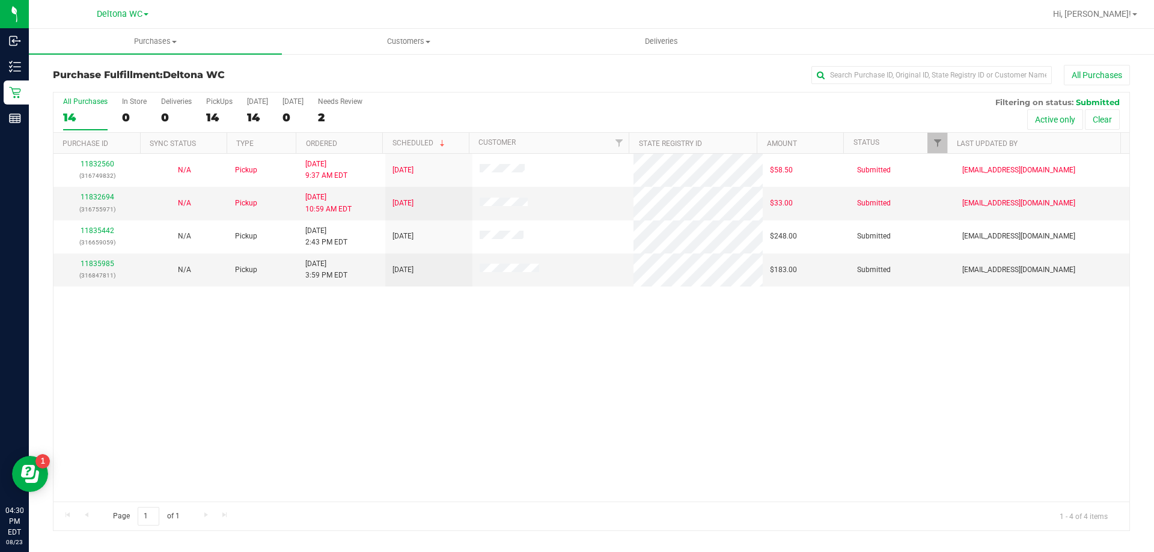
click at [593, 88] on div "Purchase Fulfillment: Deltona WC All Purchases" at bounding box center [591, 78] width 1077 height 26
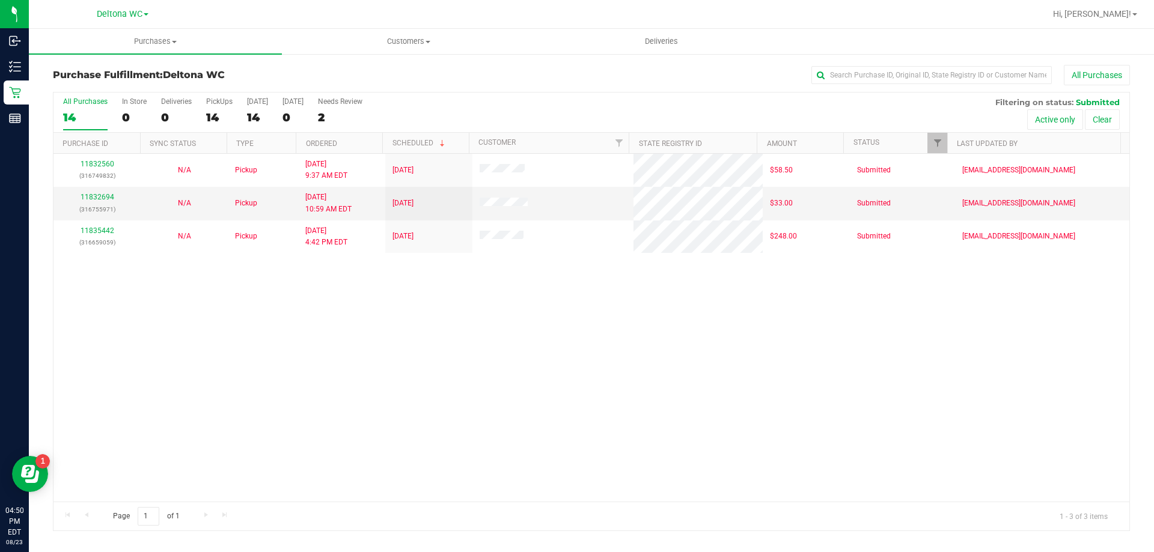
click at [596, 418] on div "11832560 (316749832) N/A Pickup 8/23/2025 9:37 AM EDT 8/23/2025 $58.50 Submitte…" at bounding box center [591, 328] width 1076 height 348
click at [438, 349] on div "11832560 (316749832) N/A Pickup 8/23/2025 9:37 AM EDT 8/23/2025 $58.50 Submitte…" at bounding box center [591, 328] width 1076 height 348
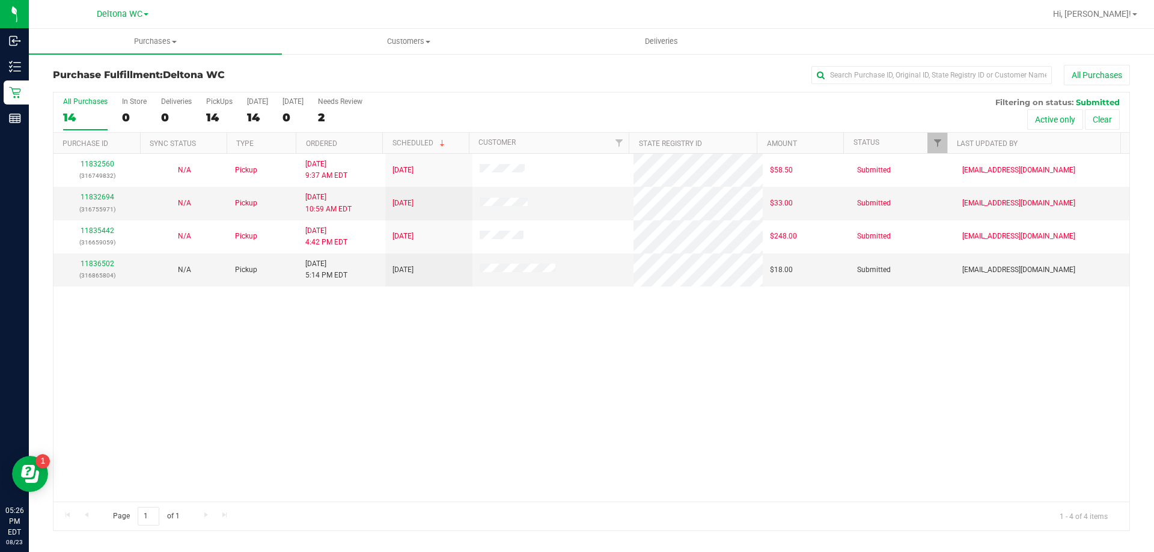
click at [947, 143] on div at bounding box center [947, 143] width 5 height 21
click at [941, 146] on span "Filter" at bounding box center [938, 143] width 10 height 10
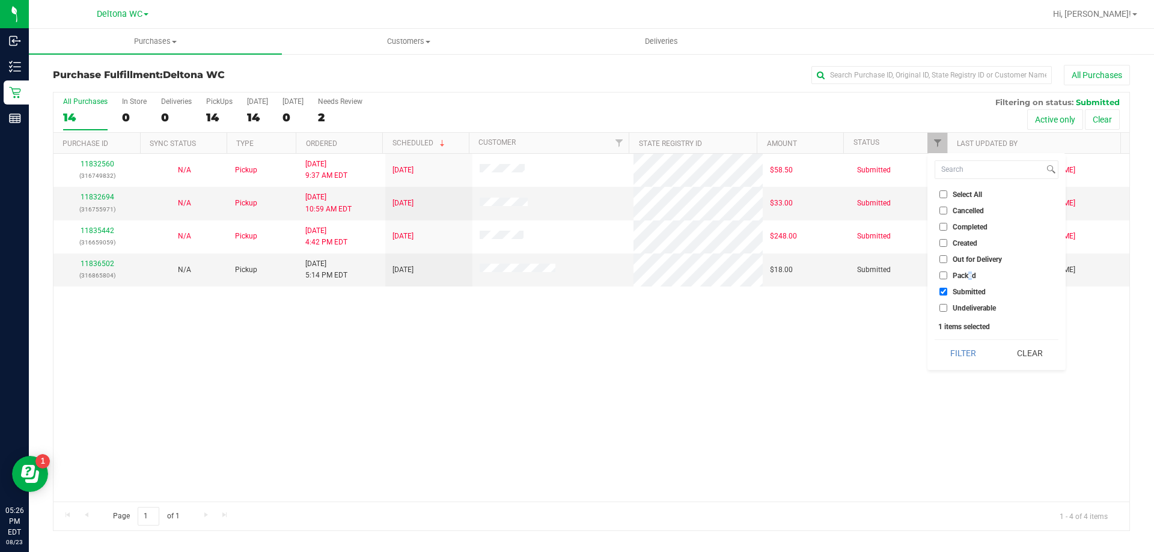
click at [971, 278] on span "Packed" at bounding box center [964, 275] width 23 height 7
click at [967, 273] on span "Packed" at bounding box center [964, 275] width 23 height 7
click at [947, 273] on input "Packed" at bounding box center [943, 276] width 8 height 8
checkbox input "true"
click at [965, 345] on button "Filter" at bounding box center [964, 353] width 58 height 26
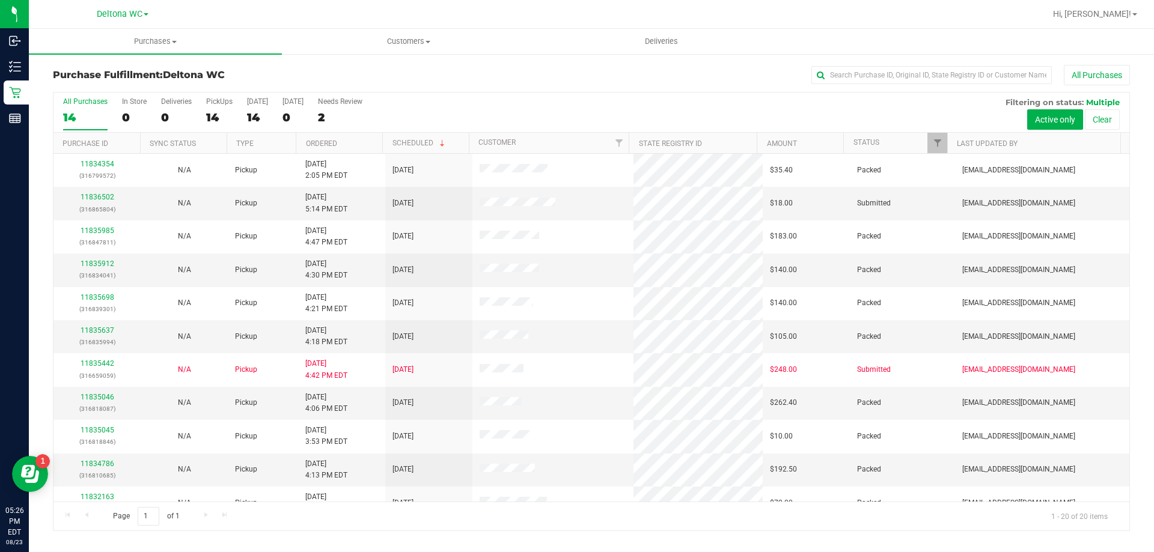
click at [531, 137] on th "Customer" at bounding box center [549, 143] width 160 height 21
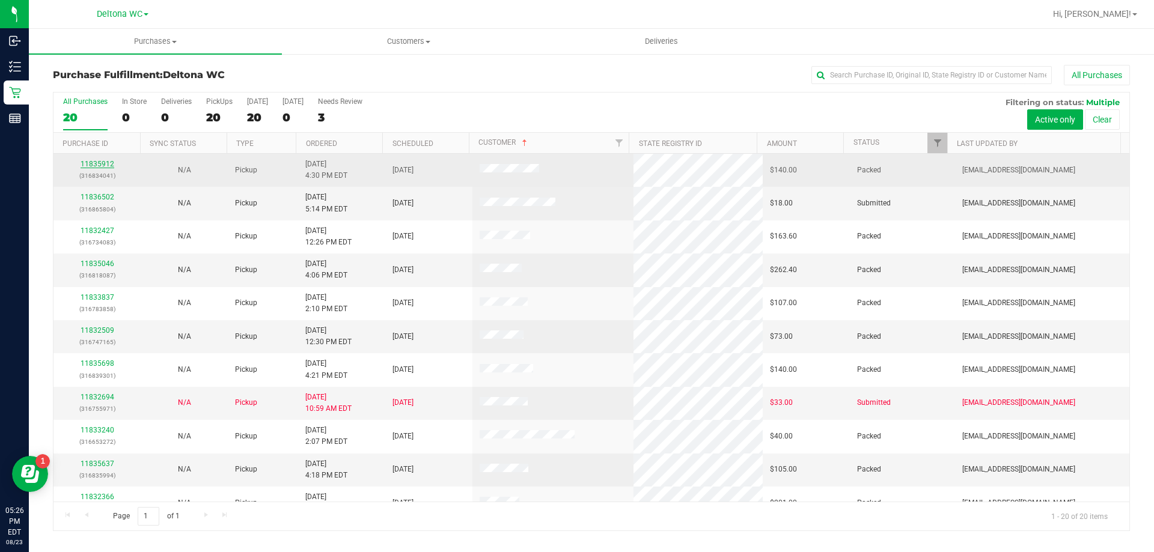
click at [105, 165] on link "11835912" at bounding box center [98, 164] width 34 height 8
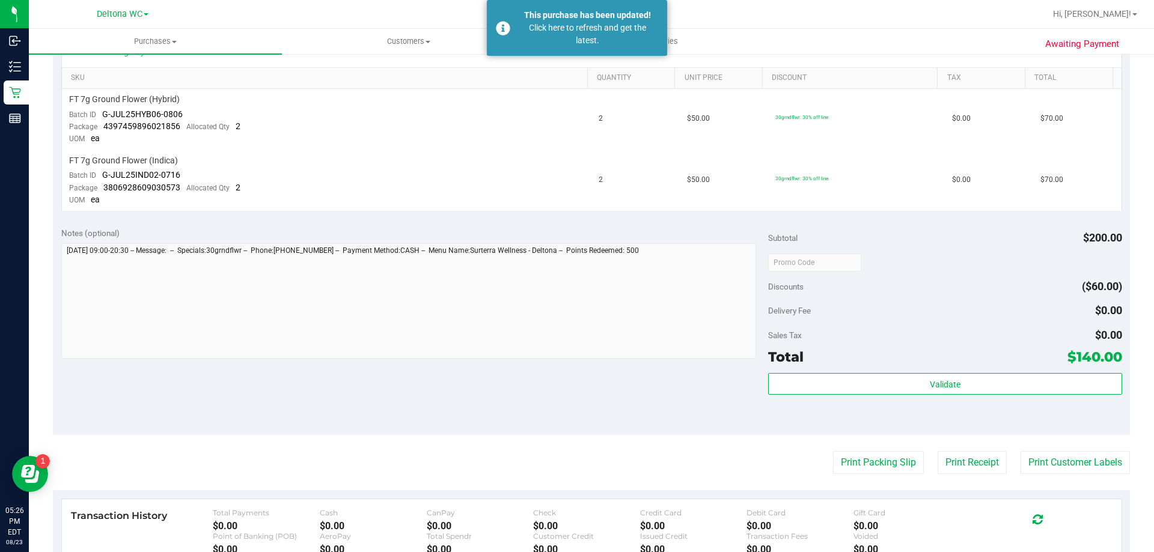
scroll to position [296, 0]
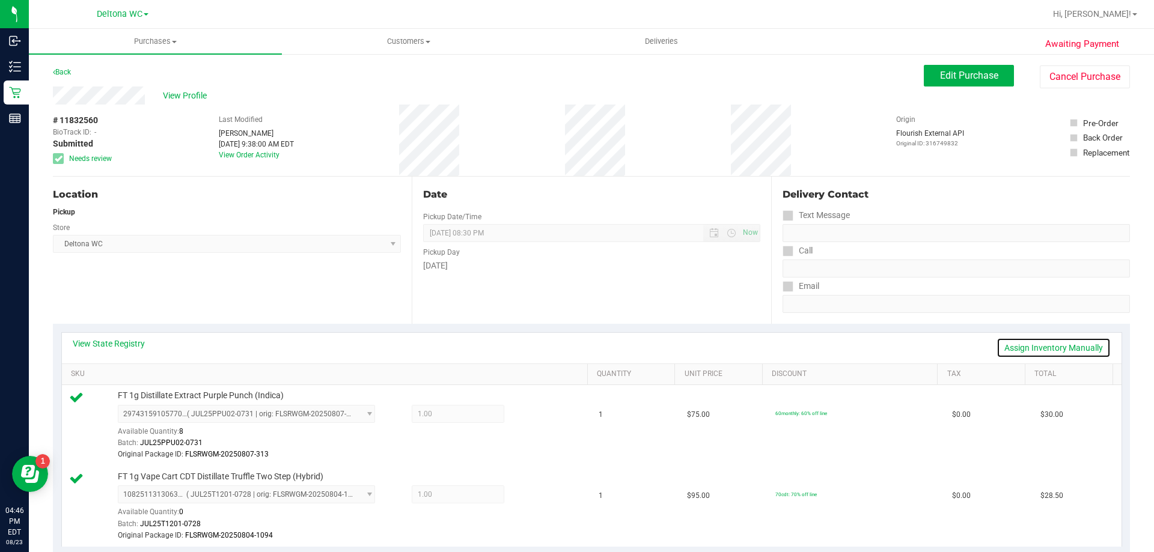
click at [1048, 347] on link "Assign Inventory Manually" at bounding box center [1054, 348] width 114 height 20
click at [527, 414] on icon at bounding box center [533, 416] width 13 height 14
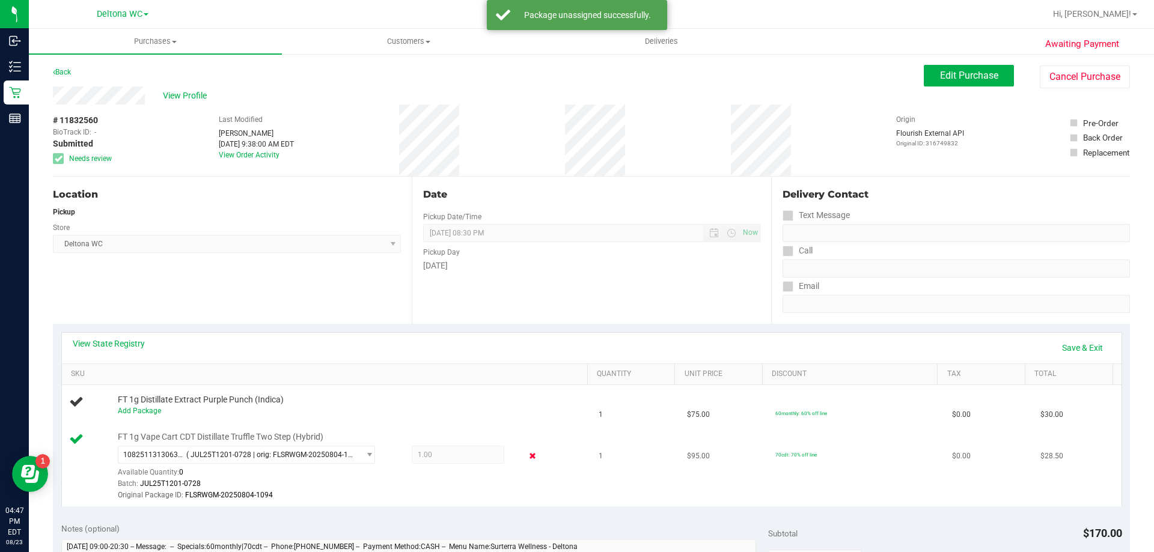
click at [528, 457] on icon at bounding box center [533, 457] width 13 height 14
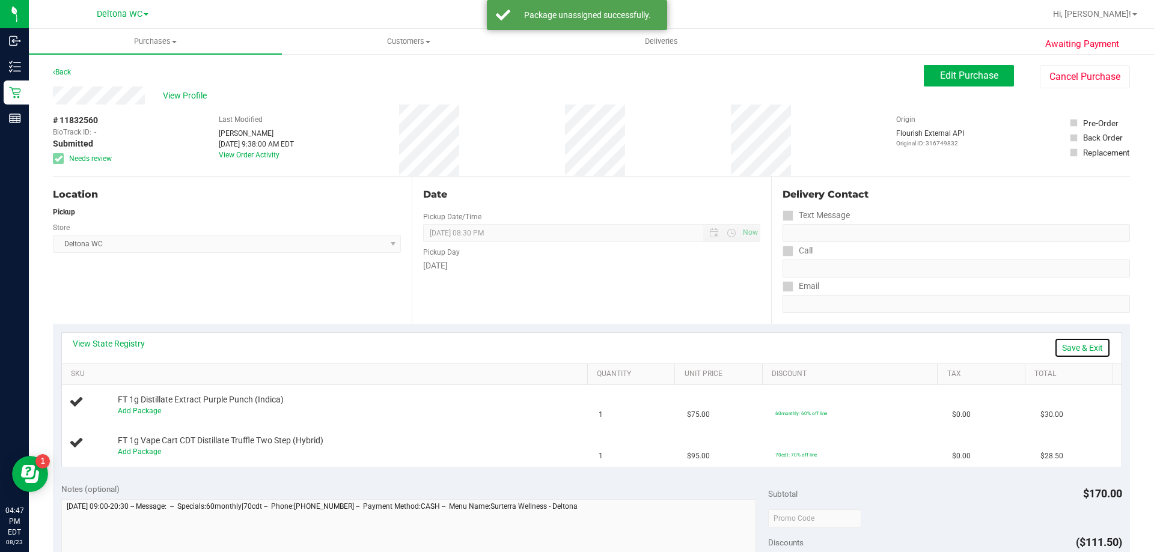
click at [1069, 349] on link "Save & Exit" at bounding box center [1082, 348] width 57 height 20
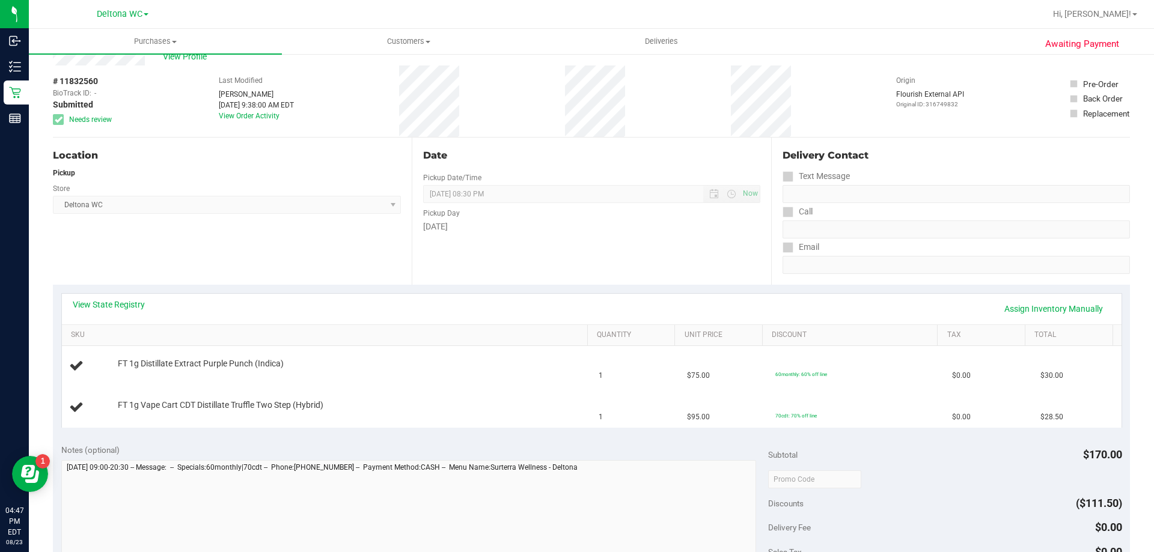
scroll to position [60, 0]
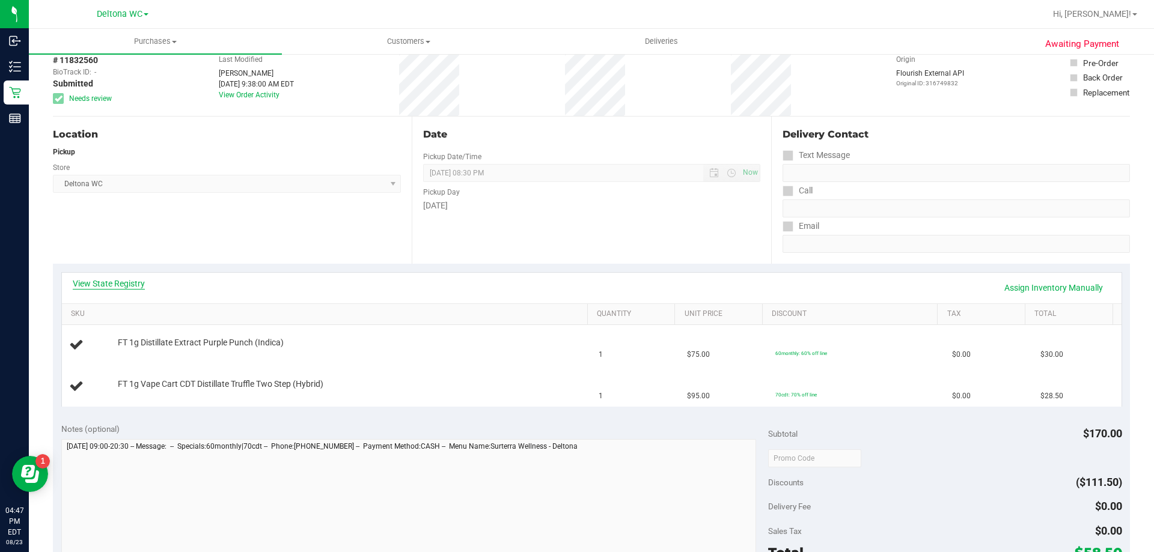
click at [127, 286] on link "View State Registry" at bounding box center [109, 284] width 72 height 12
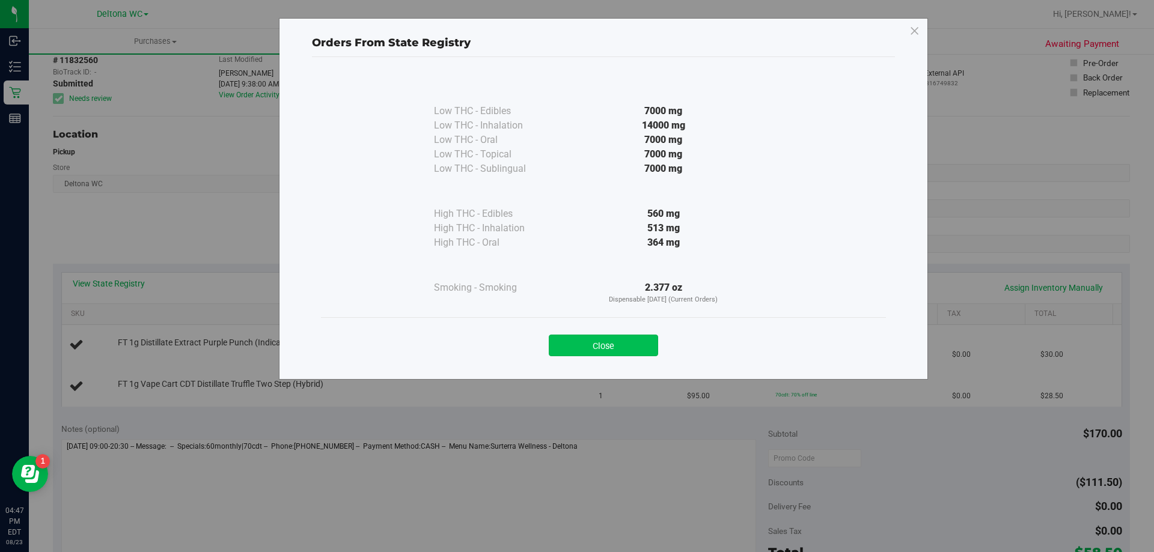
click at [593, 347] on button "Close" at bounding box center [603, 346] width 109 height 22
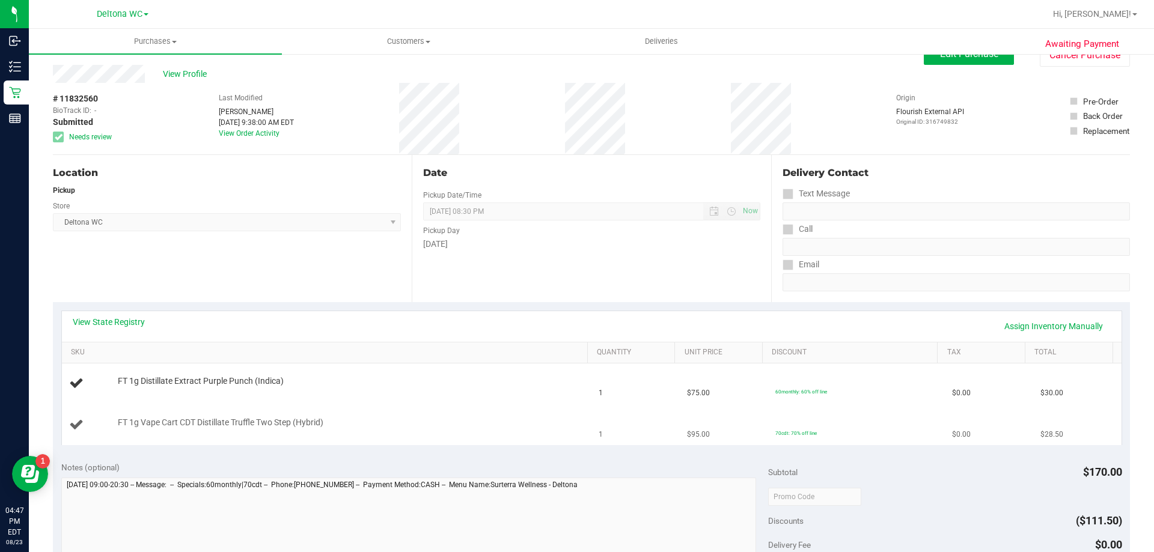
scroll to position [0, 0]
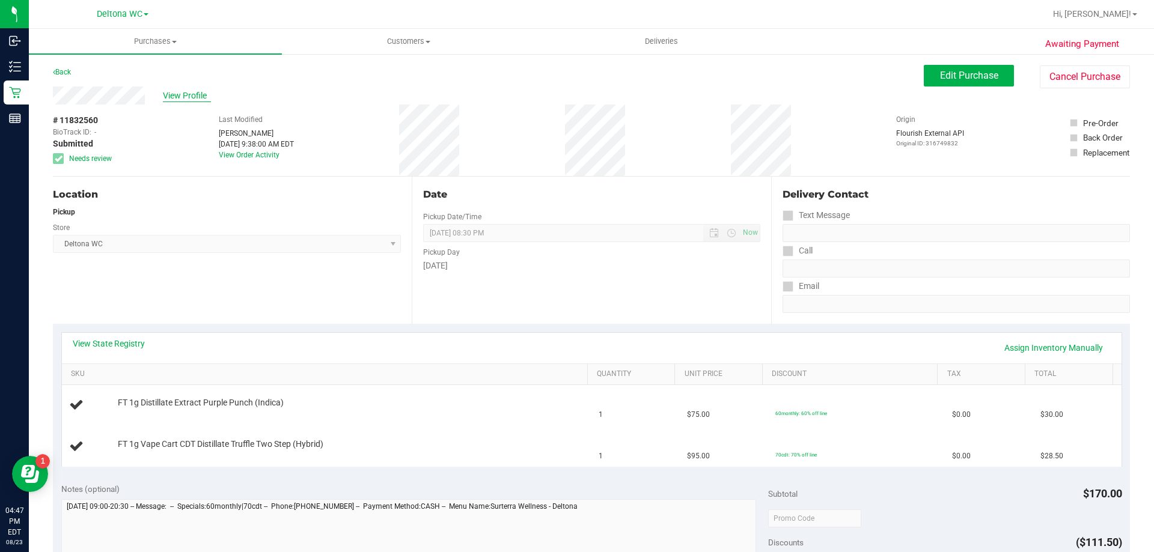
click at [185, 96] on span "View Profile" at bounding box center [187, 96] width 48 height 13
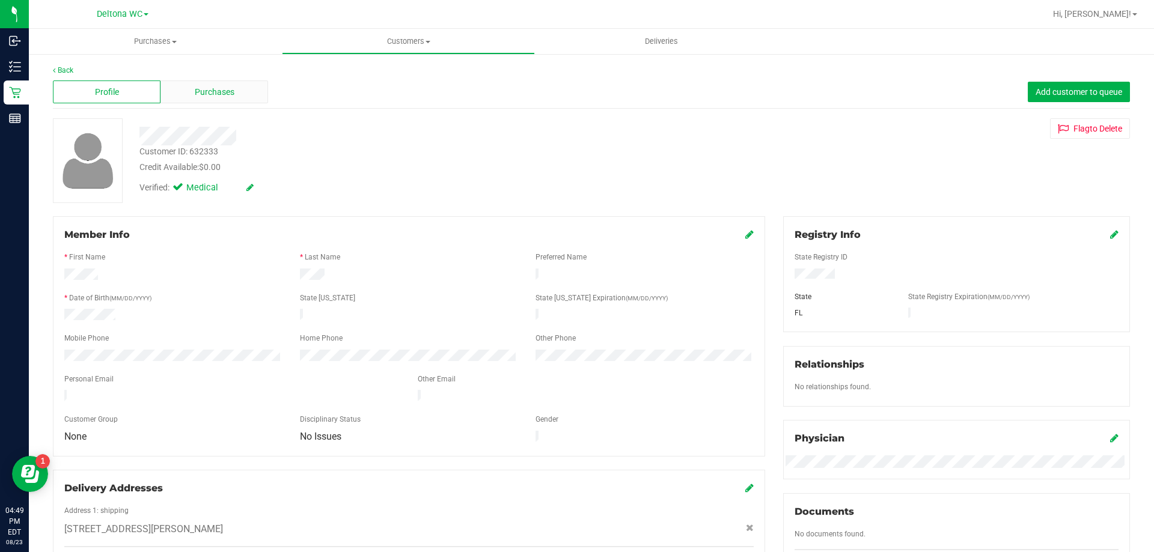
click at [185, 93] on div "Purchases" at bounding box center [214, 92] width 108 height 23
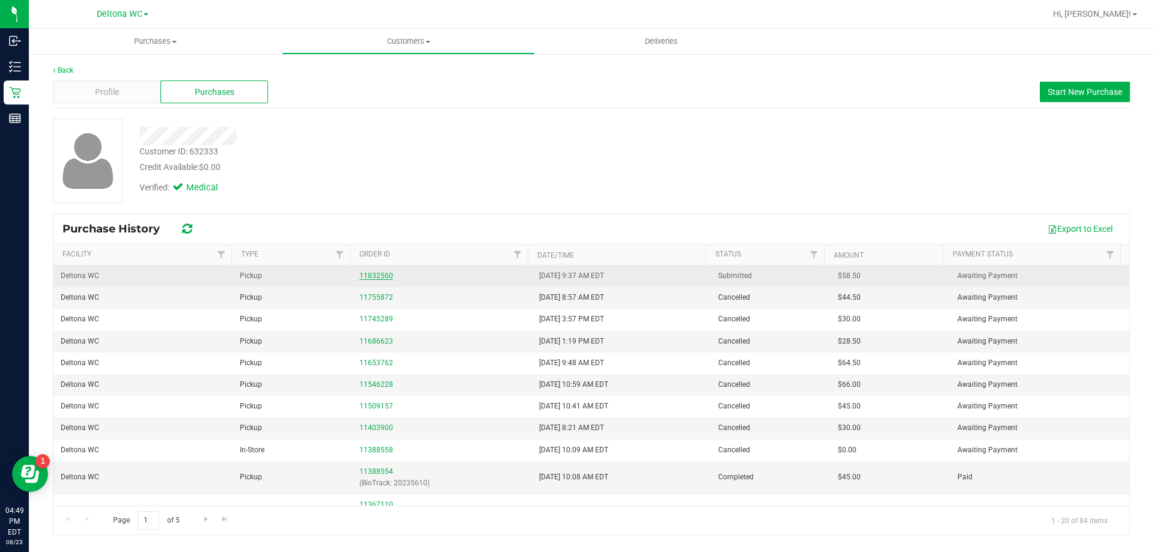
click at [380, 279] on link "11832560" at bounding box center [376, 276] width 34 height 8
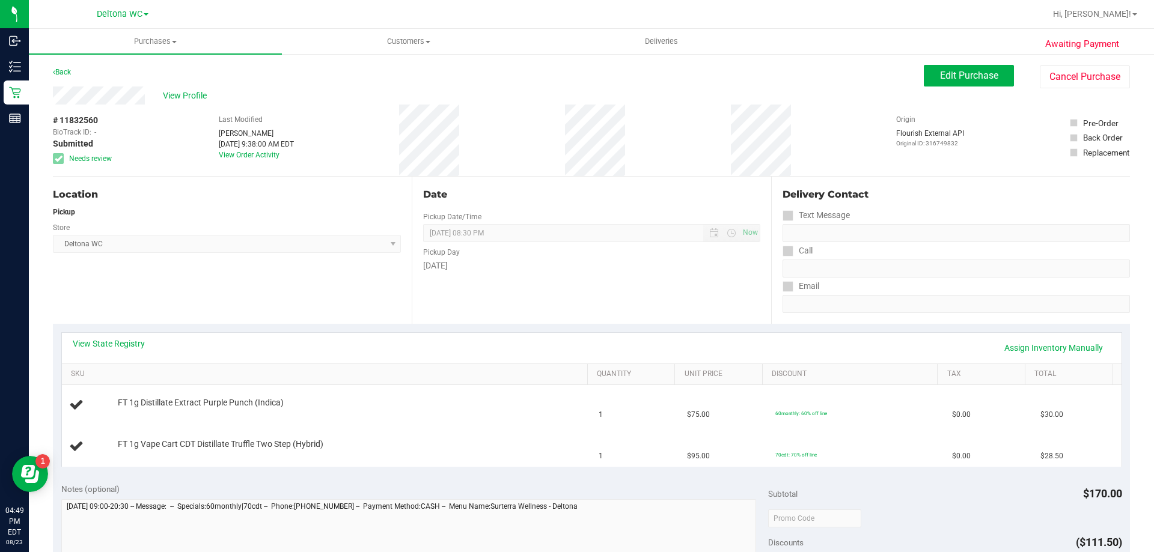
click at [167, 299] on div "Location Pickup Store Deltona WC Select Store [PERSON_NAME][GEOGRAPHIC_DATA] [P…" at bounding box center [232, 250] width 359 height 147
click at [1127, 405] on div "Awaiting Payment Back Edit Purchase Cancel Purchase View Profile # 11832560 Bio…" at bounding box center [591, 524] width 1125 height 942
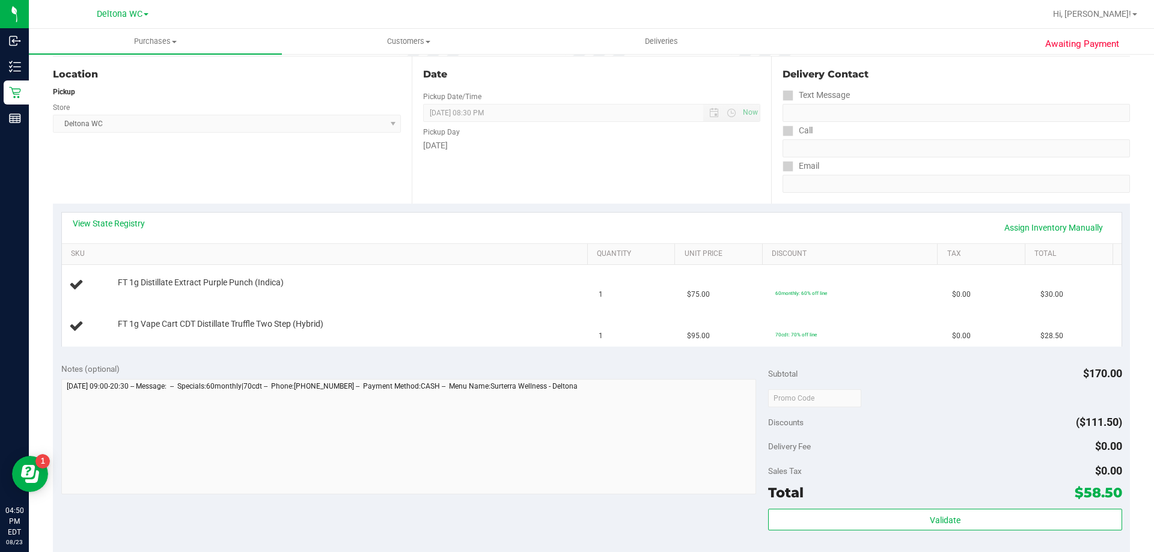
scroll to position [180, 0]
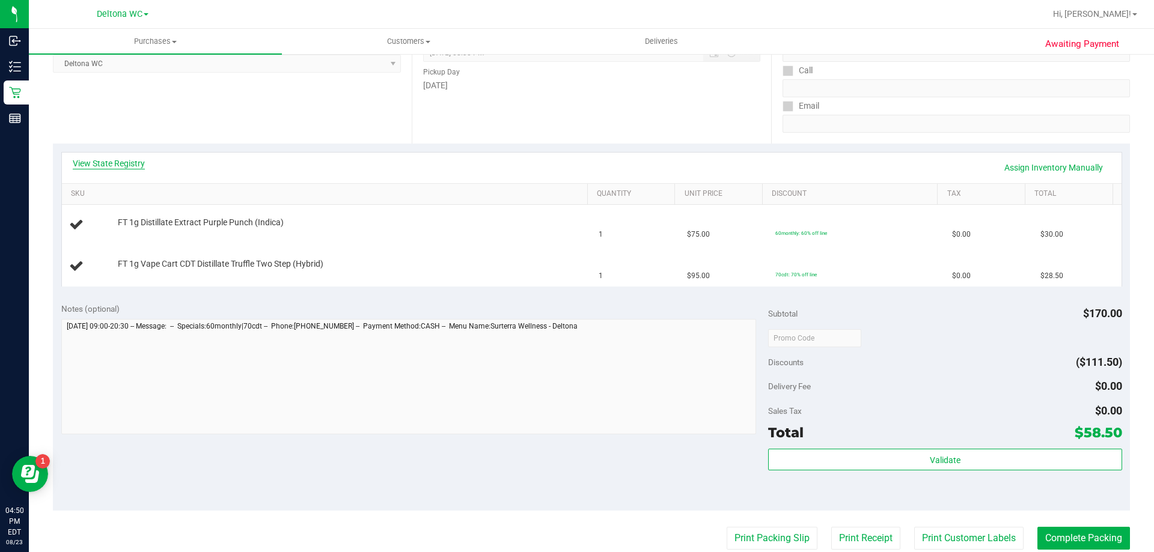
click at [127, 163] on link "View State Registry" at bounding box center [109, 163] width 72 height 12
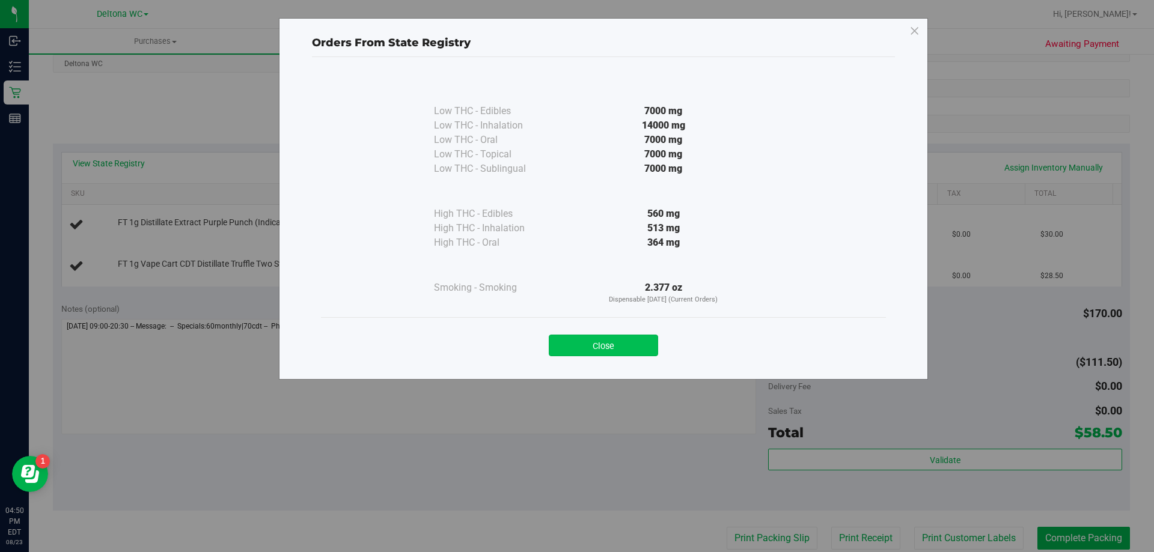
click at [627, 344] on button "Close" at bounding box center [603, 346] width 109 height 22
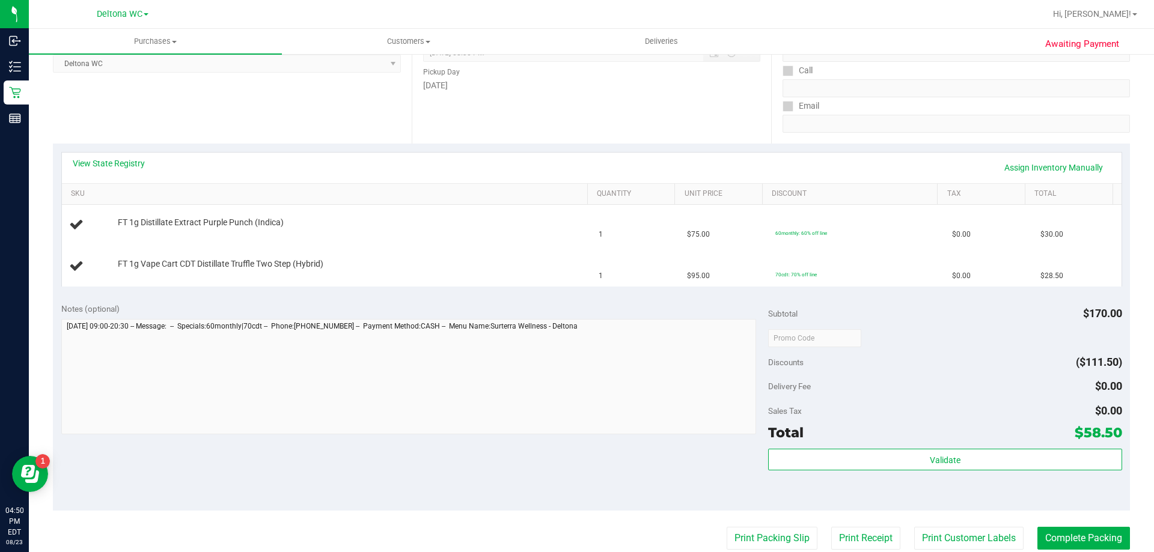
scroll to position [0, 0]
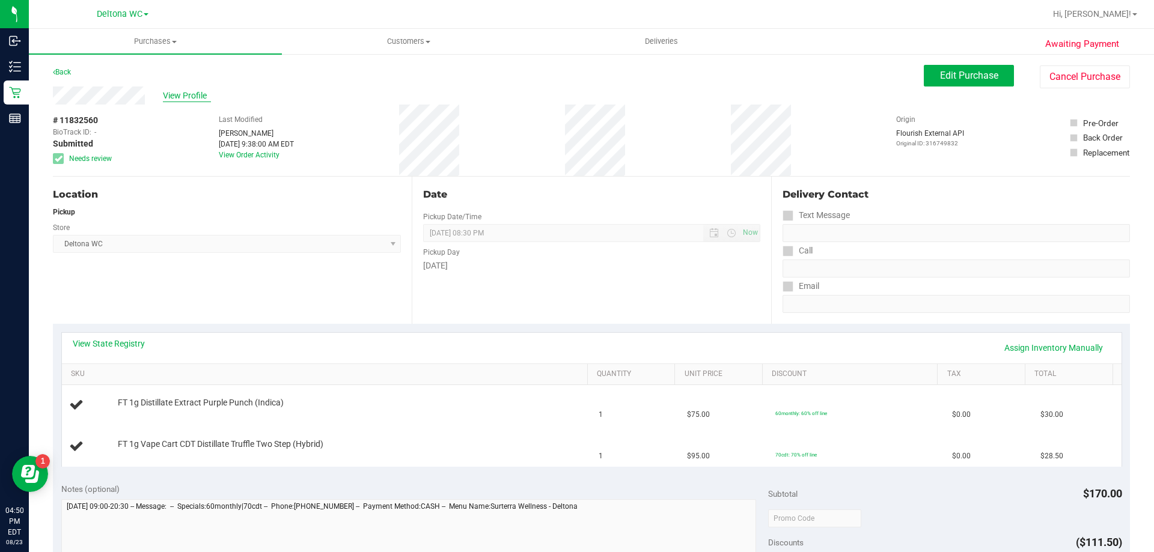
click at [200, 91] on span "View Profile" at bounding box center [187, 96] width 48 height 13
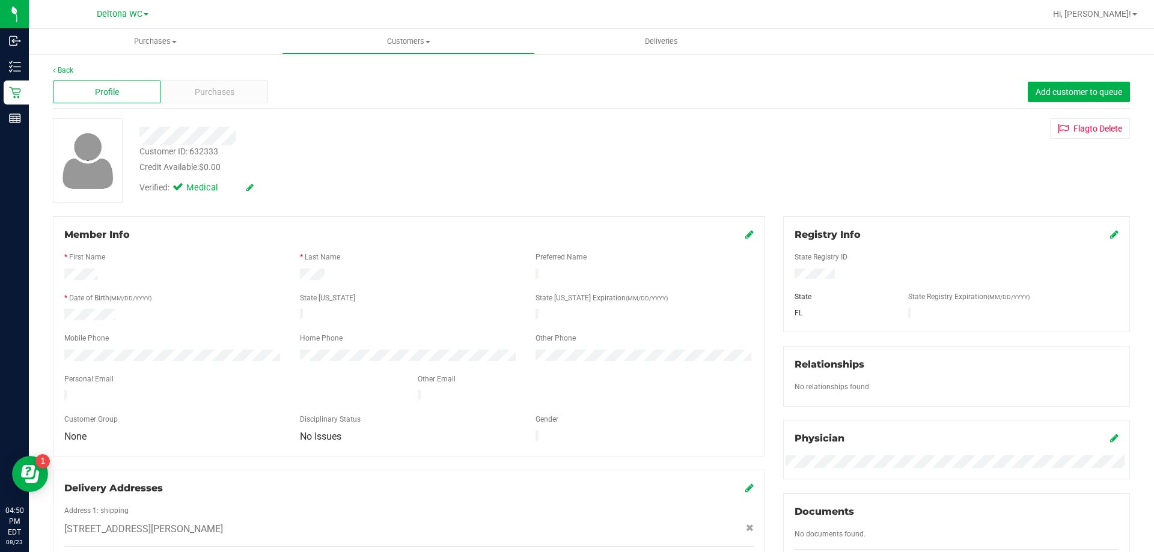
click at [207, 152] on div "Customer ID: 632333" at bounding box center [178, 151] width 79 height 13
copy div "632333"
click at [64, 71] on link "Back" at bounding box center [63, 70] width 20 height 8
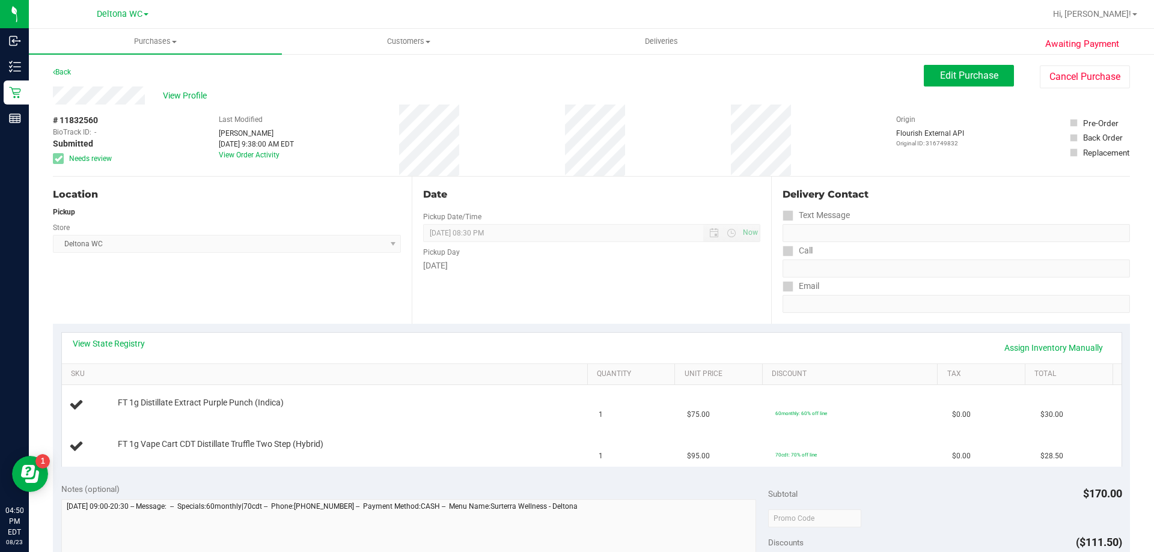
click at [442, 325] on div "View State Registry Assign Inventory Manually SKU Quantity Unit Price Discount …" at bounding box center [591, 399] width 1077 height 151
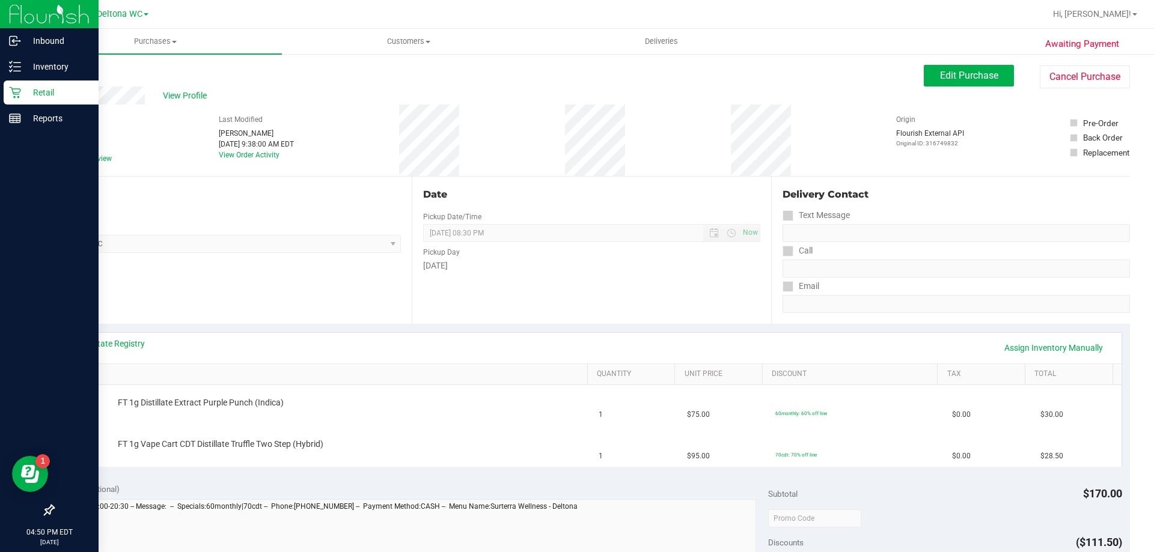
click at [23, 91] on p "Retail" at bounding box center [57, 92] width 72 height 14
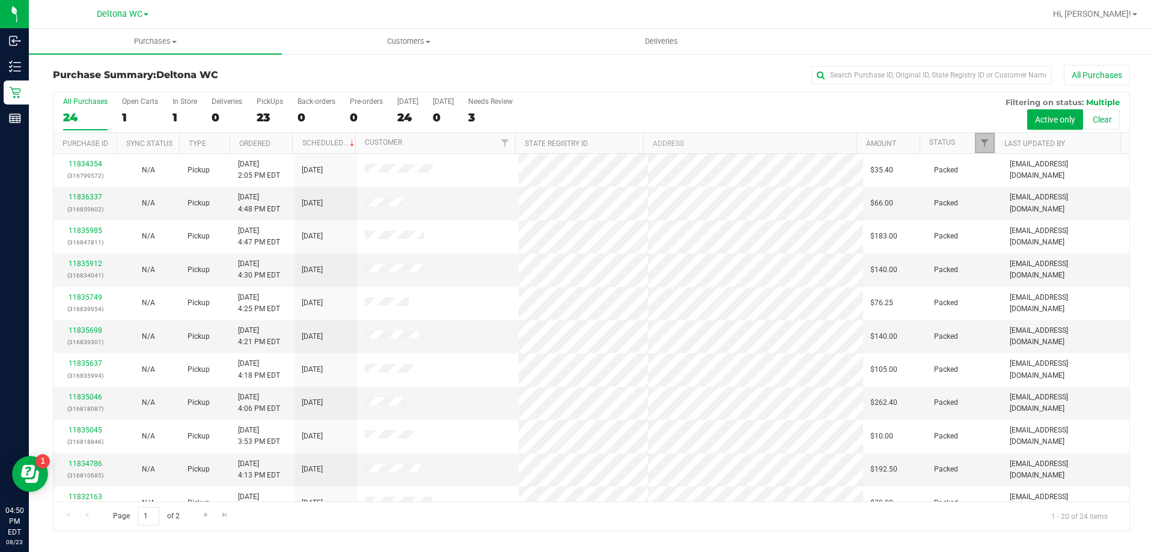
click at [991, 145] on link "Filter" at bounding box center [985, 143] width 20 height 20
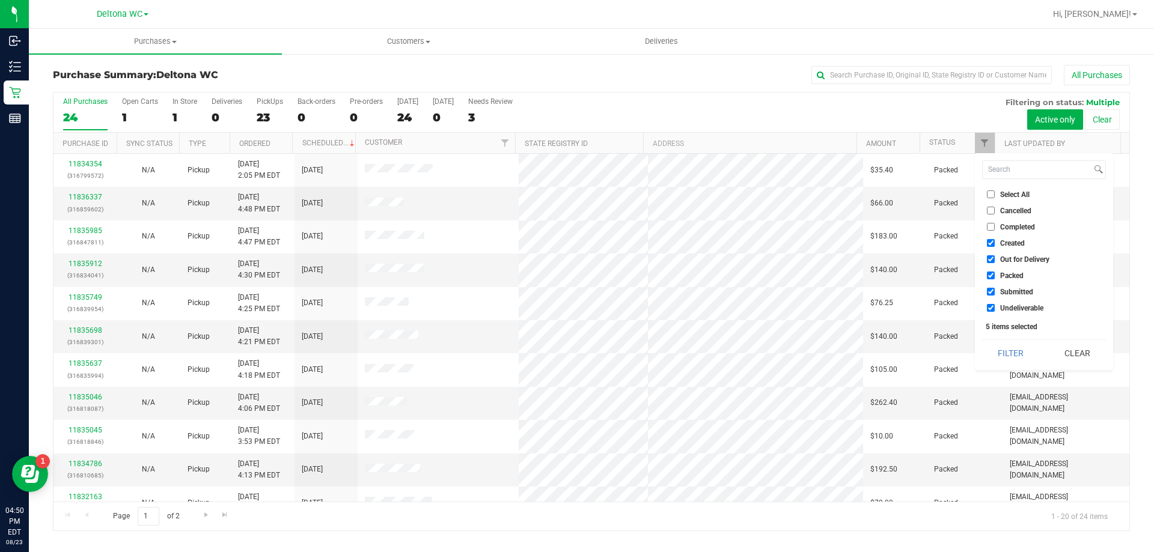
click at [1010, 195] on span "Select All" at bounding box center [1014, 194] width 29 height 7
click at [995, 195] on input "Select All" at bounding box center [991, 195] width 8 height 8
checkbox input "true"
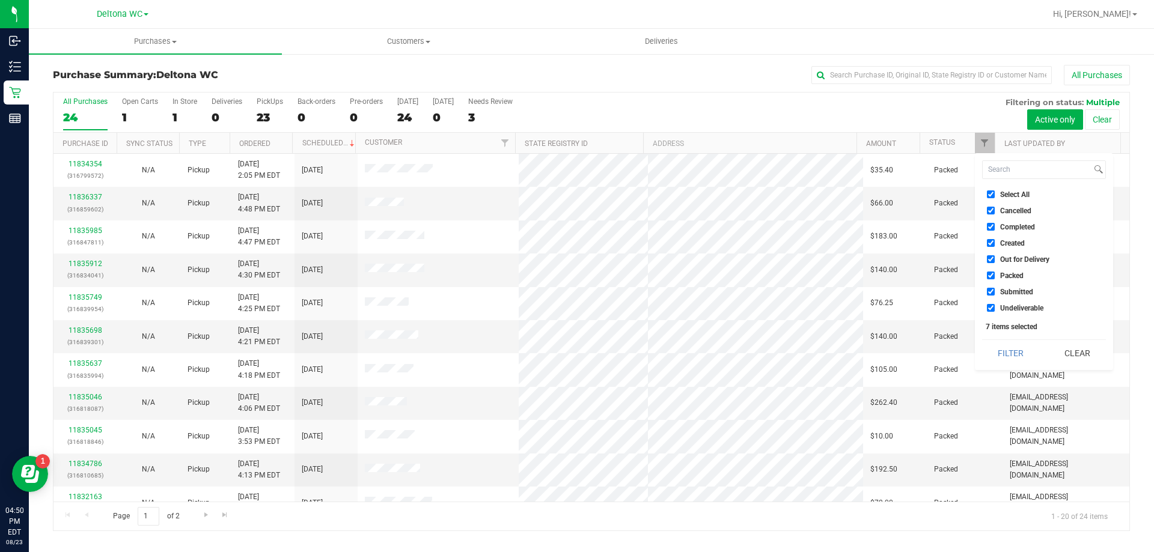
click at [1009, 195] on span "Select All" at bounding box center [1014, 194] width 29 height 7
click at [995, 195] on input "Select All" at bounding box center [991, 195] width 8 height 8
checkbox input "false"
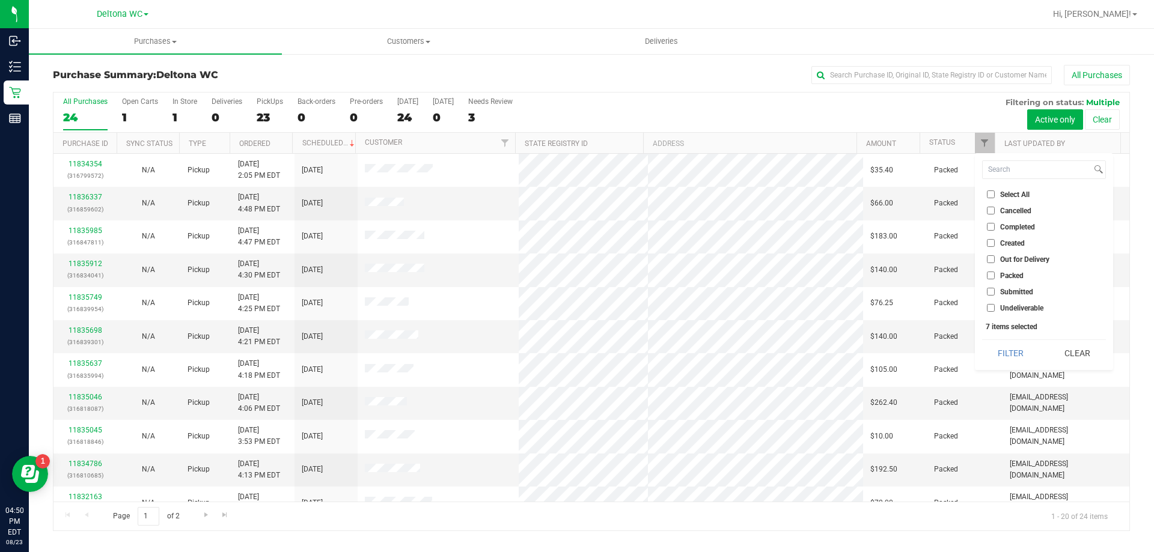
checkbox input "false"
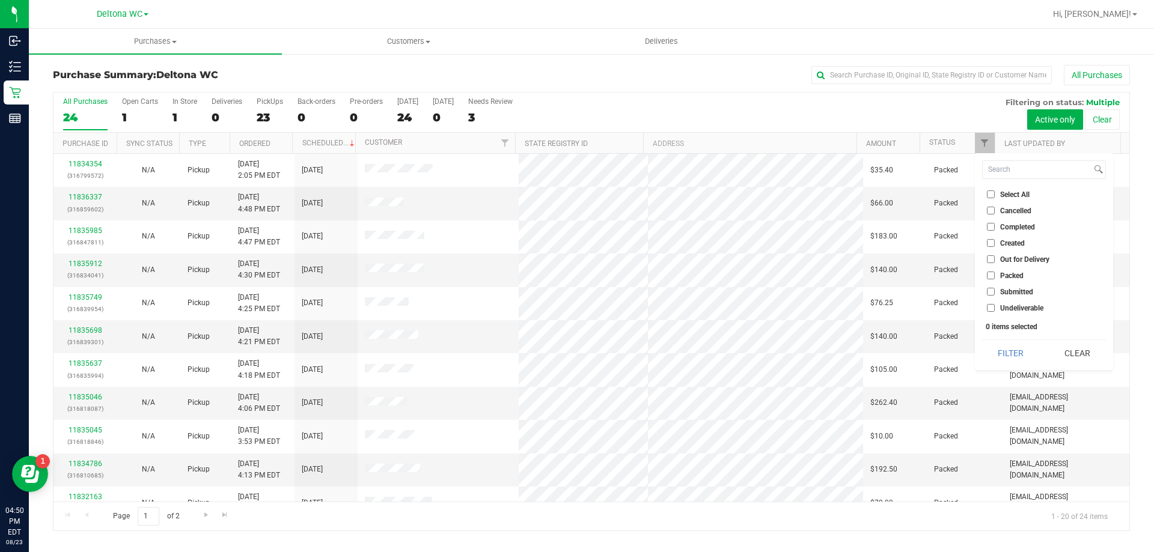
click at [1028, 290] on span "Submitted" at bounding box center [1016, 292] width 33 height 7
click at [995, 290] on input "Submitted" at bounding box center [991, 292] width 8 height 8
checkbox input "true"
click at [1024, 352] on button "Filter" at bounding box center [1011, 353] width 58 height 26
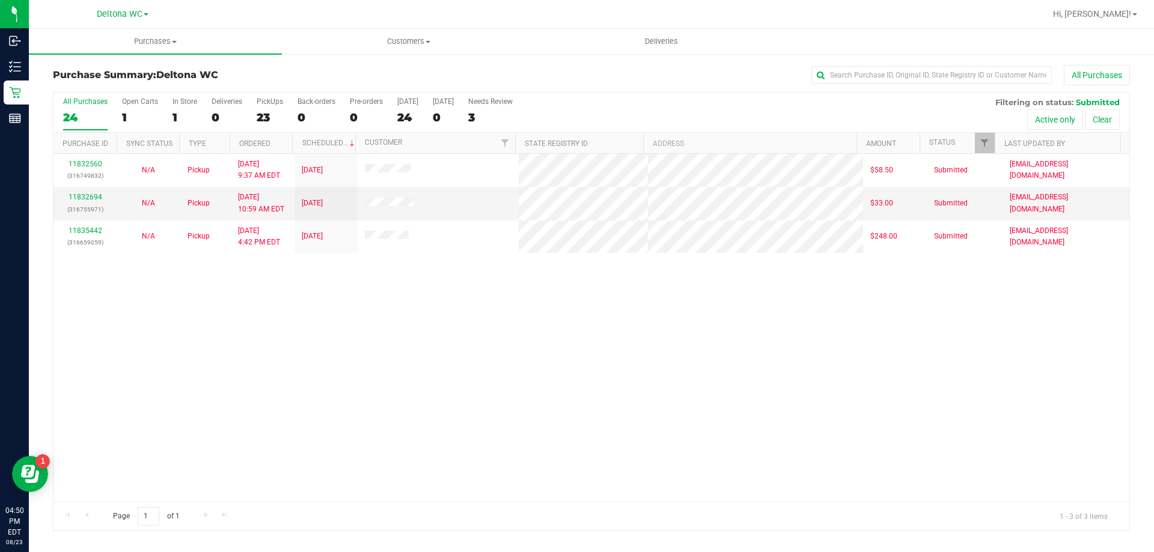
click at [486, 383] on div "11832560 (316749832) N/A Pickup 8/23/2025 9:37 AM EDT 8/23/2025 $58.50 Submitte…" at bounding box center [591, 328] width 1076 height 348
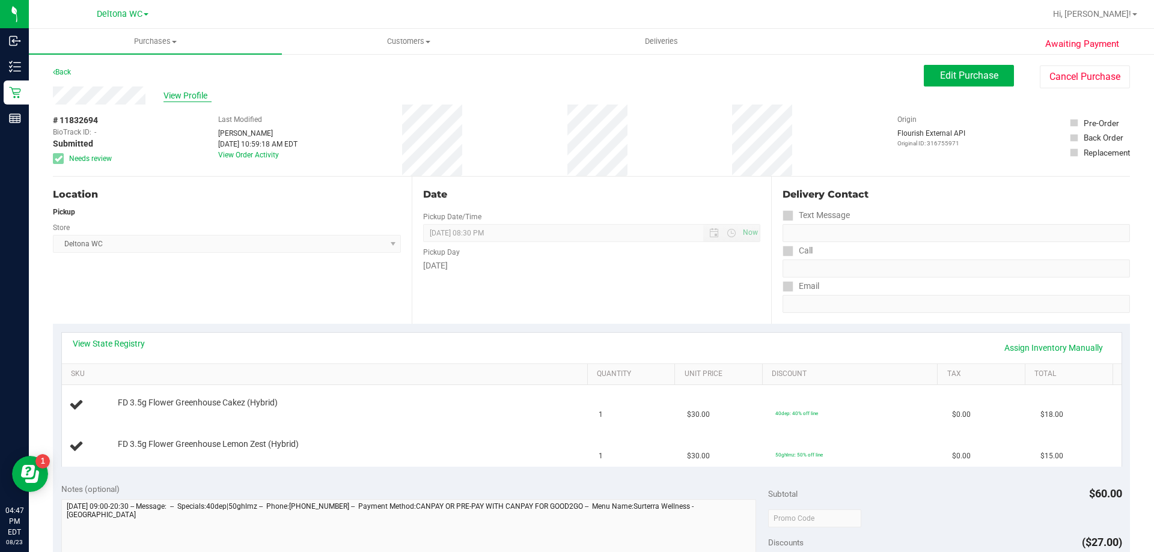
click at [180, 98] on span "View Profile" at bounding box center [187, 96] width 48 height 13
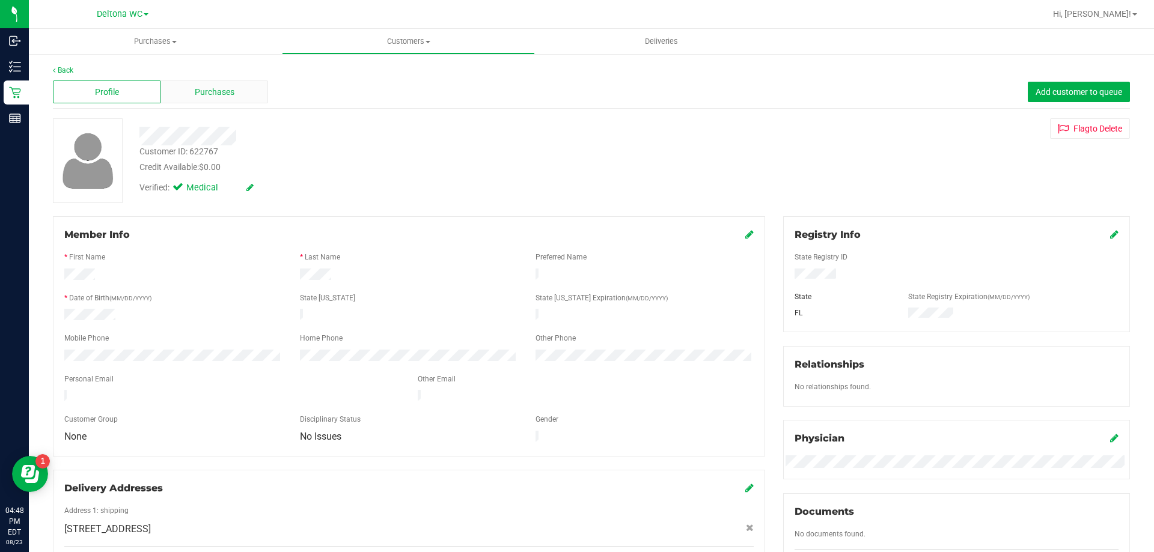
click at [224, 92] on span "Purchases" at bounding box center [215, 92] width 40 height 13
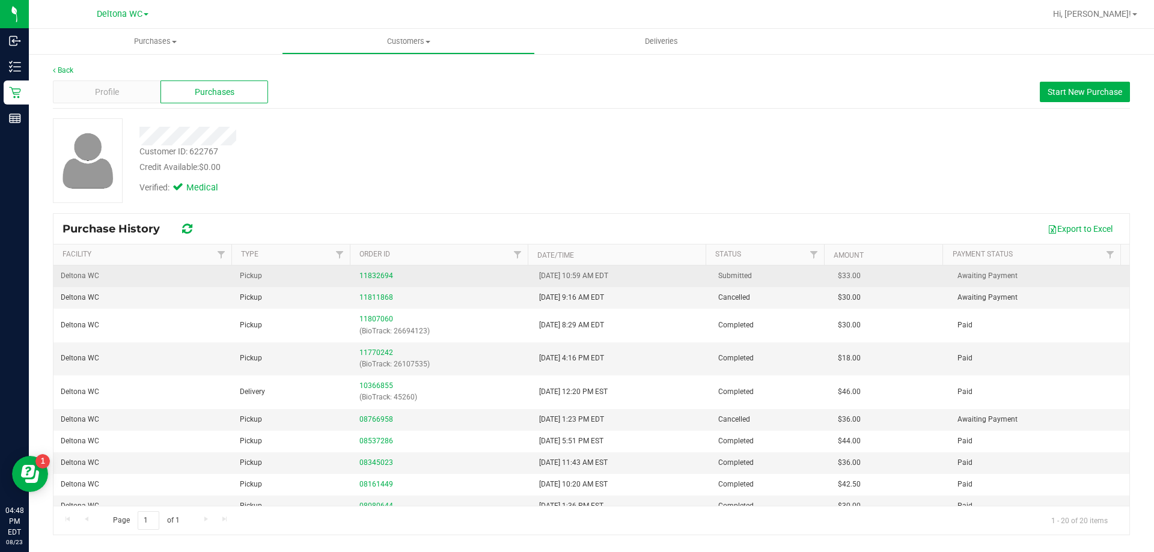
click at [367, 270] on div "11832694" at bounding box center [441, 275] width 165 height 11
click at [368, 272] on link "11832694" at bounding box center [376, 276] width 34 height 8
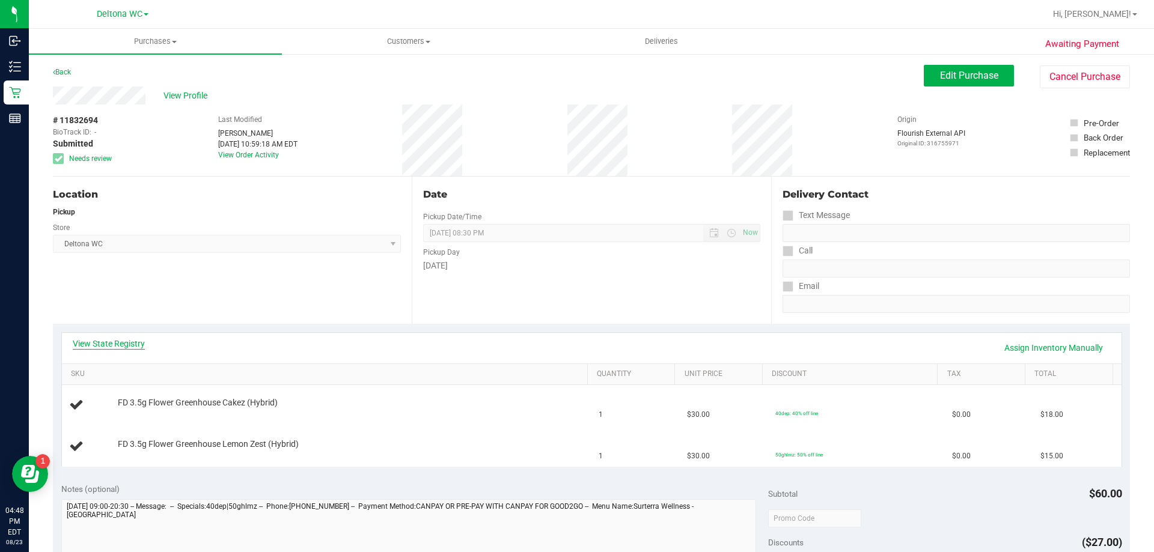
click at [127, 346] on link "View State Registry" at bounding box center [109, 344] width 72 height 12
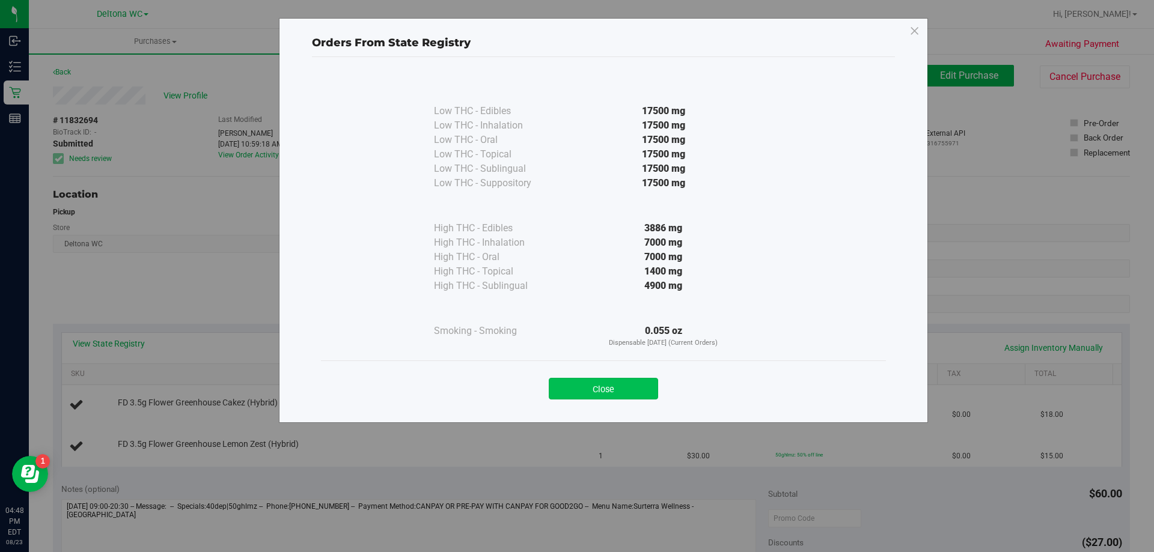
click at [599, 392] on button "Close" at bounding box center [603, 389] width 109 height 22
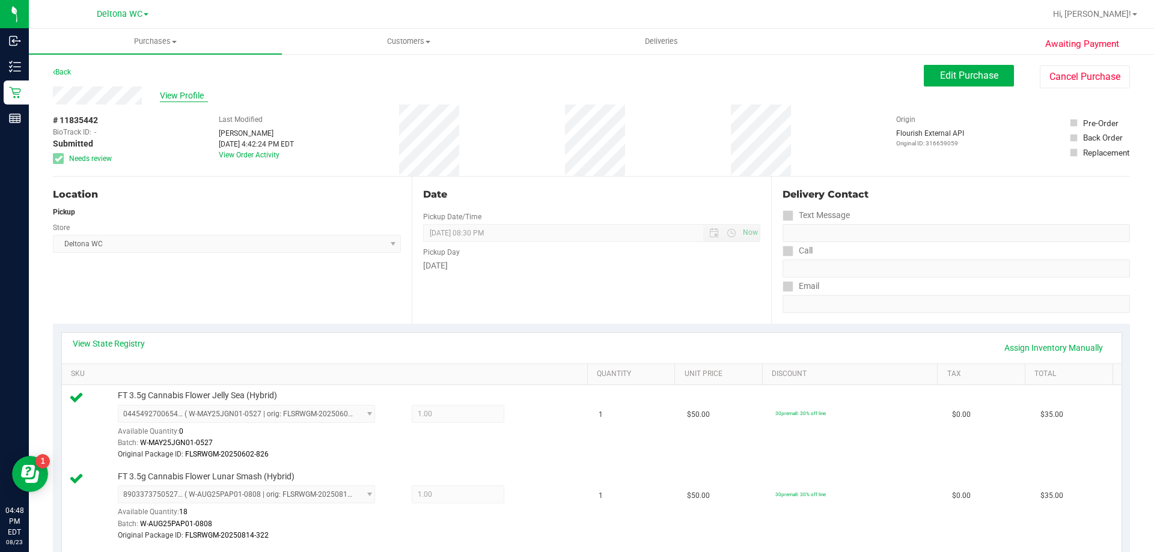
click at [172, 95] on span "View Profile" at bounding box center [184, 96] width 48 height 13
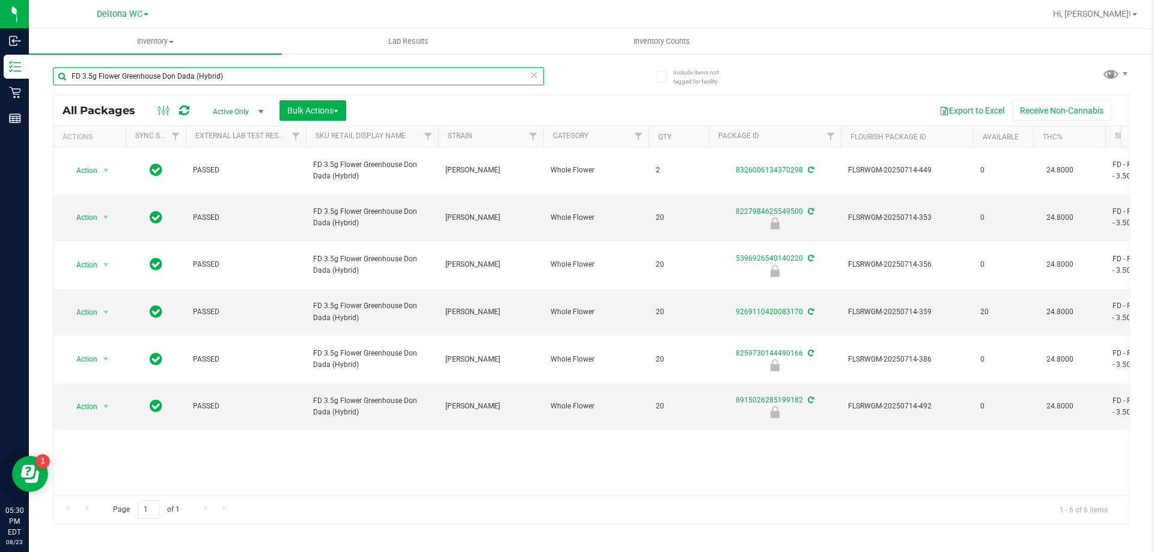
click at [203, 75] on input "FD 3.5g Flower Greenhouse Don Dada (Hybrid)" at bounding box center [298, 76] width 491 height 18
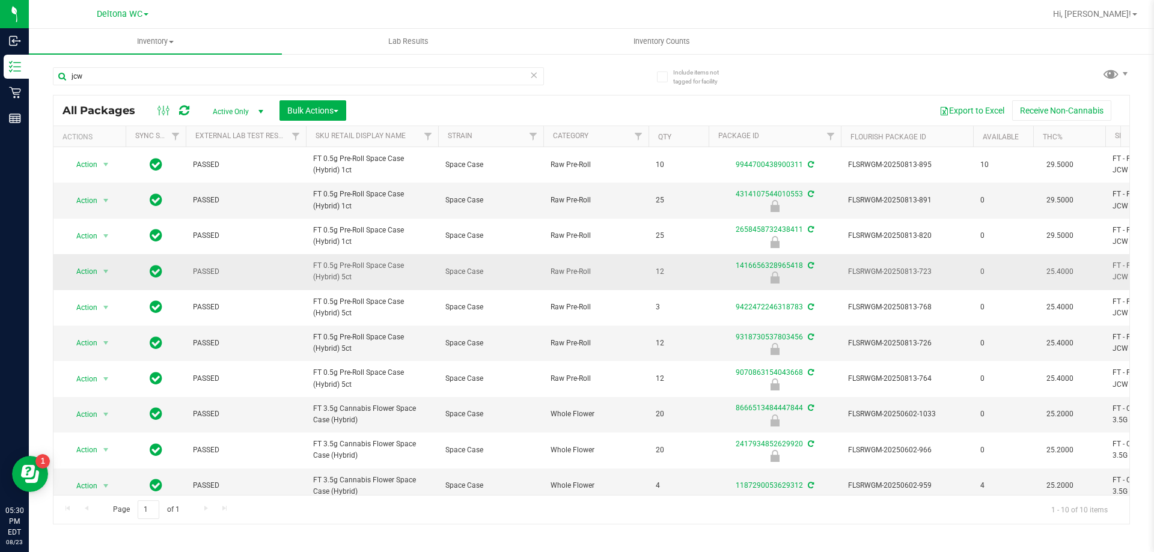
click at [357, 274] on span "FT 0.5g Pre-Roll Space Case (Hybrid) 5ct" at bounding box center [372, 271] width 118 height 23
click at [357, 273] on span "FT 0.5g Pre-Roll Space Case (Hybrid) 5ct" at bounding box center [372, 271] width 118 height 23
copy tr "FT 0.5g Pre-Roll Space Case (Hybrid) 5ct"
click at [171, 74] on input "jcw" at bounding box center [298, 76] width 491 height 18
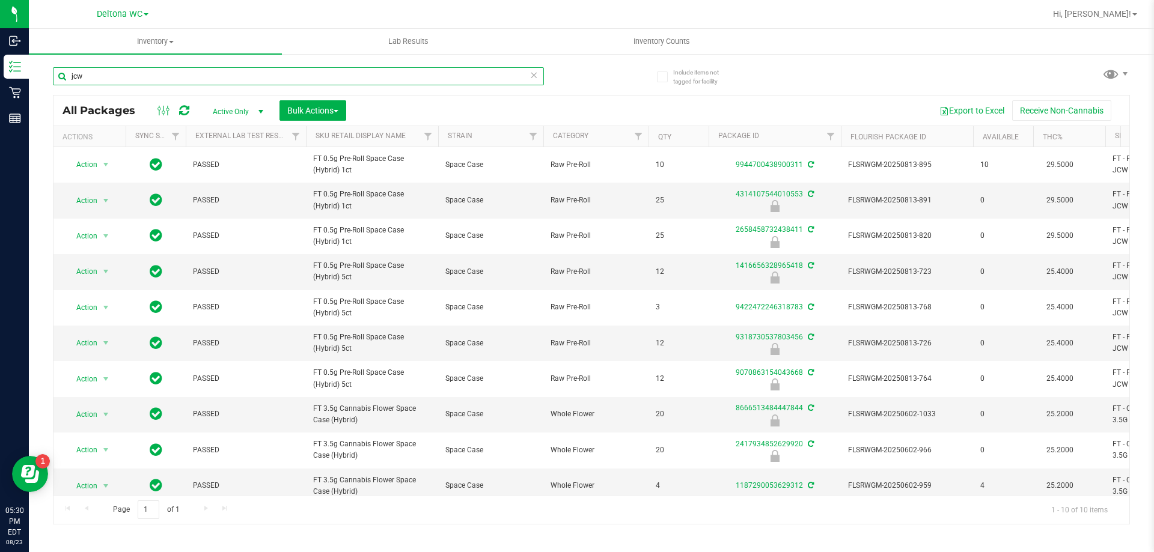
click at [171, 73] on input "jcw" at bounding box center [298, 76] width 491 height 18
paste input "FT 0.5g Pre-Roll Space Case (Hybrid) 5ct"
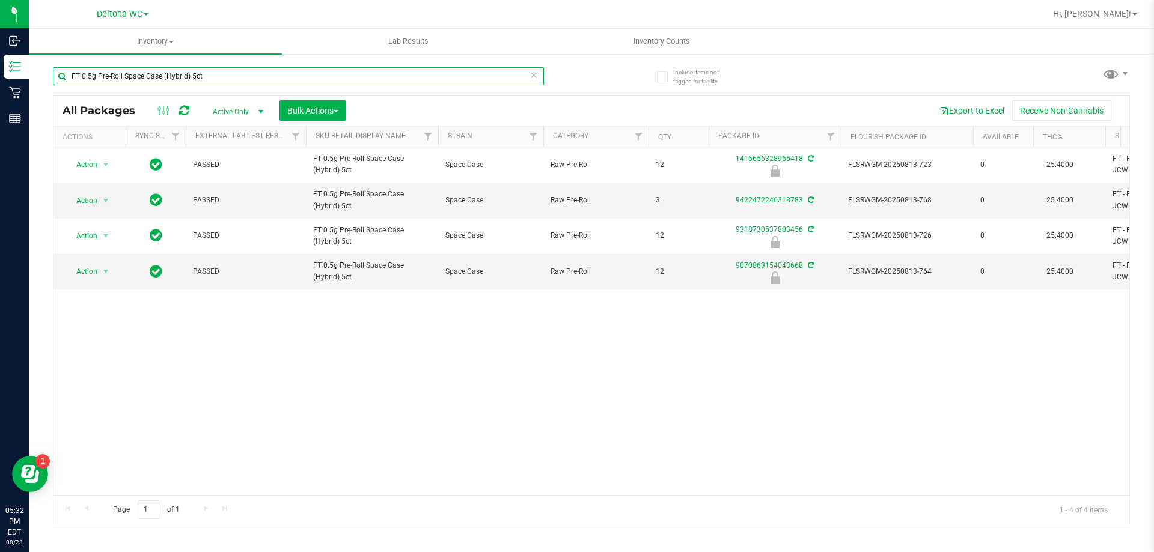
drag, startPoint x: 216, startPoint y: 73, endPoint x: 239, endPoint y: 78, distance: 23.3
click at [232, 81] on input "FT 0.5g Pre-Roll Space Case (Hybrid) 5ct" at bounding box center [298, 76] width 491 height 18
click at [220, 75] on input "FT 0.5g Pre-Roll Space Case (Hybrid) 5ct" at bounding box center [298, 76] width 491 height 18
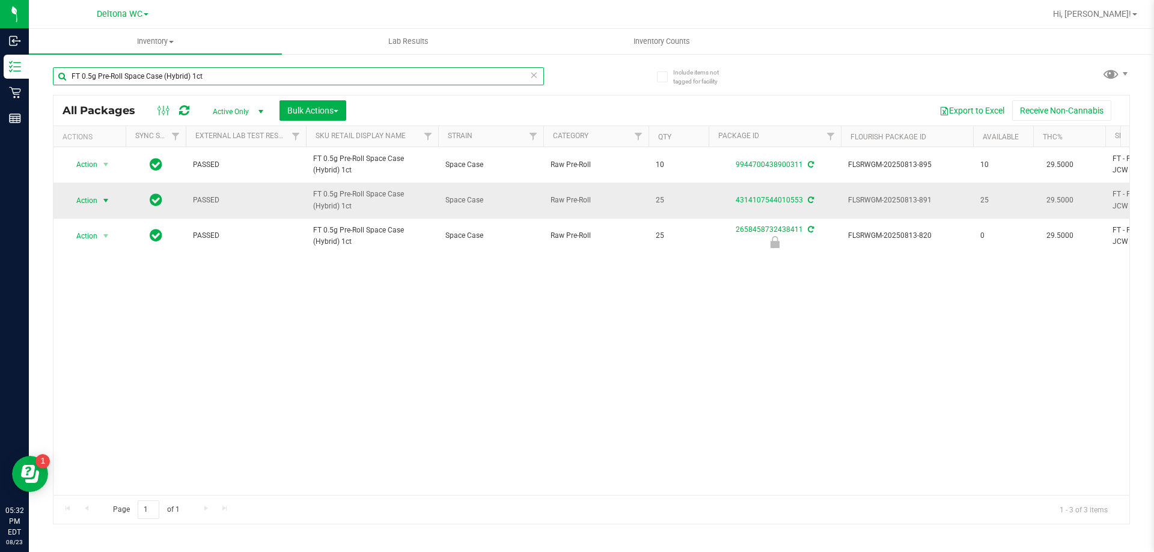
type input "FT 0.5g Pre-Roll Space Case (Hybrid) 1ct"
click at [90, 200] on span "Action" at bounding box center [82, 200] width 32 height 17
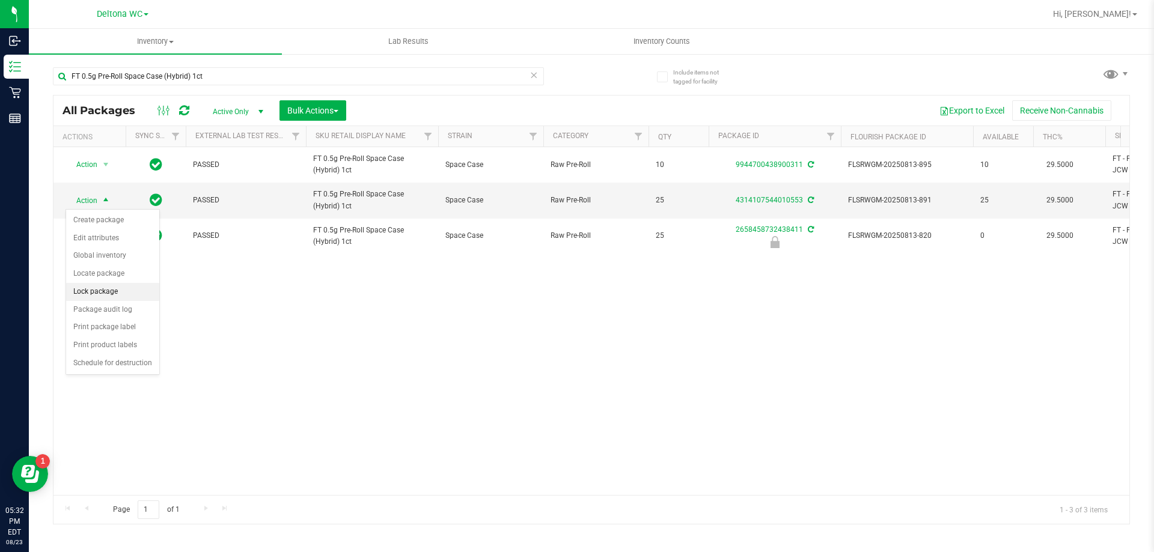
click at [128, 293] on li "Lock package" at bounding box center [112, 292] width 93 height 18
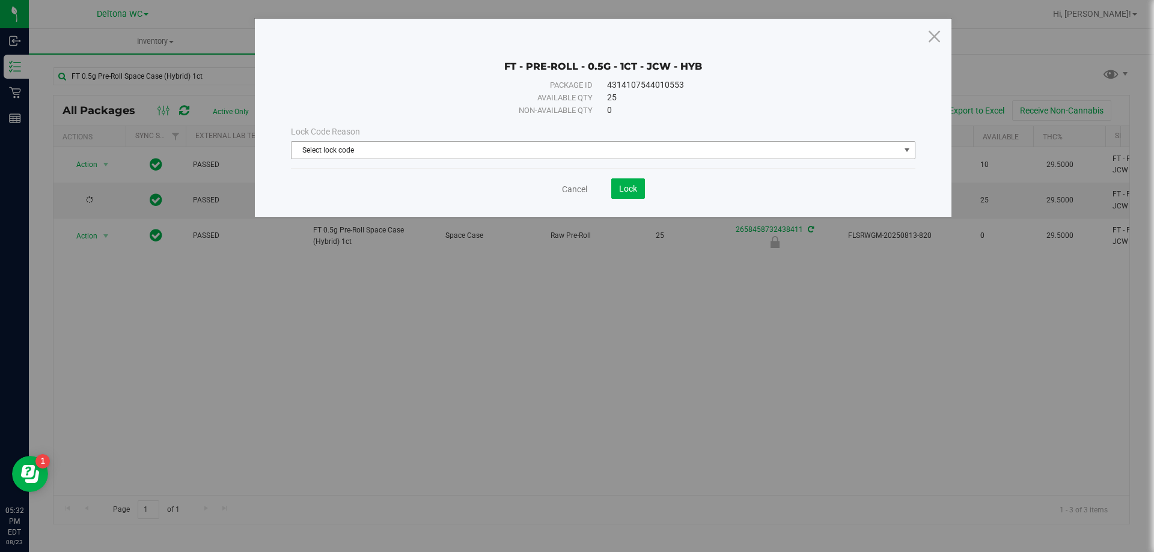
click at [408, 143] on span "Select lock code" at bounding box center [596, 150] width 608 height 17
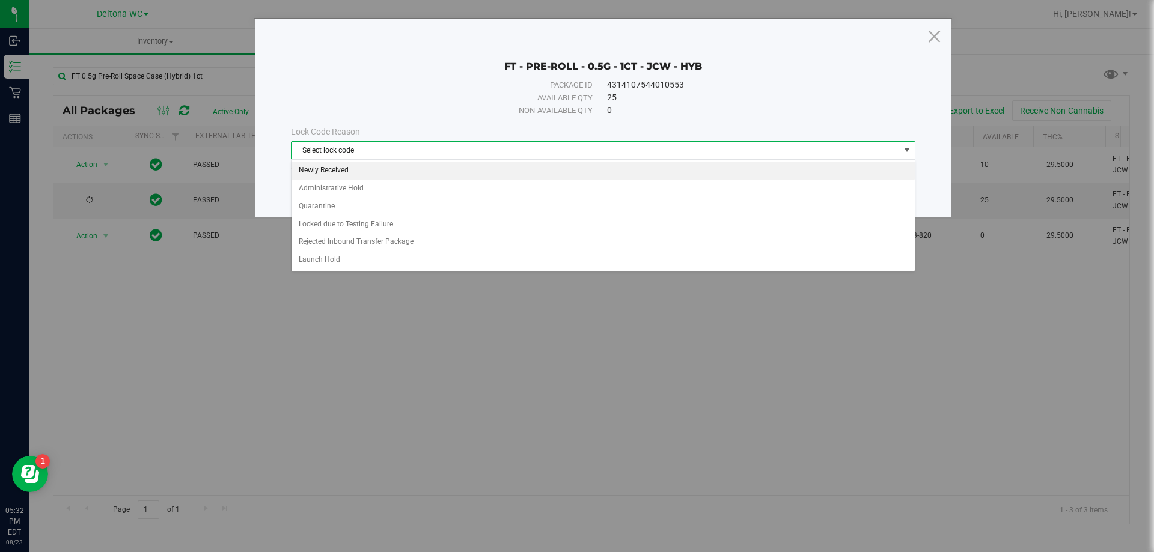
click at [354, 171] on li "Newly Received" at bounding box center [603, 171] width 623 height 18
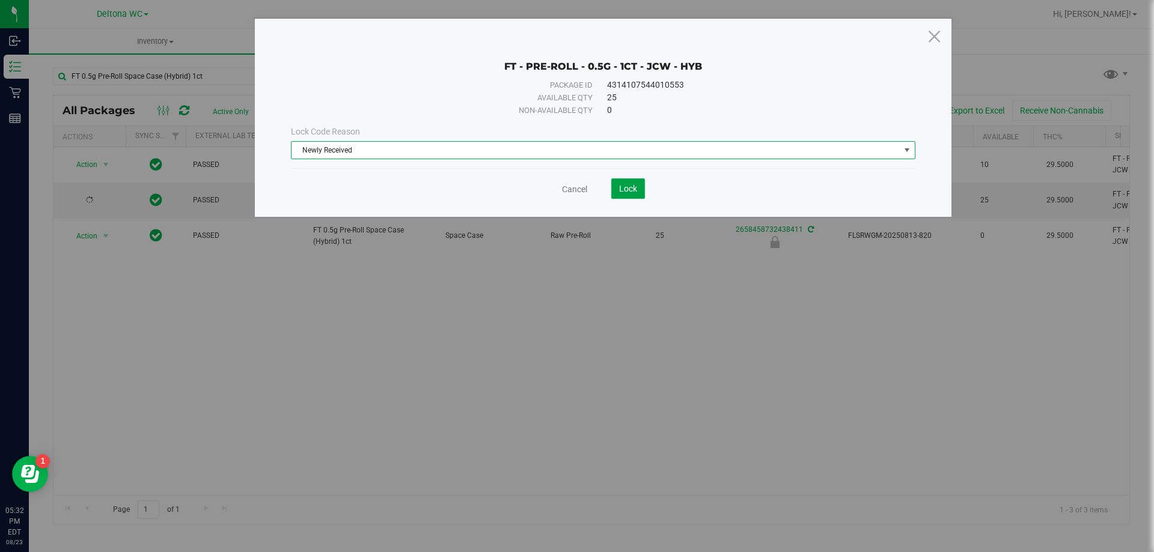
click at [639, 191] on button "Lock" at bounding box center [628, 189] width 34 height 20
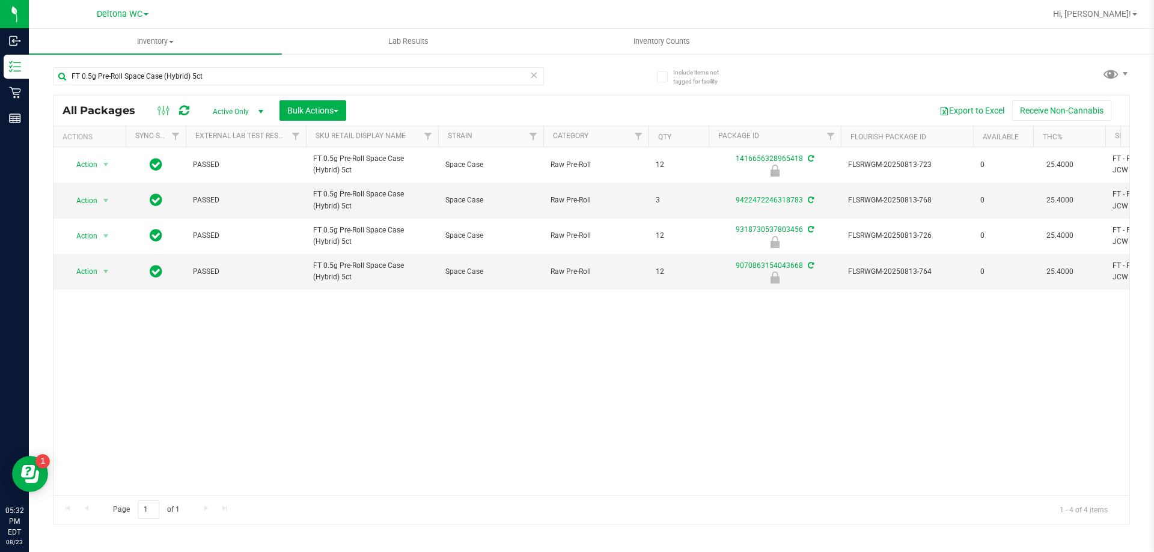
click at [581, 101] on div "Export to Excel Receive Non-Cannabis" at bounding box center [737, 110] width 765 height 20
click at [204, 75] on input "FT 0.5g Pre-Roll Space Case (Hybrid) 5ct" at bounding box center [298, 76] width 491 height 18
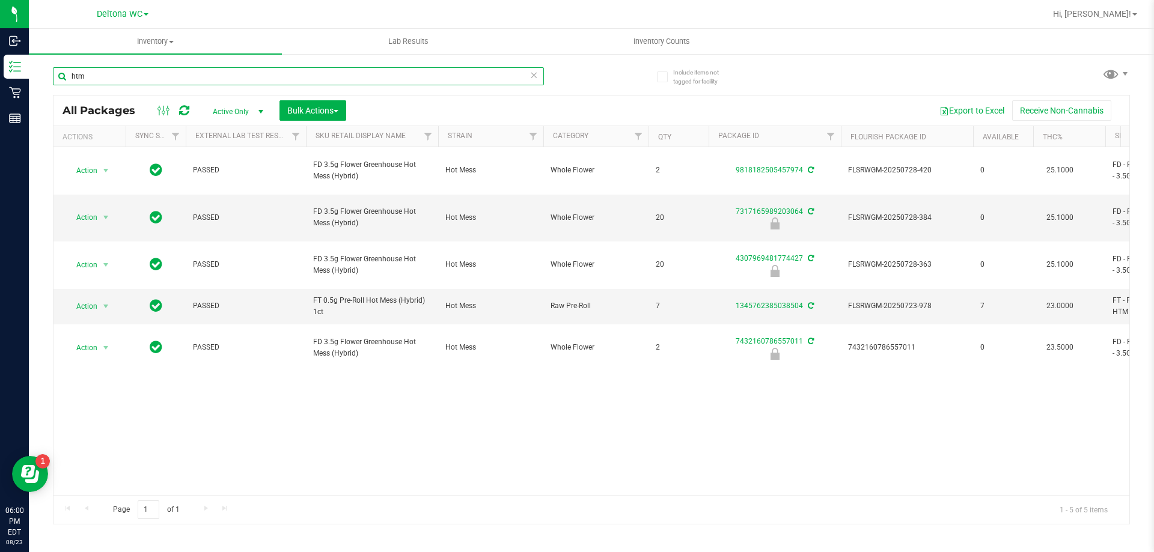
type input "htm"
click at [759, 335] on div "Action Action Create package Edit attributes Global inventory Locate package Lo…" at bounding box center [591, 321] width 1076 height 348
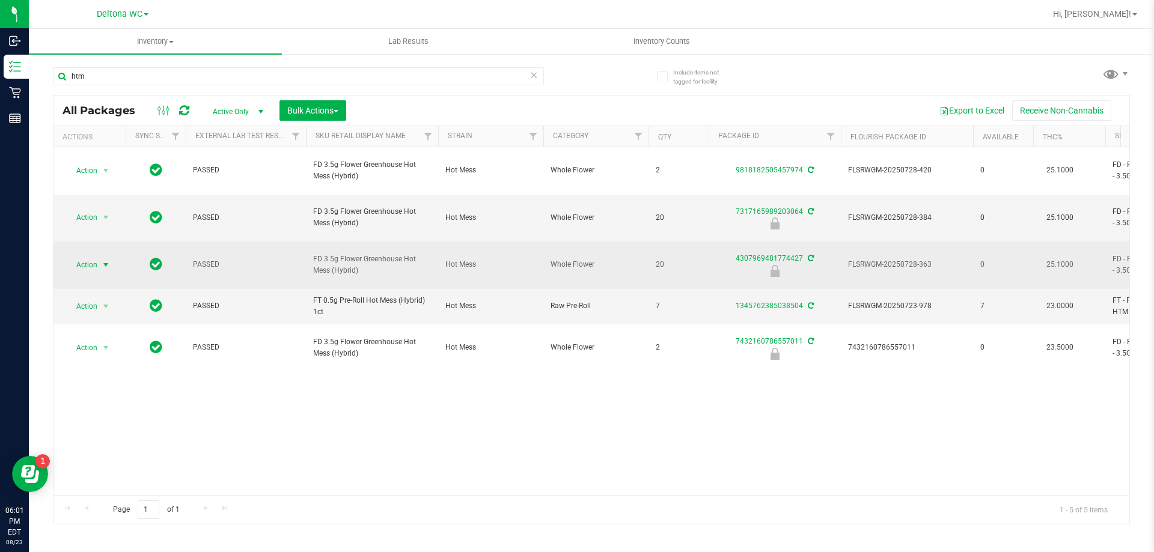
click at [90, 257] on span "Action" at bounding box center [82, 265] width 32 height 17
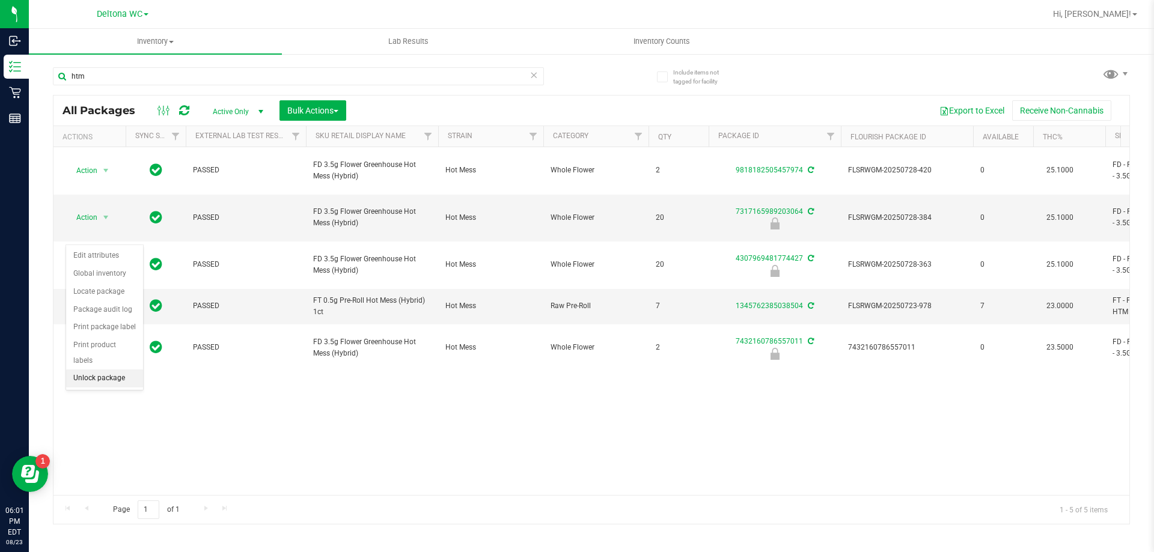
click at [109, 370] on li "Unlock package" at bounding box center [104, 379] width 77 height 18
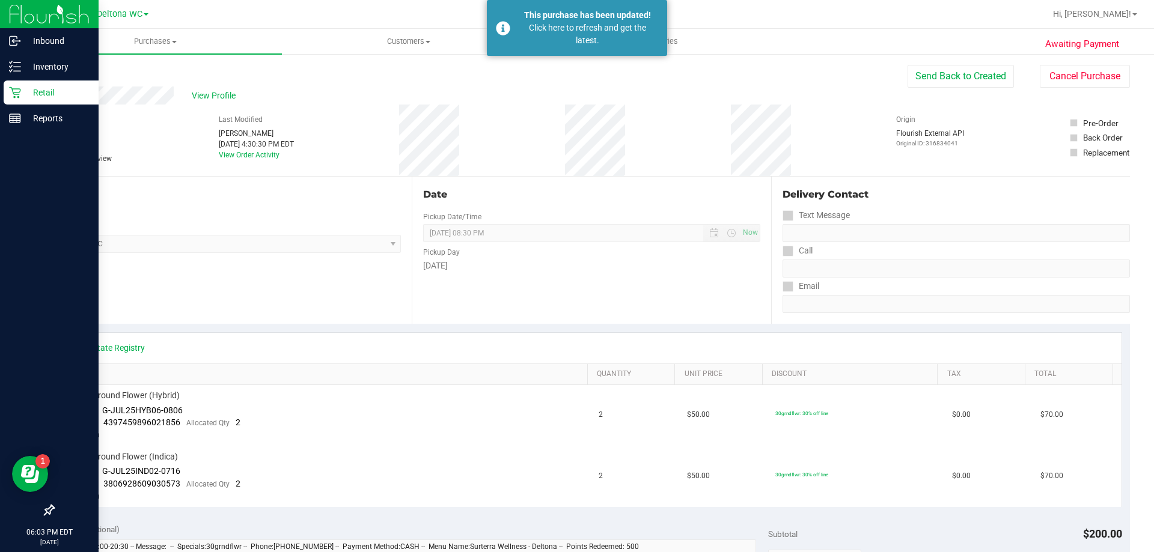
scroll to position [296, 0]
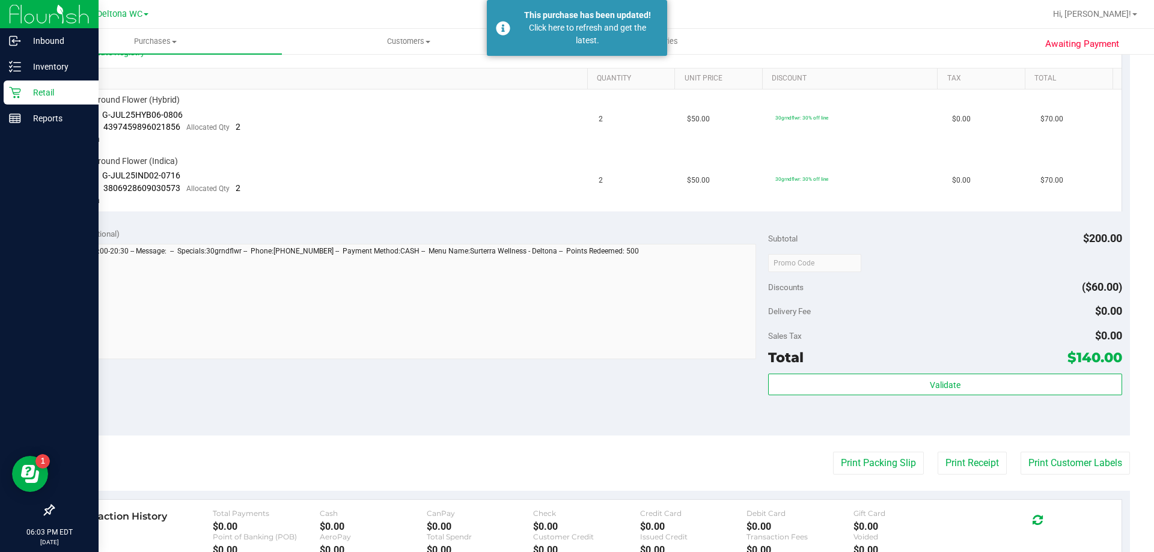
click at [39, 84] on div "Retail" at bounding box center [51, 93] width 95 height 24
